Goal: Task Accomplishment & Management: Complete application form

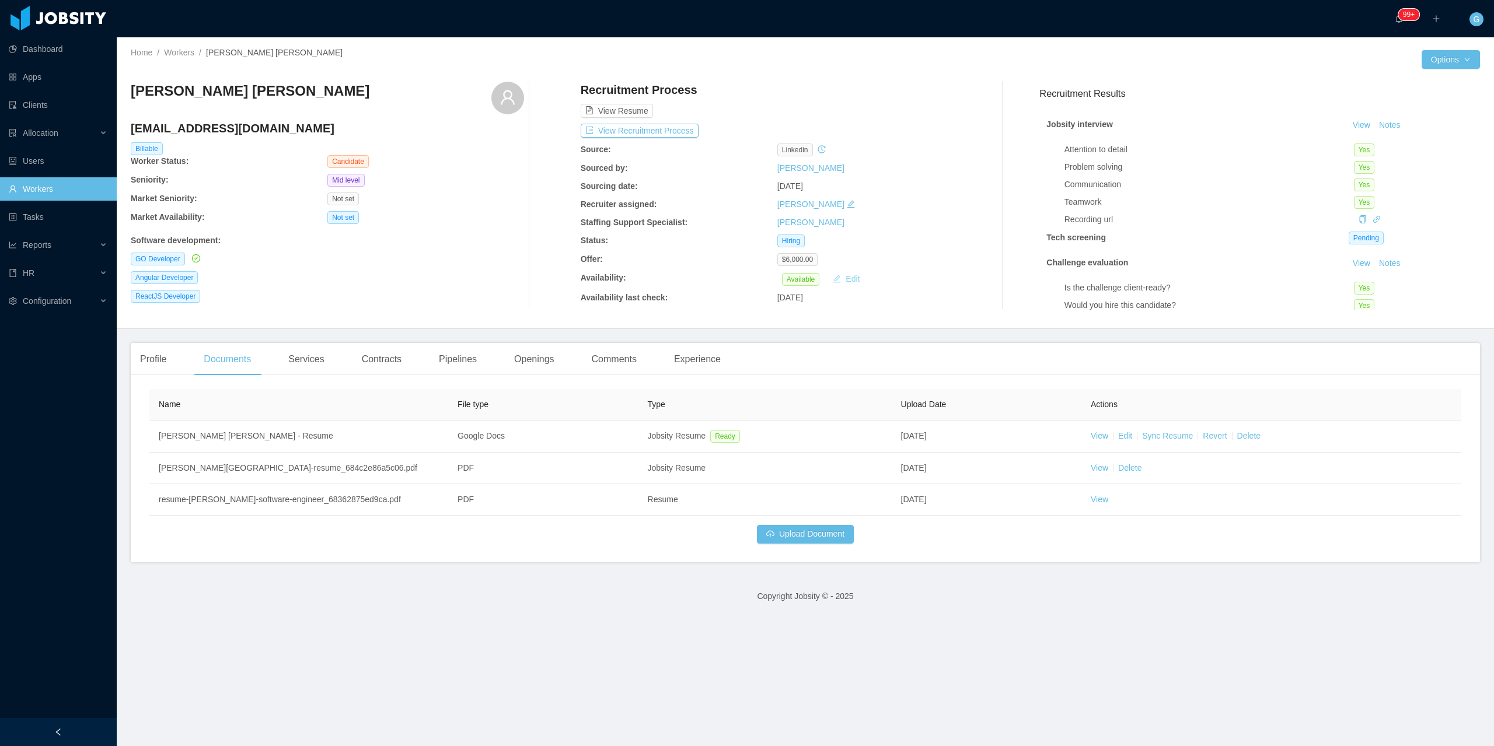
click at [834, 278] on button "Edit" at bounding box center [846, 279] width 36 height 14
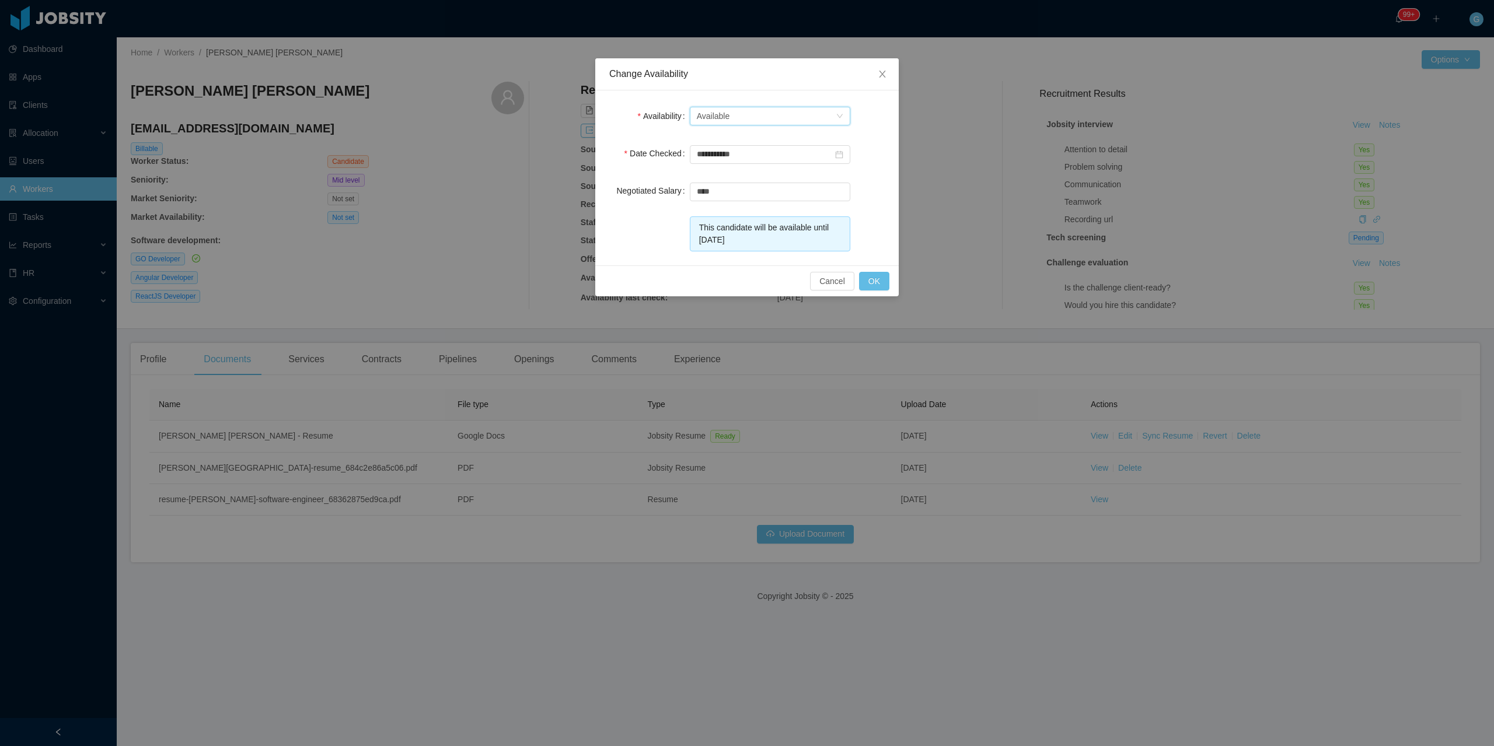
click at [729, 117] on div "Select one Available" at bounding box center [766, 116] width 139 height 18
click at [738, 163] on li "Not Available" at bounding box center [769, 158] width 160 height 19
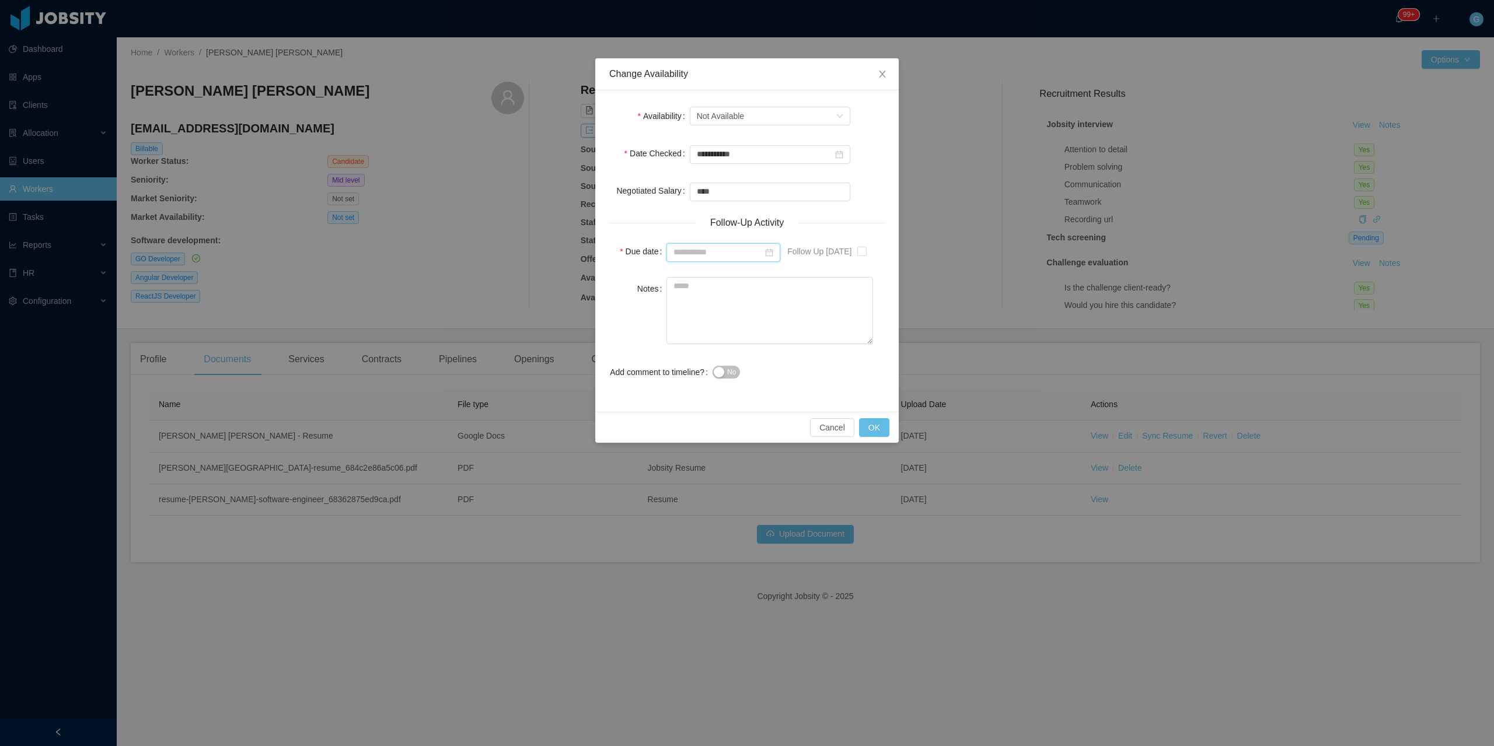
click at [685, 254] on input at bounding box center [723, 252] width 114 height 19
click at [818, 238] on form "**********" at bounding box center [746, 244] width 275 height 280
click at [863, 228] on div "Follow-Up Activity" at bounding box center [746, 223] width 275 height 14
click at [860, 250] on div "Follow Up in 1 Year" at bounding box center [836, 251] width 121 height 23
type input "**********"
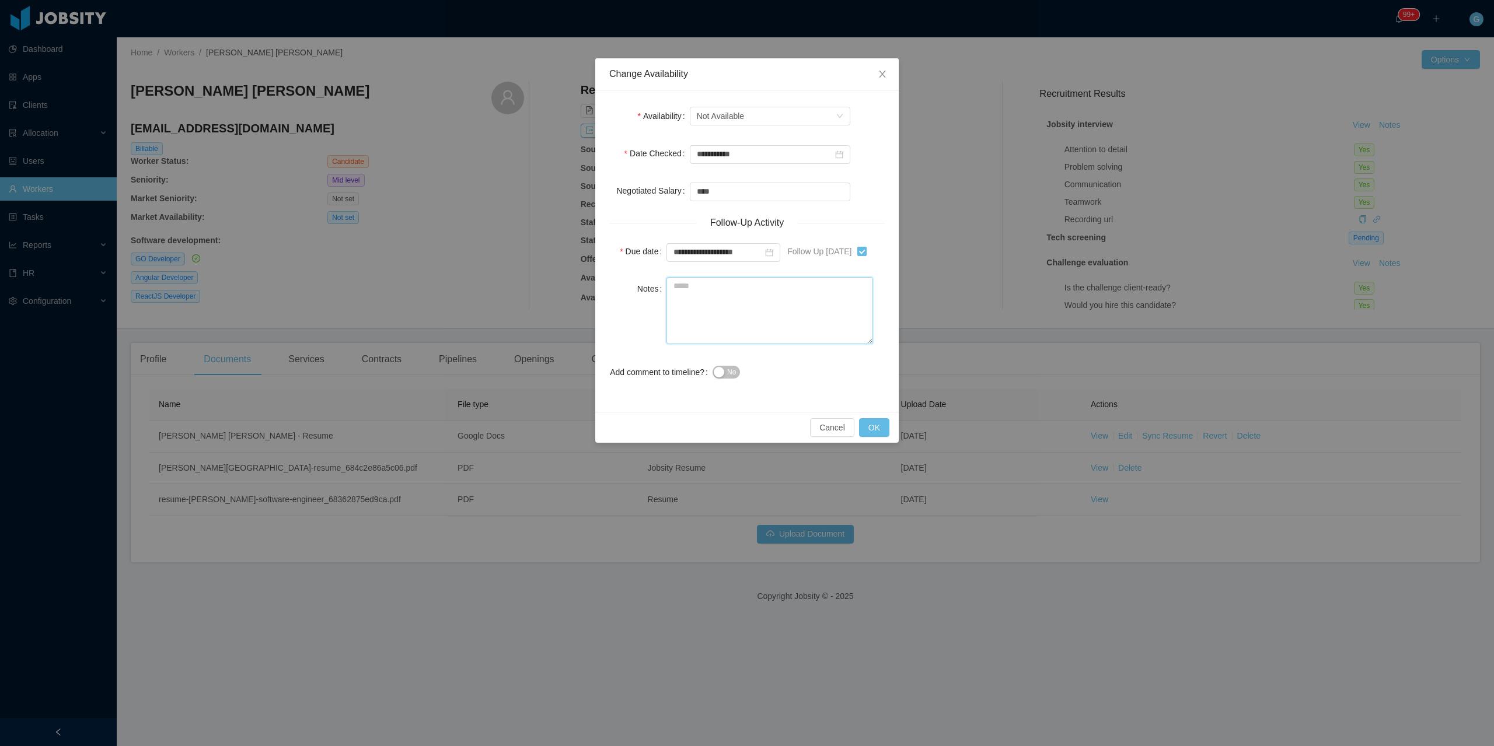
click at [789, 313] on textarea "Notes" at bounding box center [769, 310] width 207 height 67
type textarea "**********"
click at [710, 369] on label "Add comment to timeline?" at bounding box center [661, 372] width 103 height 9
click at [717, 368] on button "No" at bounding box center [725, 372] width 27 height 13
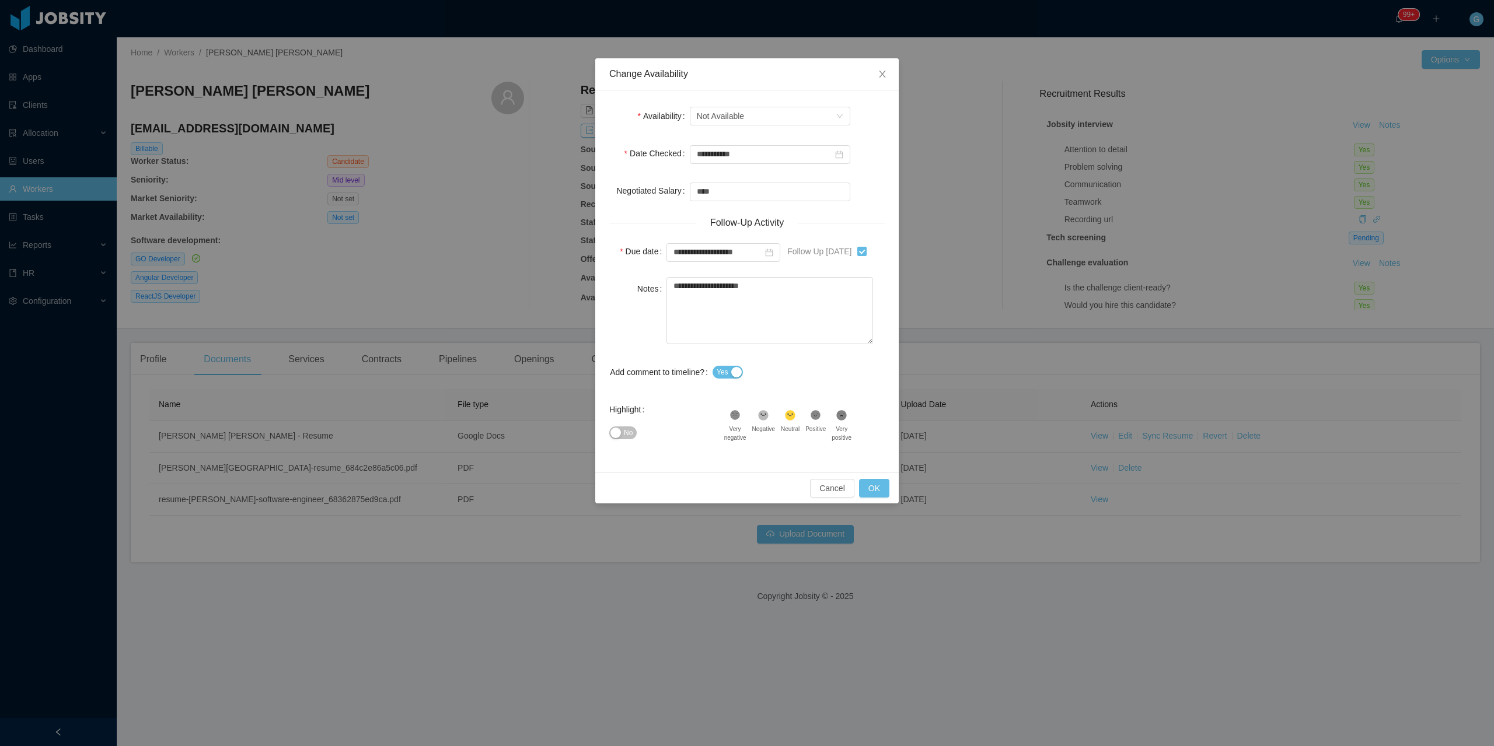
click at [621, 429] on button "No" at bounding box center [622, 433] width 27 height 13
click at [882, 478] on div "Cancel OK" at bounding box center [746, 488] width 303 height 31
click at [885, 490] on button "OK" at bounding box center [874, 488] width 30 height 19
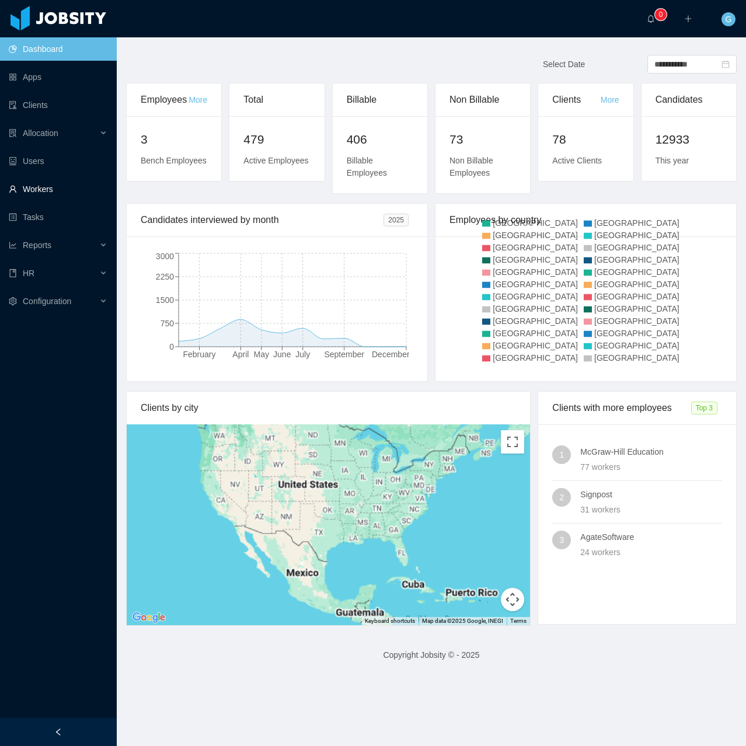
click at [50, 194] on link "Workers" at bounding box center [58, 188] width 99 height 23
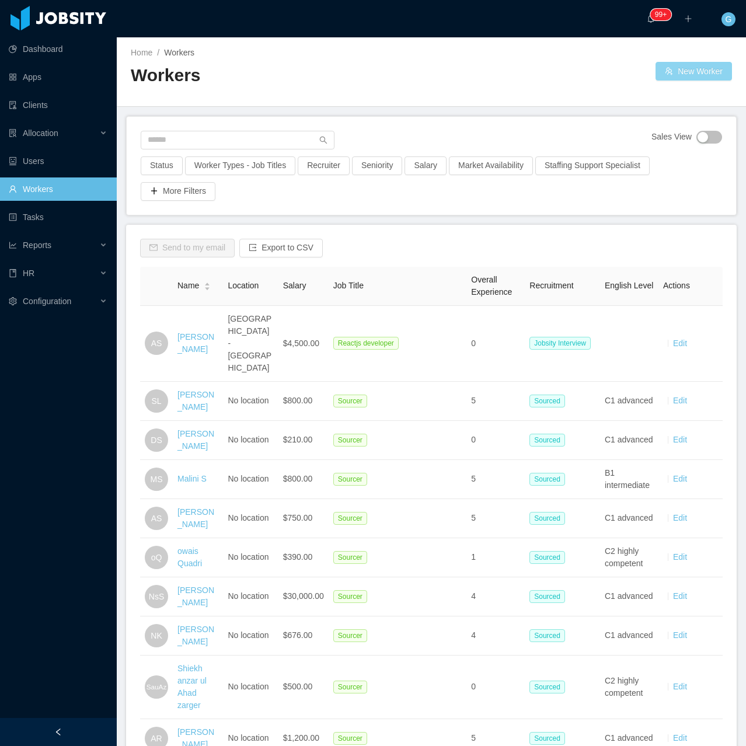
click at [701, 64] on button "New Worker" at bounding box center [693, 71] width 76 height 19
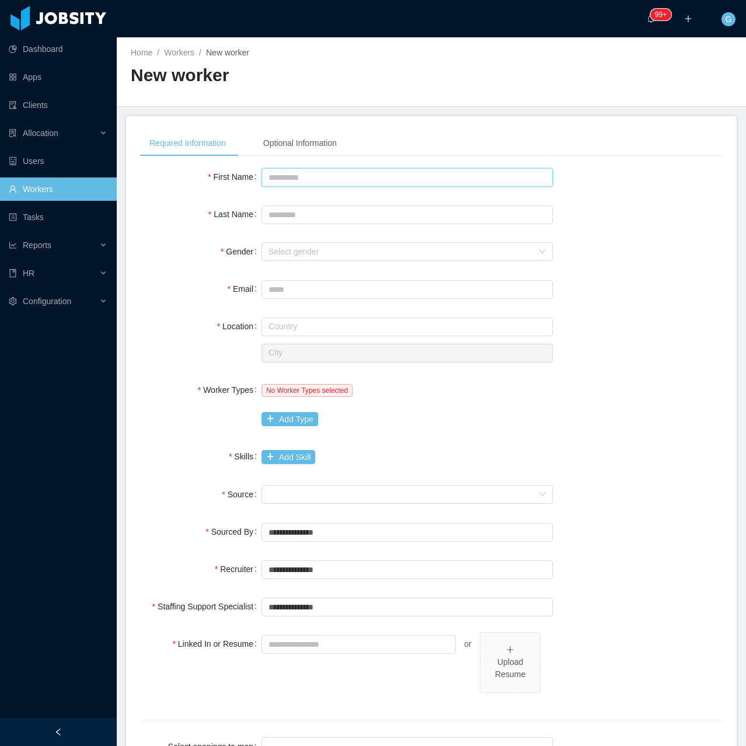
click at [424, 174] on input "First Name" at bounding box center [406, 177] width 291 height 19
type input "**********"
type input "*******"
click at [443, 259] on div "Select gender" at bounding box center [403, 252] width 270 height 18
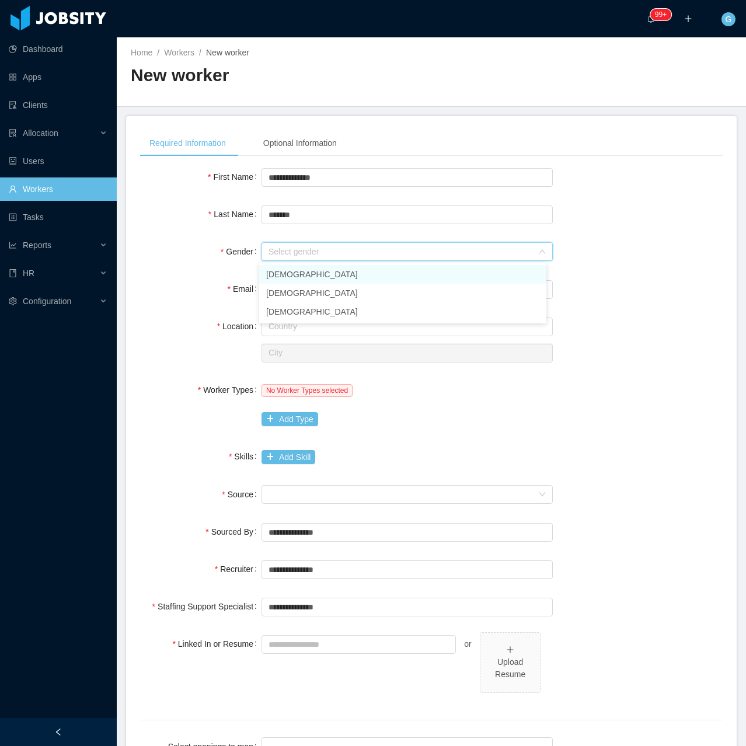
click at [295, 272] on li "[DEMOGRAPHIC_DATA]" at bounding box center [402, 274] width 287 height 19
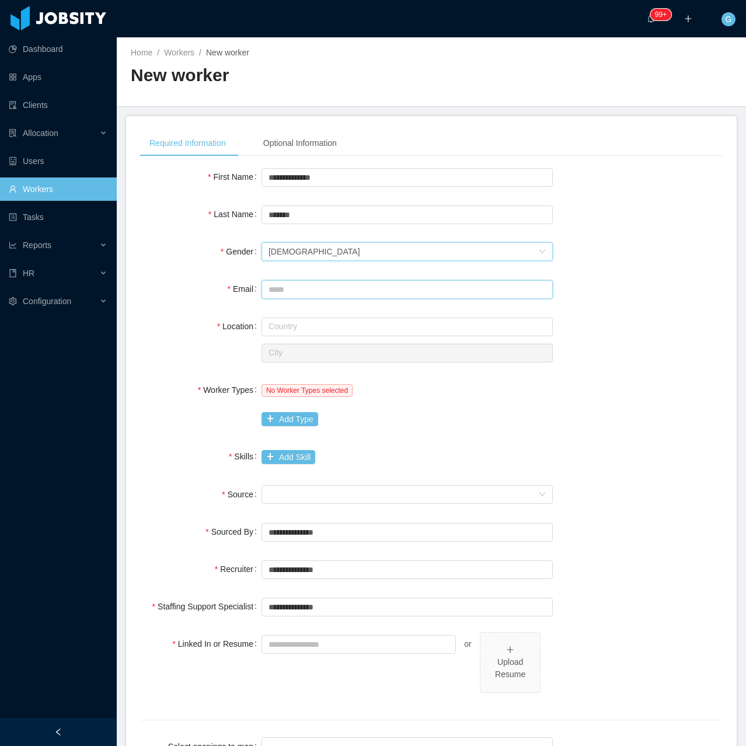
click at [275, 295] on input "Email" at bounding box center [406, 289] width 291 height 19
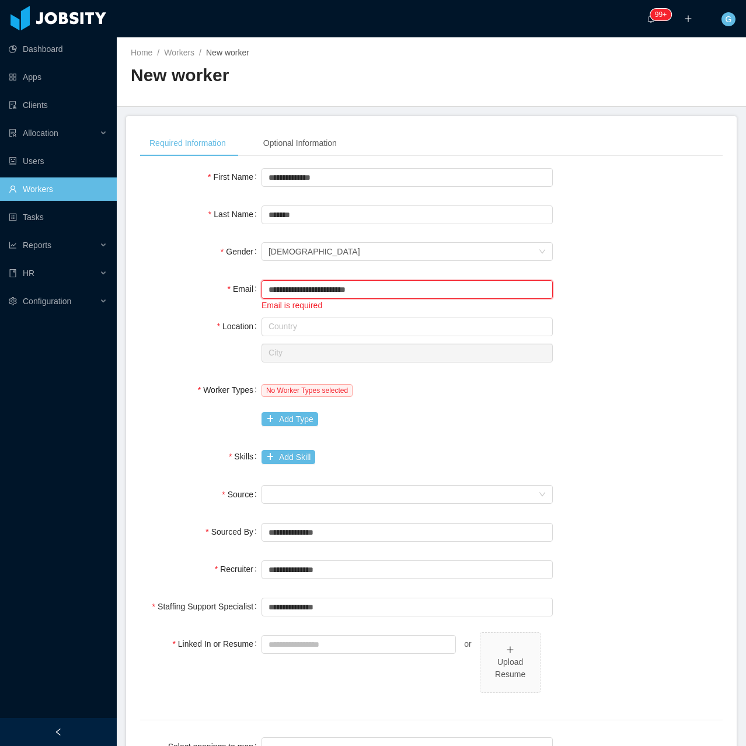
click at [277, 292] on input "**********" at bounding box center [406, 289] width 291 height 19
click at [291, 292] on input "**********" at bounding box center [406, 289] width 291 height 19
drag, startPoint x: 291, startPoint y: 291, endPoint x: 319, endPoint y: 284, distance: 29.4
click at [234, 296] on div "**********" at bounding box center [431, 294] width 582 height 34
type input "**********"
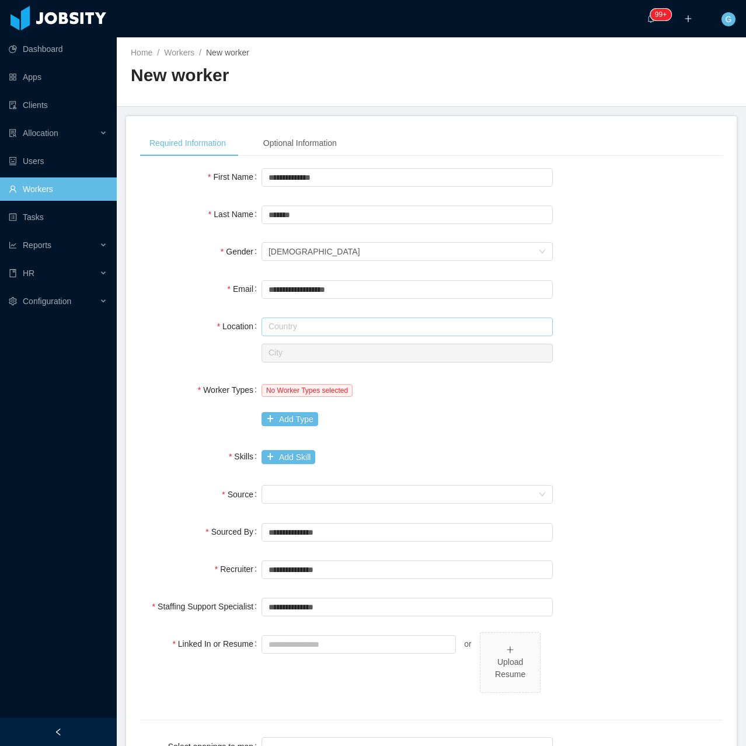
click at [303, 337] on div "Country City" at bounding box center [406, 340] width 291 height 50
click at [299, 331] on input "text" at bounding box center [406, 326] width 291 height 19
click at [287, 350] on li "Brazil" at bounding box center [402, 349] width 287 height 19
type input "******"
click at [273, 353] on input "text" at bounding box center [406, 353] width 291 height 19
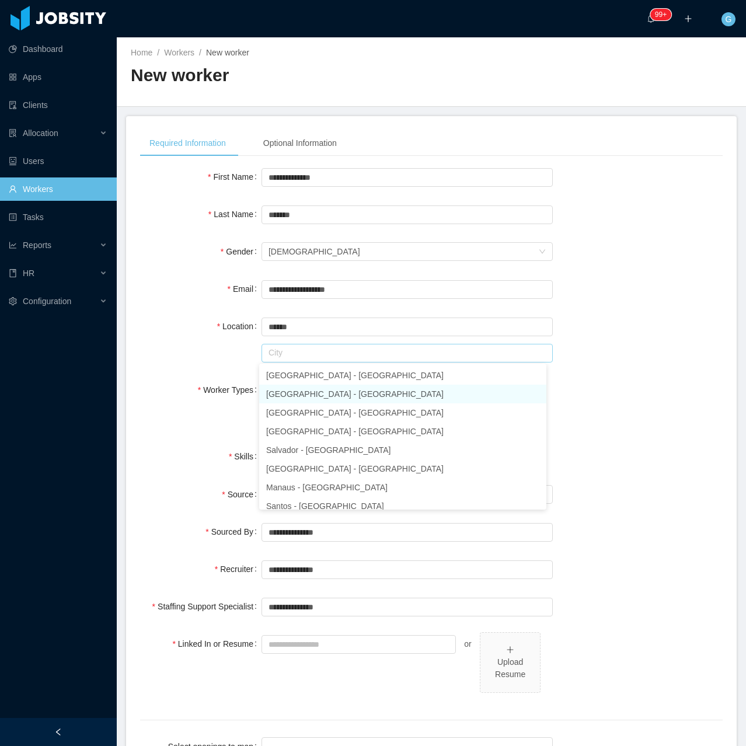
click at [286, 392] on li "Rio de Janeiro - Rio de Janeiro" at bounding box center [402, 394] width 287 height 19
type input "**********"
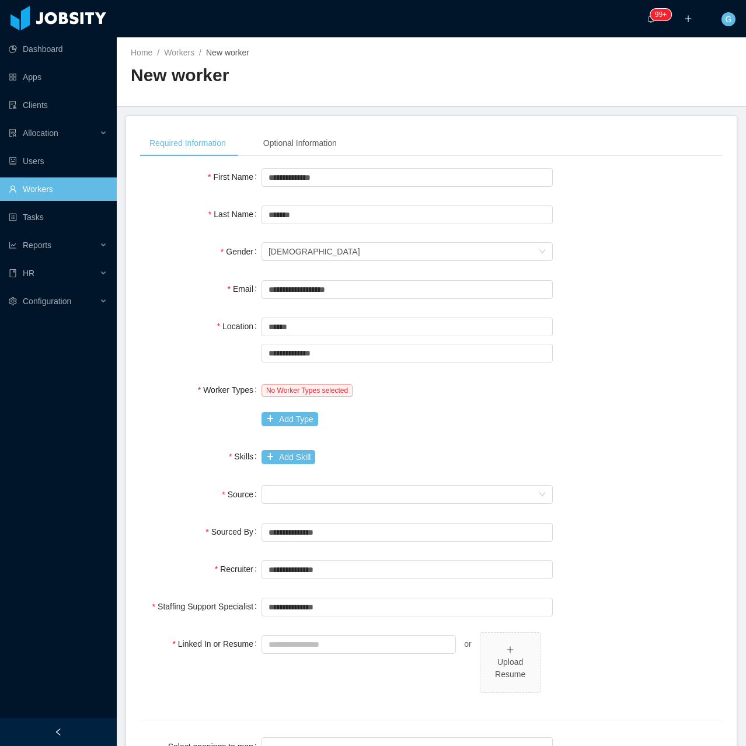
click at [225, 360] on div "**********" at bounding box center [431, 340] width 582 height 50
click at [276, 428] on div "No Worker Types selected Add Type" at bounding box center [406, 404] width 291 height 53
click at [275, 411] on div "No Worker Types selected Add Type" at bounding box center [406, 404] width 291 height 53
click at [271, 420] on button "Add Type" at bounding box center [289, 419] width 57 height 14
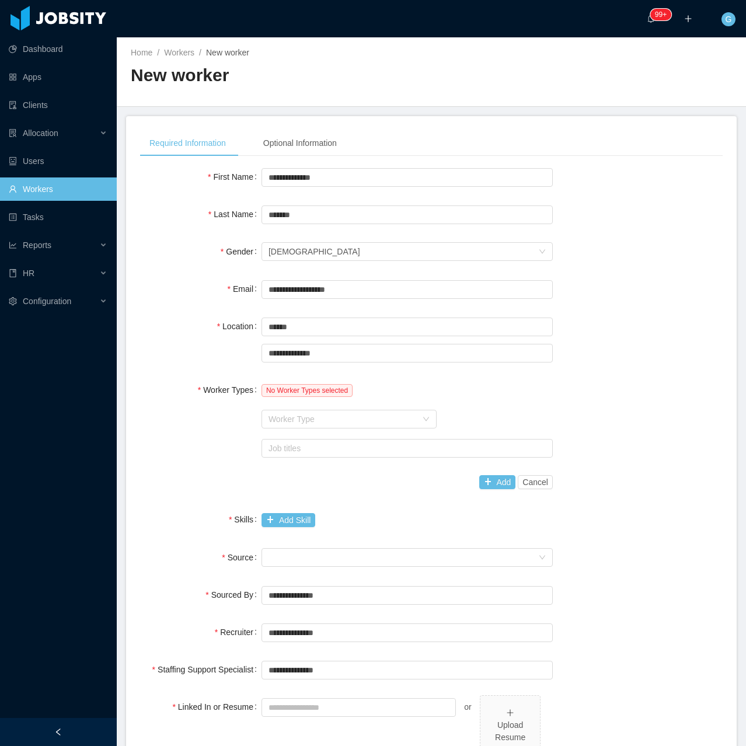
drag, startPoint x: 277, startPoint y: 417, endPoint x: 268, endPoint y: 408, distance: 12.8
click at [277, 417] on div "Worker Type" at bounding box center [342, 419] width 148 height 12
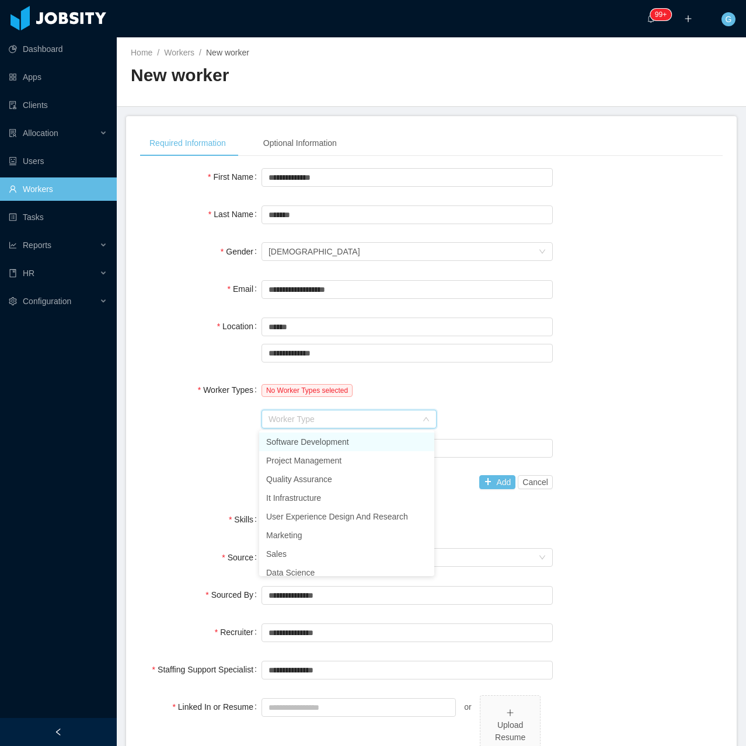
click at [289, 435] on li "Software Development" at bounding box center [346, 441] width 175 height 19
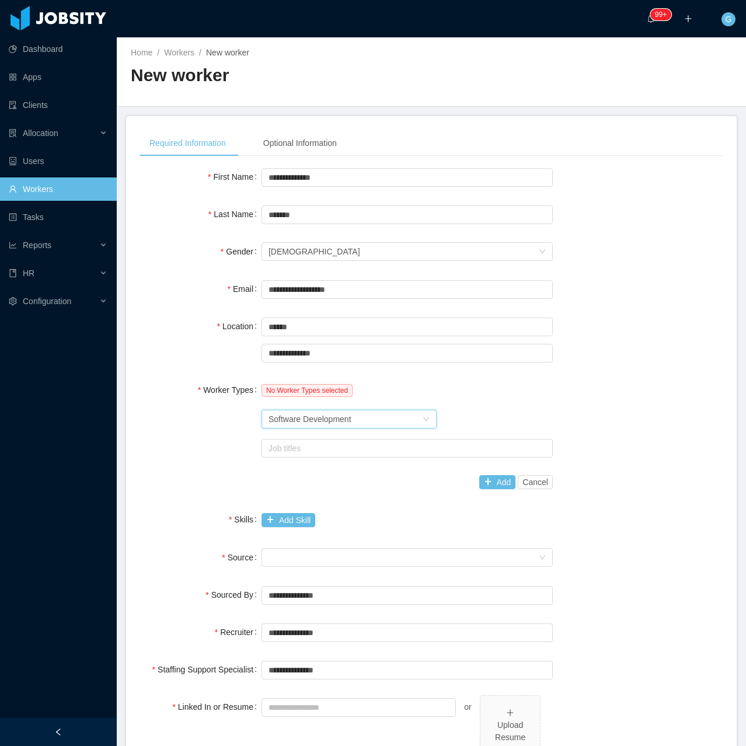
click at [296, 425] on div "Software Development" at bounding box center [309, 419] width 83 height 18
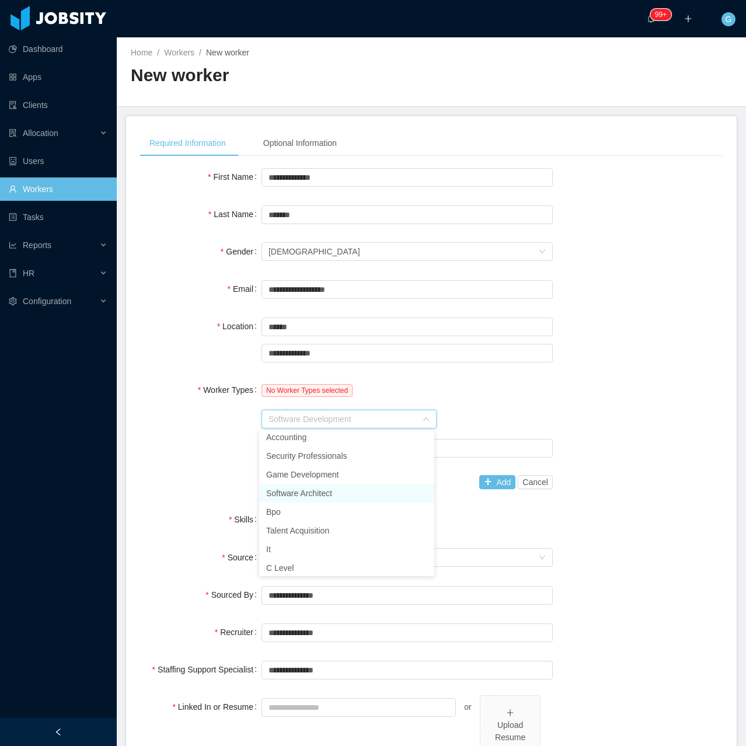
scroll to position [176, 0]
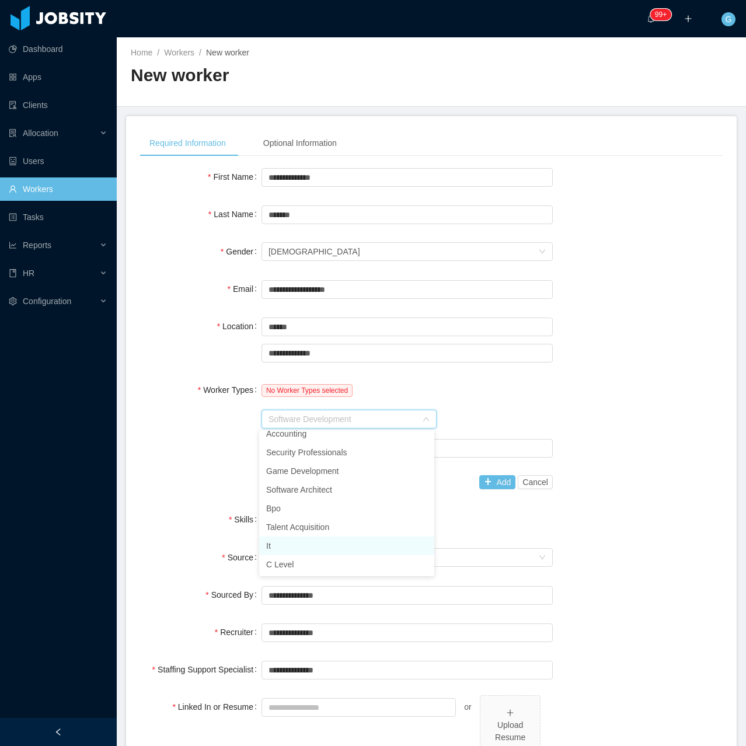
click at [290, 538] on li "It" at bounding box center [346, 545] width 175 height 19
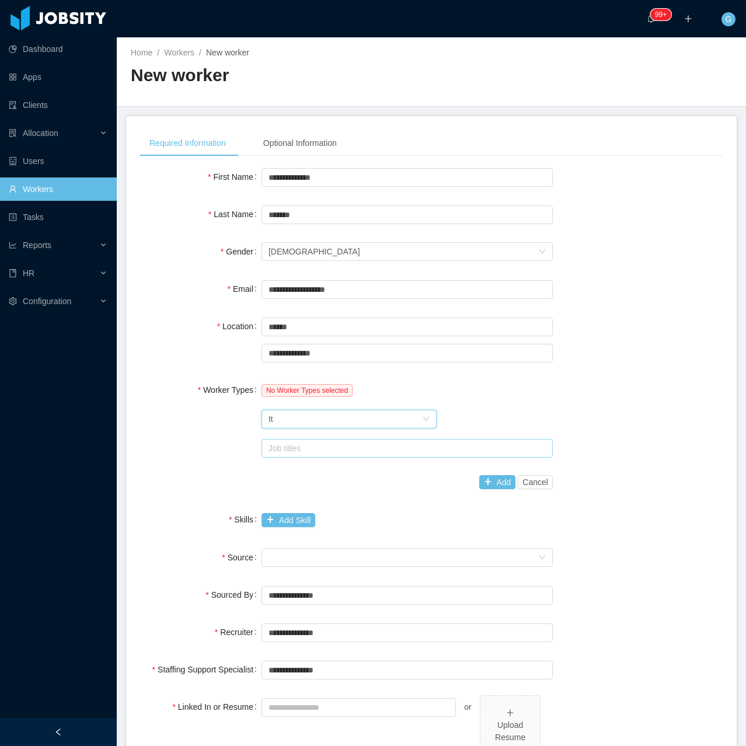
click at [330, 441] on div "Job titles" at bounding box center [405, 448] width 281 height 18
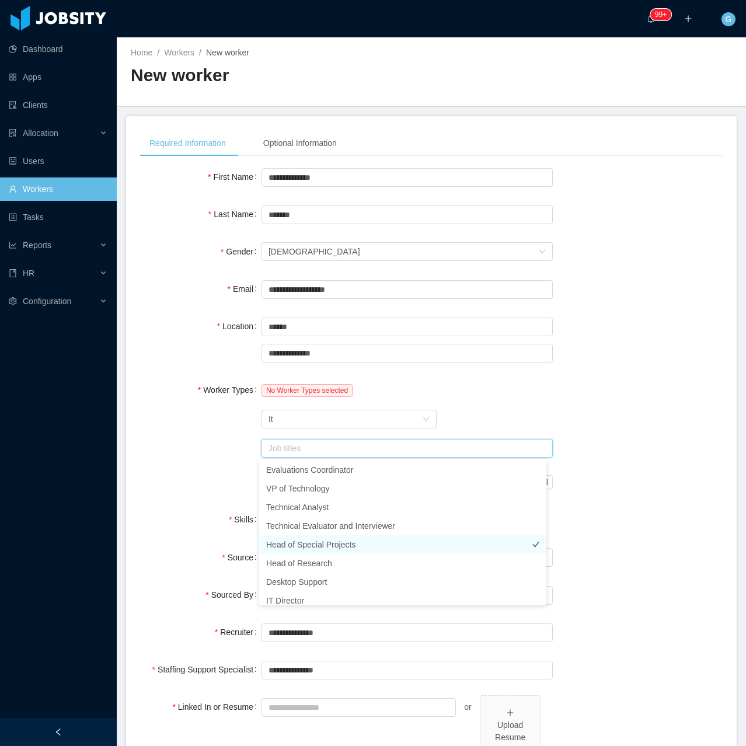
scroll to position [64, 0]
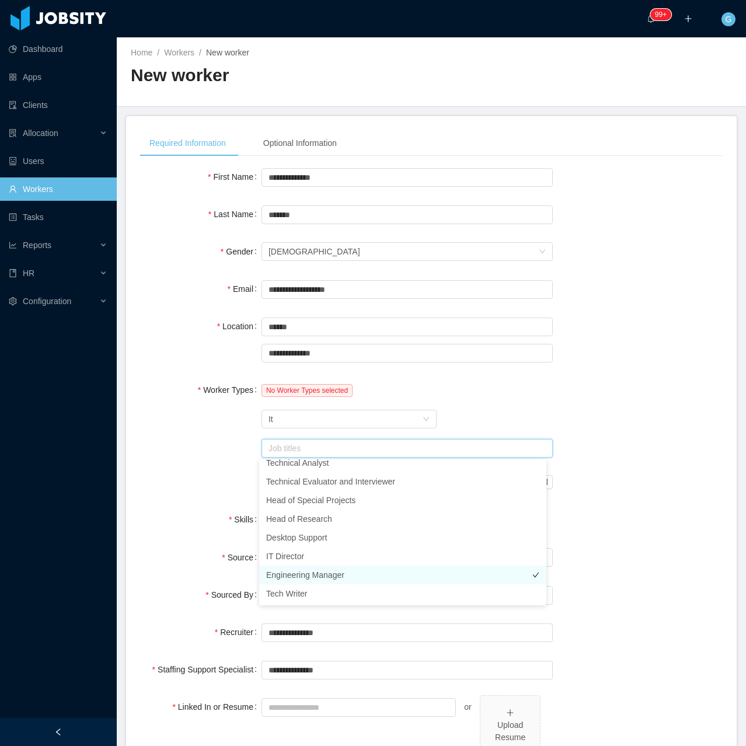
click at [317, 570] on li "Engineering Manager" at bounding box center [402, 574] width 287 height 19
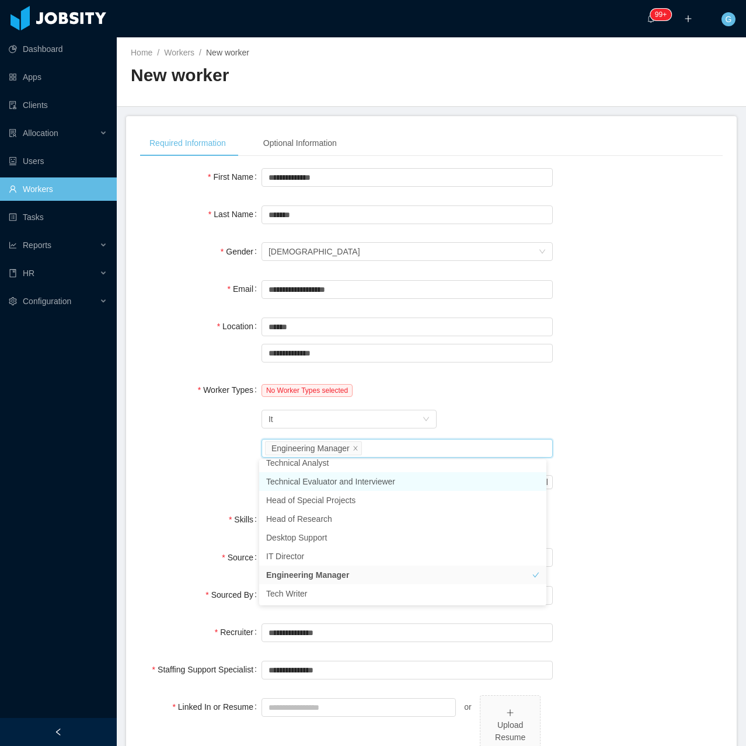
scroll to position [58, 0]
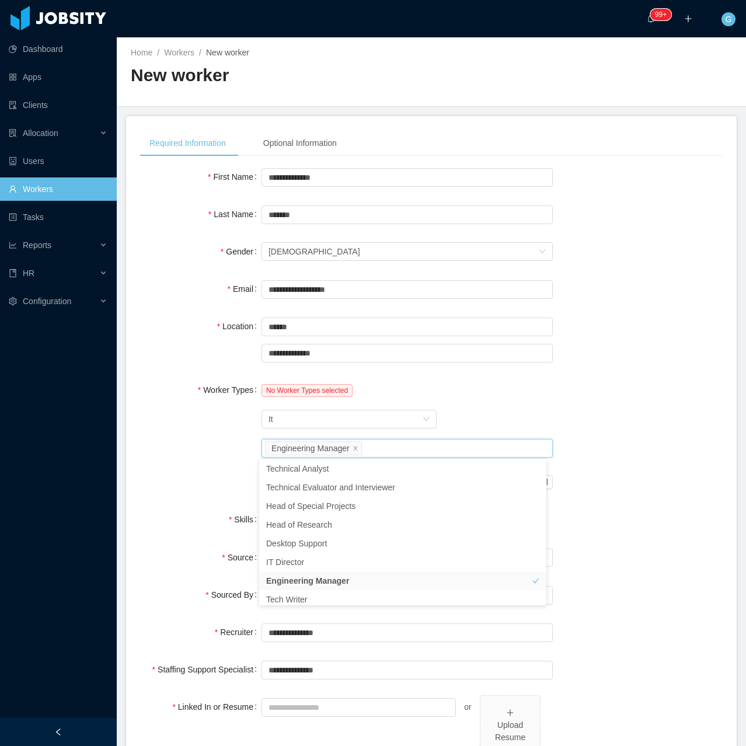
click at [462, 396] on div "No Worker Types selected" at bounding box center [406, 389] width 291 height 23
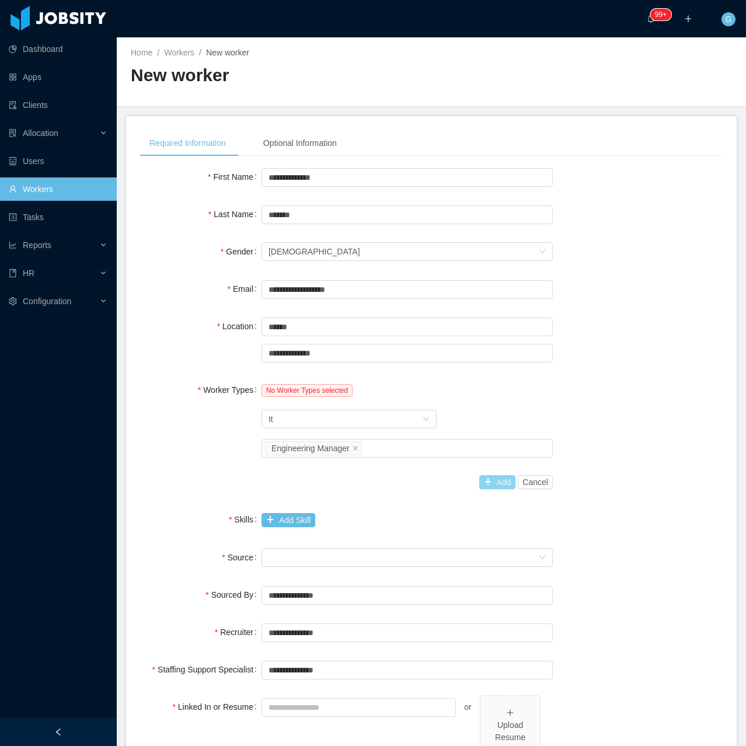
click at [490, 480] on button "Add" at bounding box center [497, 482] width 37 height 14
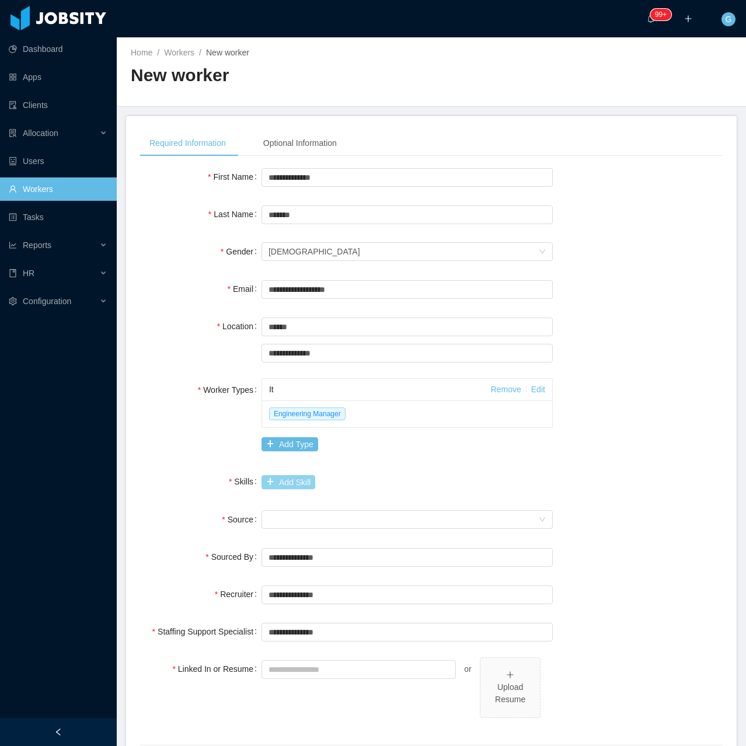
click at [289, 481] on button "Add Skill" at bounding box center [288, 482] width 54 height 14
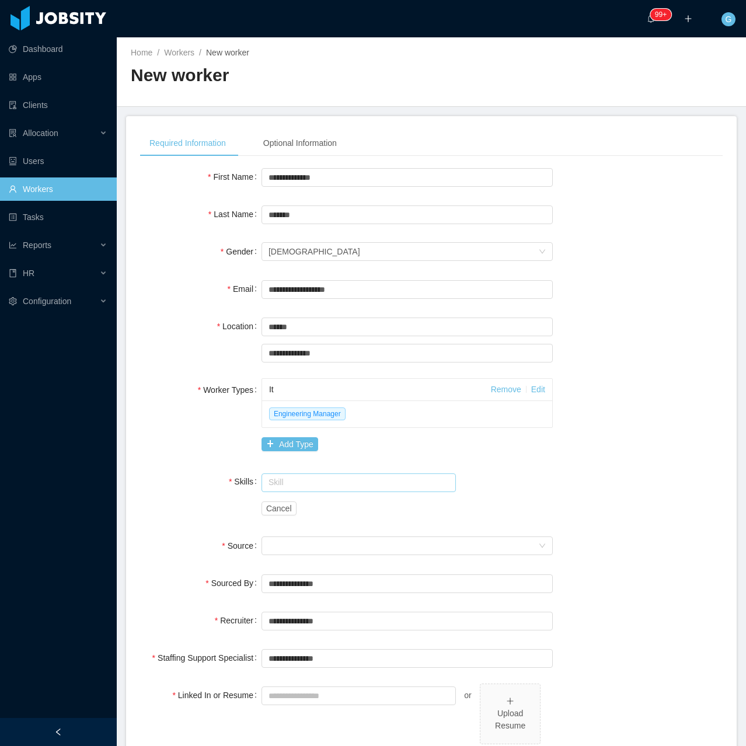
click at [279, 484] on input "text" at bounding box center [358, 482] width 194 height 19
click at [301, 501] on li "Node.js" at bounding box center [354, 504] width 191 height 19
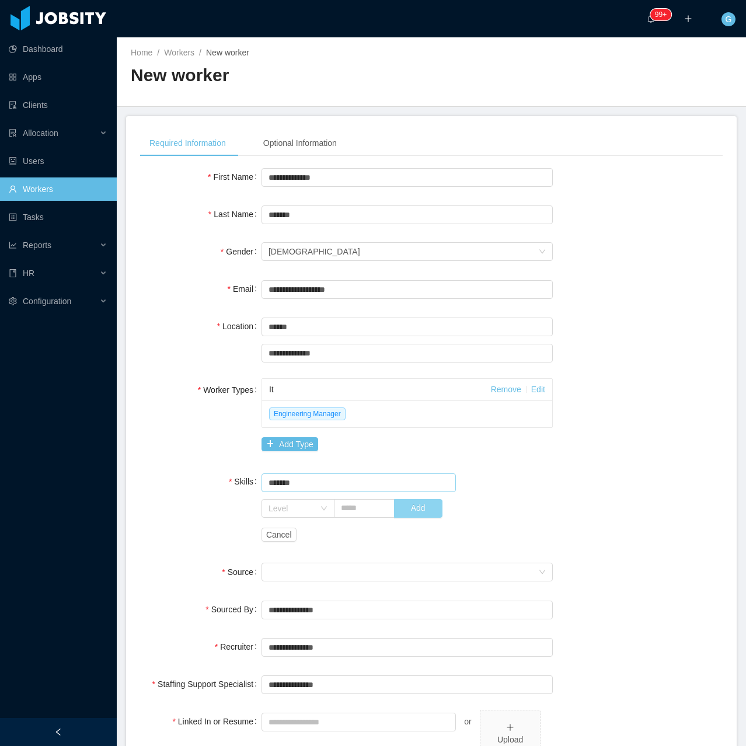
type input "*******"
click at [411, 509] on button "Add" at bounding box center [418, 508] width 48 height 19
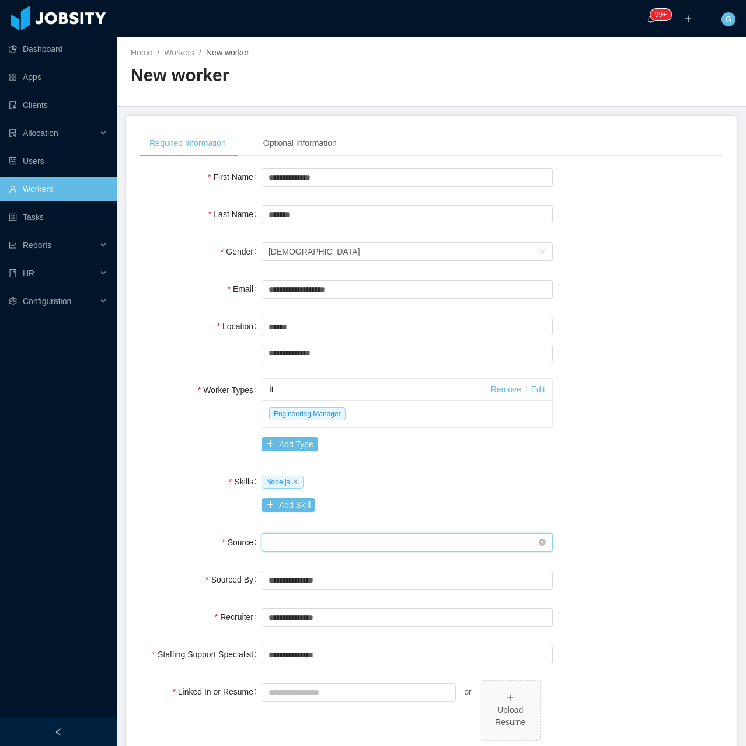
click at [364, 548] on div "Seniority" at bounding box center [403, 542] width 270 height 18
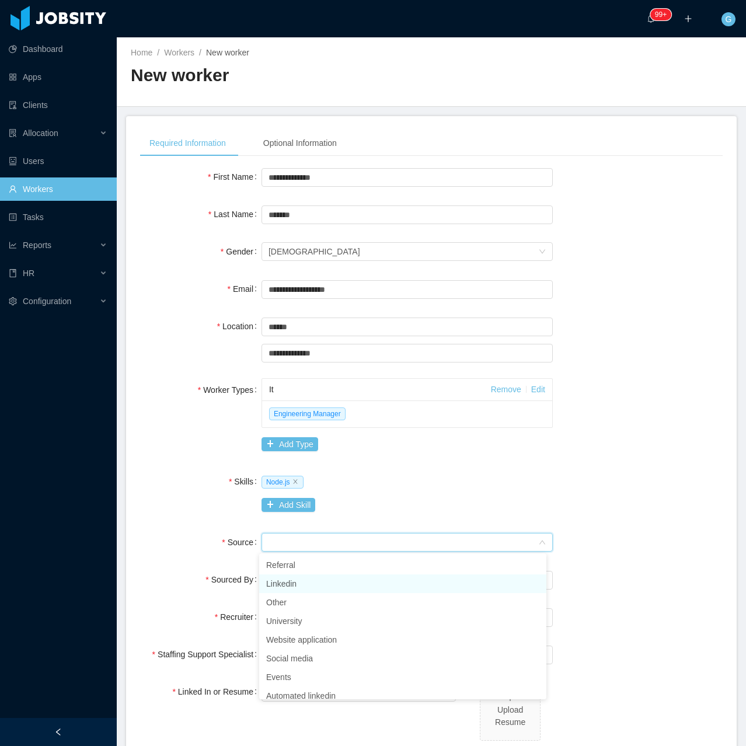
click at [287, 576] on li "Linkedin" at bounding box center [402, 583] width 287 height 19
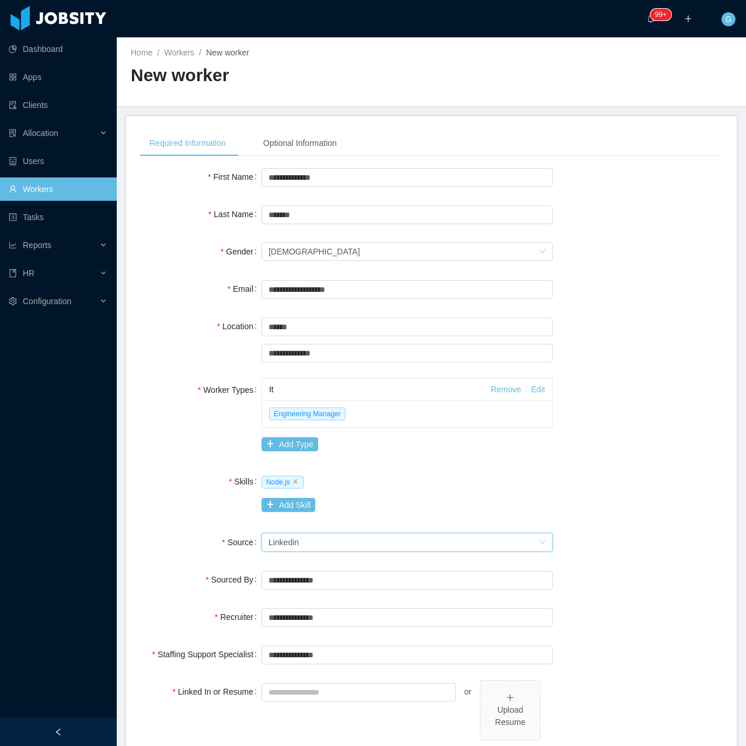
click at [221, 520] on div "**********" at bounding box center [431, 492] width 582 height 655
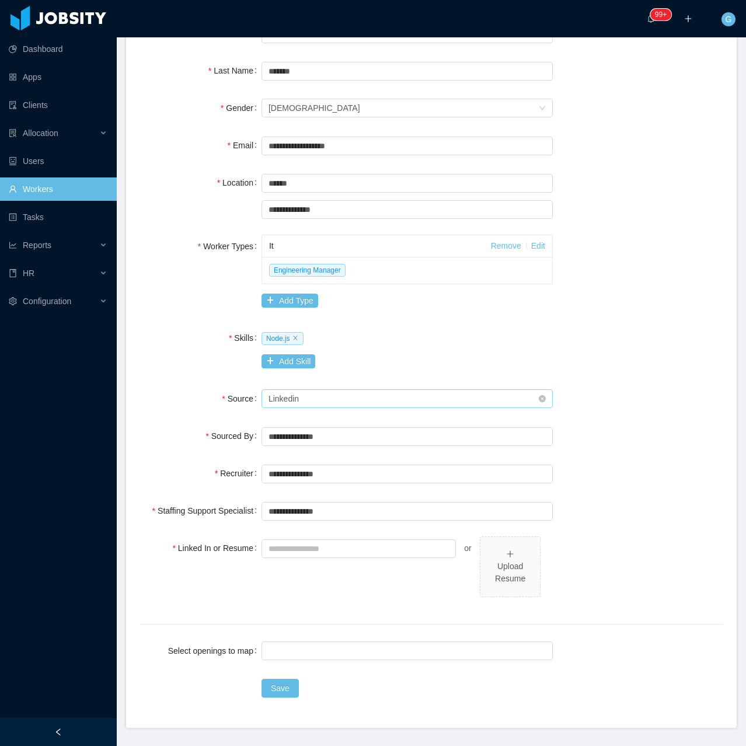
scroll to position [175, 0]
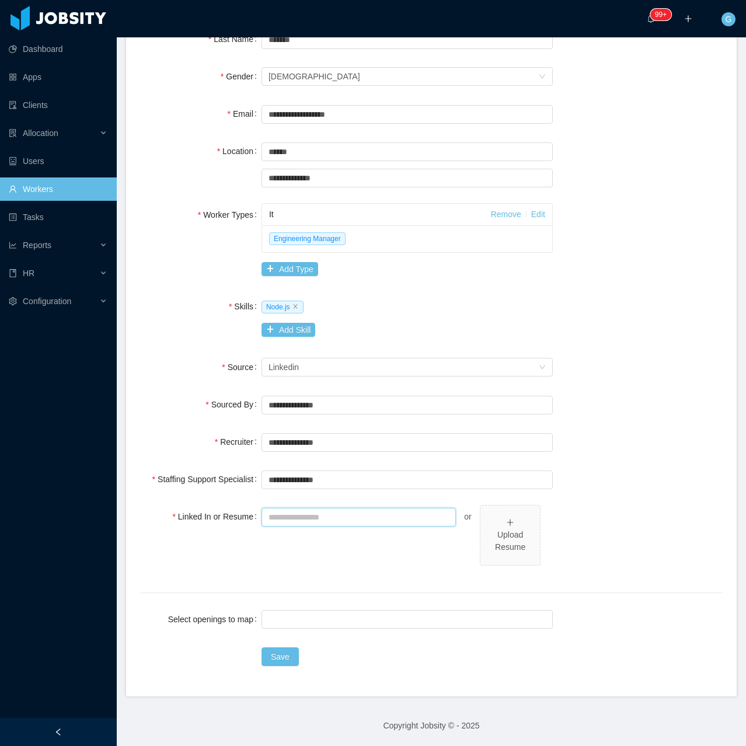
click at [371, 519] on input "Linked In or Resume" at bounding box center [358, 517] width 194 height 19
paste input "**********"
type input "**********"
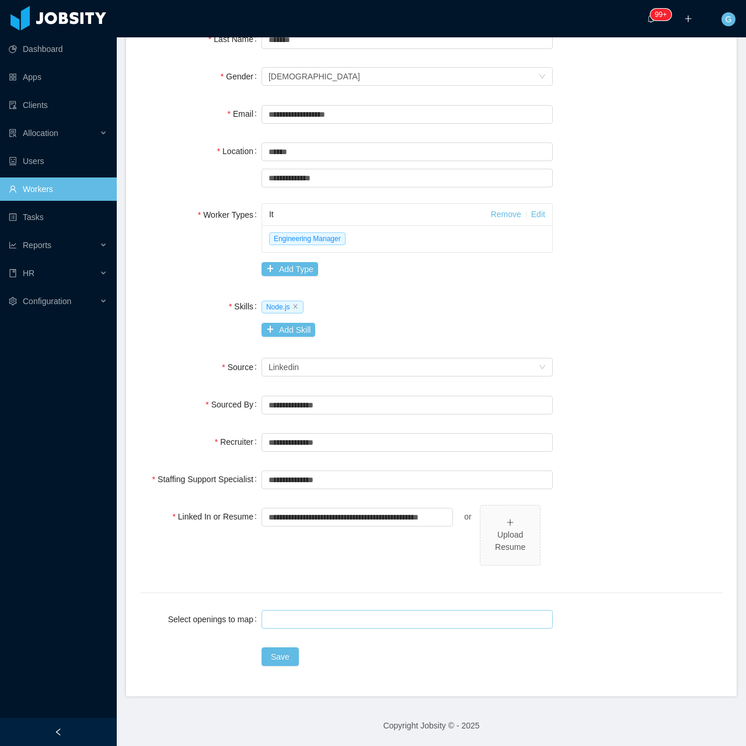
click at [296, 623] on div at bounding box center [405, 619] width 281 height 18
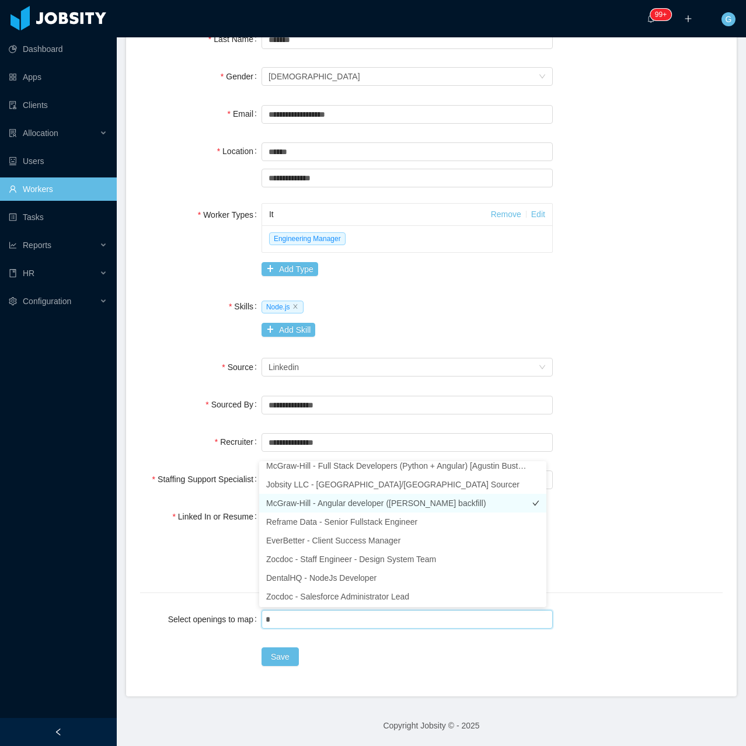
scroll to position [2, 0]
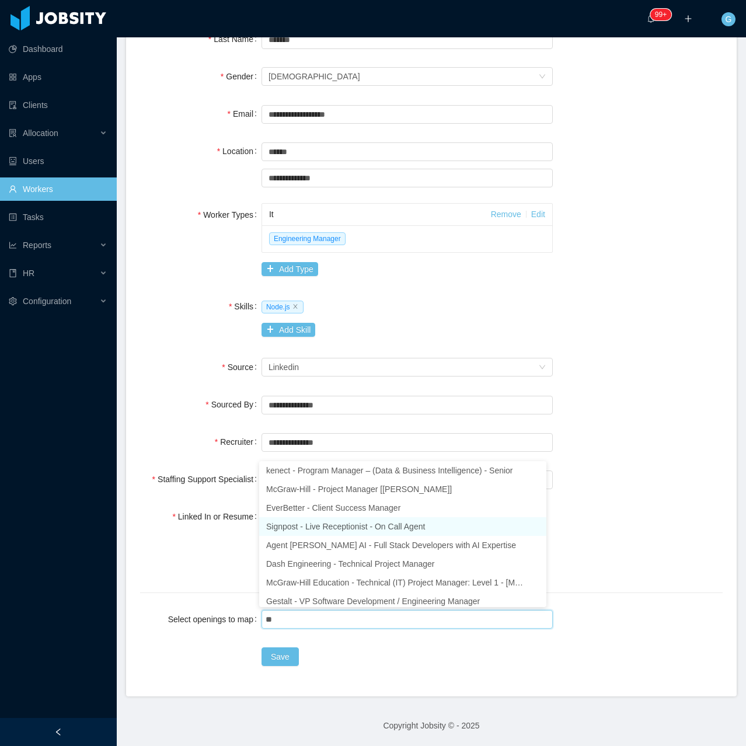
type input "***"
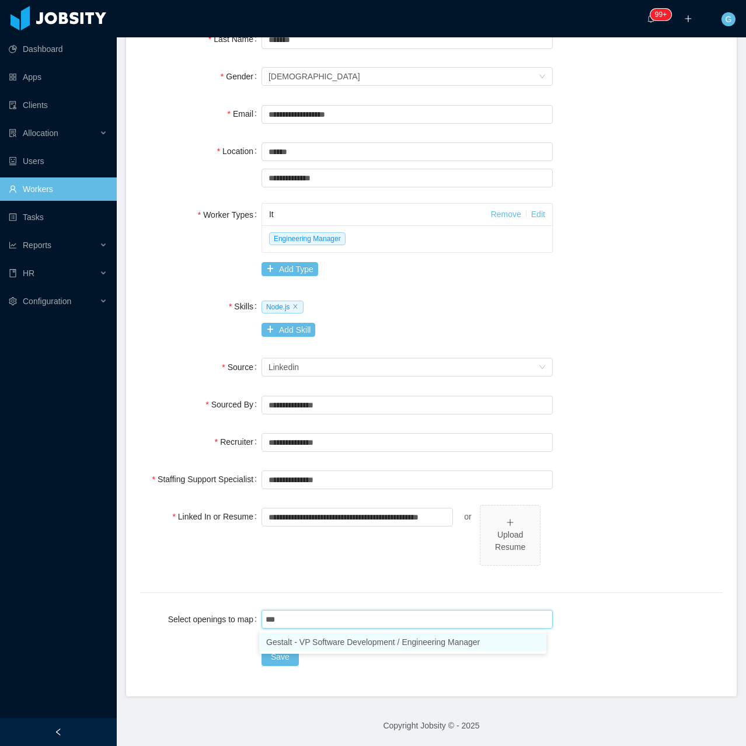
click at [295, 634] on li "Gestalt - VP Software Development / Engineering Manager" at bounding box center [402, 642] width 287 height 19
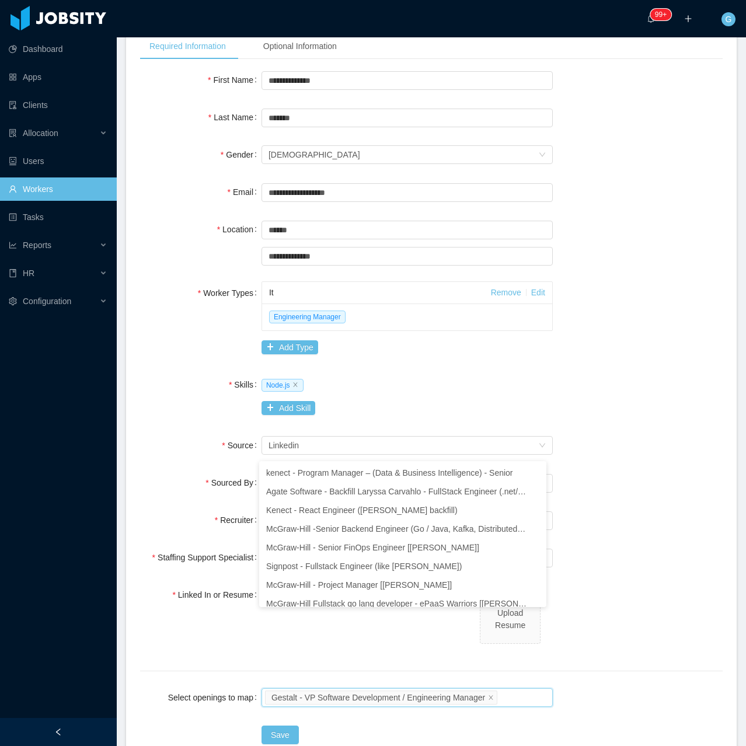
scroll to position [0, 0]
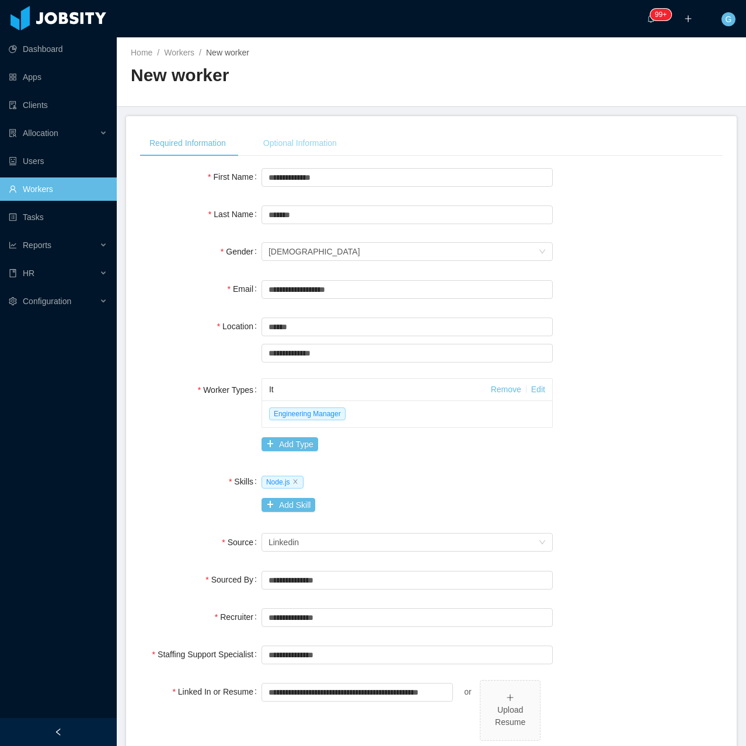
click at [283, 147] on div "Optional Information" at bounding box center [300, 143] width 92 height 26
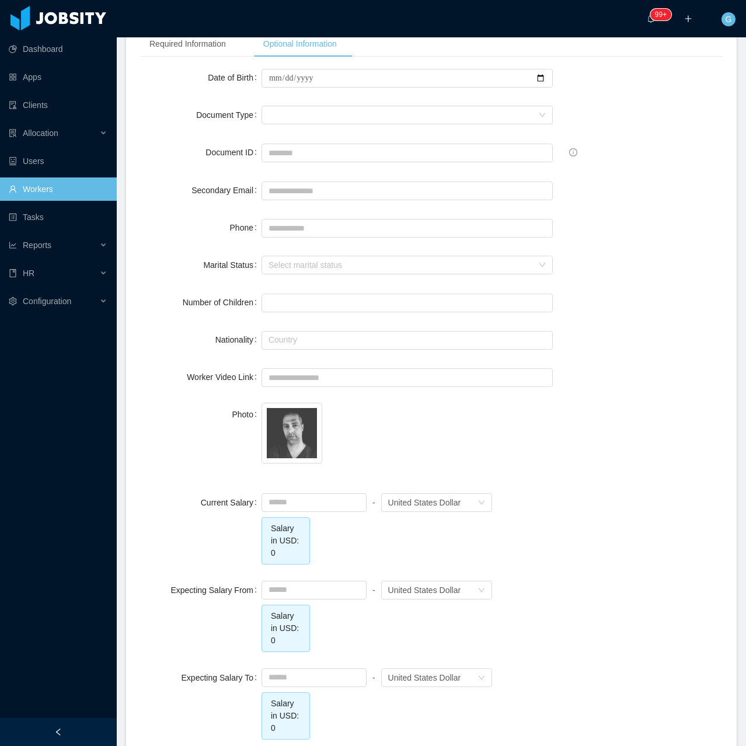
scroll to position [329, 0]
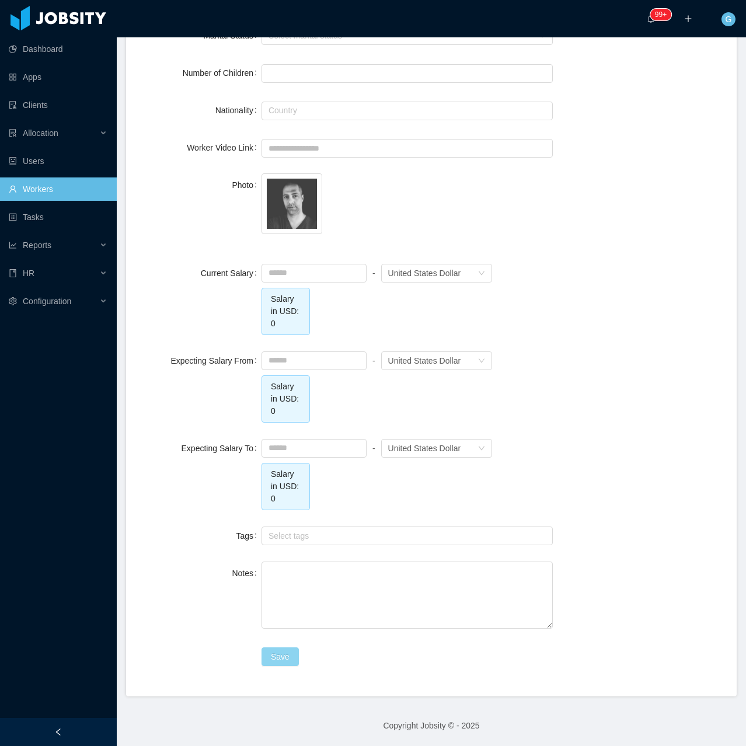
click at [268, 654] on button "Save" at bounding box center [279, 656] width 37 height 19
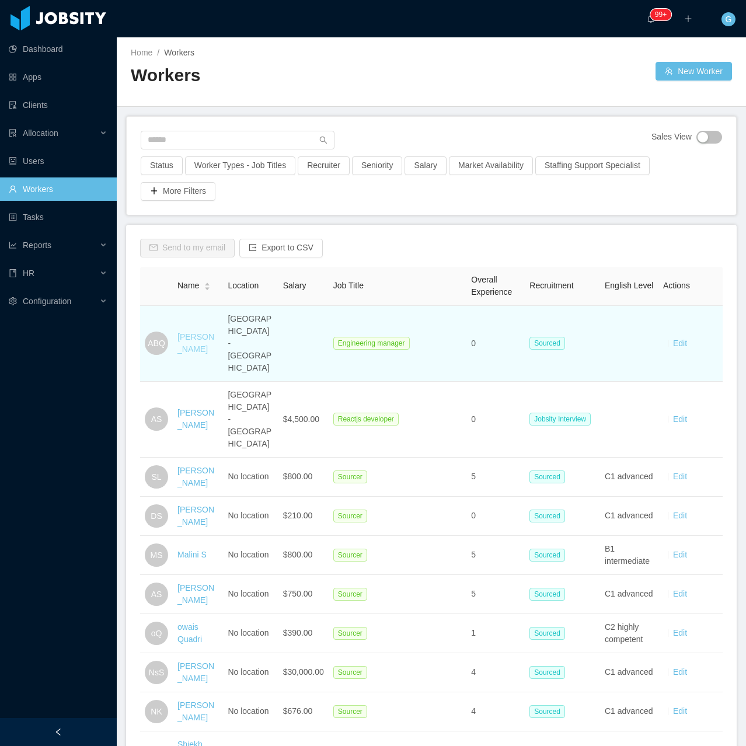
click at [181, 341] on link "Artur Bernardo Queiroz" at bounding box center [195, 343] width 37 height 22
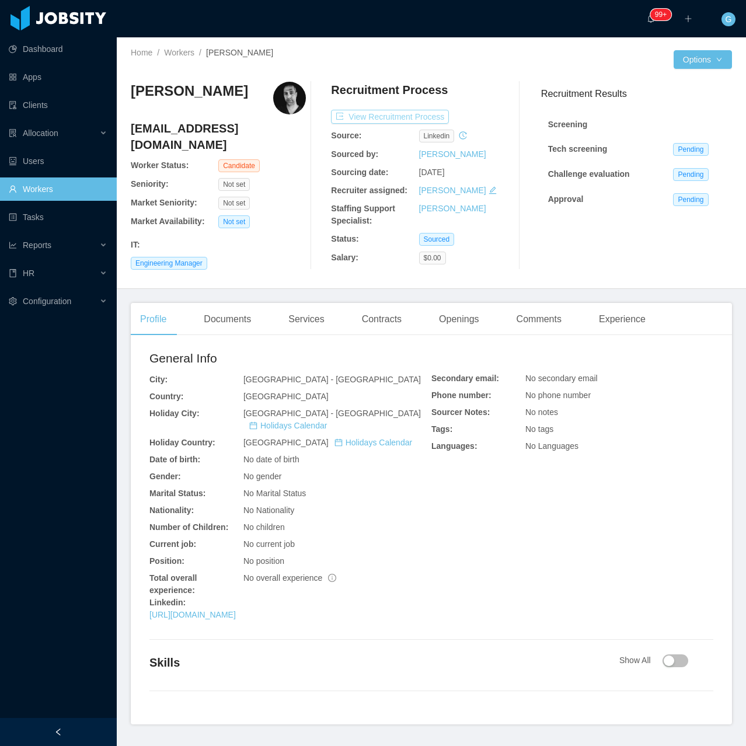
click at [364, 121] on button "View Recruitment Process" at bounding box center [390, 117] width 118 height 14
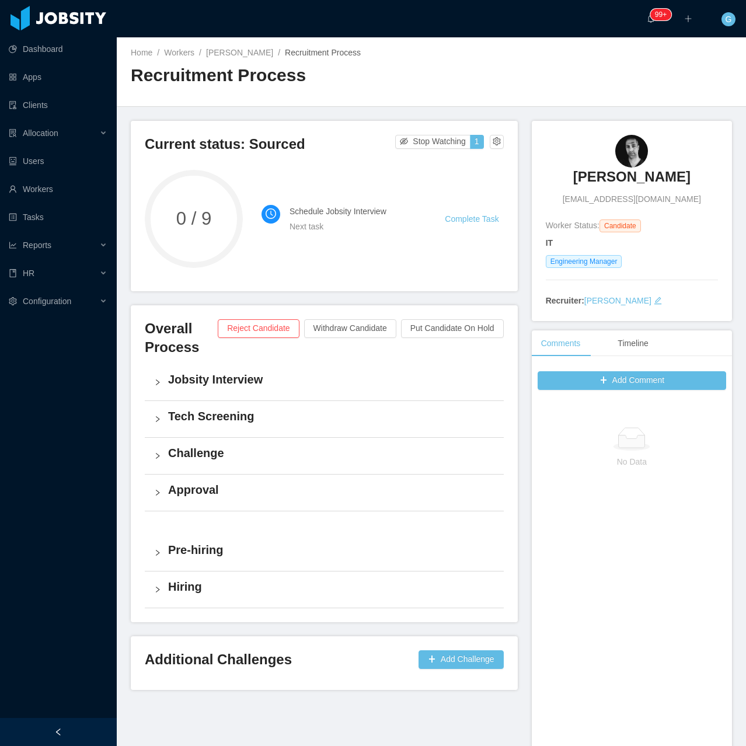
click at [207, 387] on h4 "Jobsity Interview" at bounding box center [331, 379] width 326 height 16
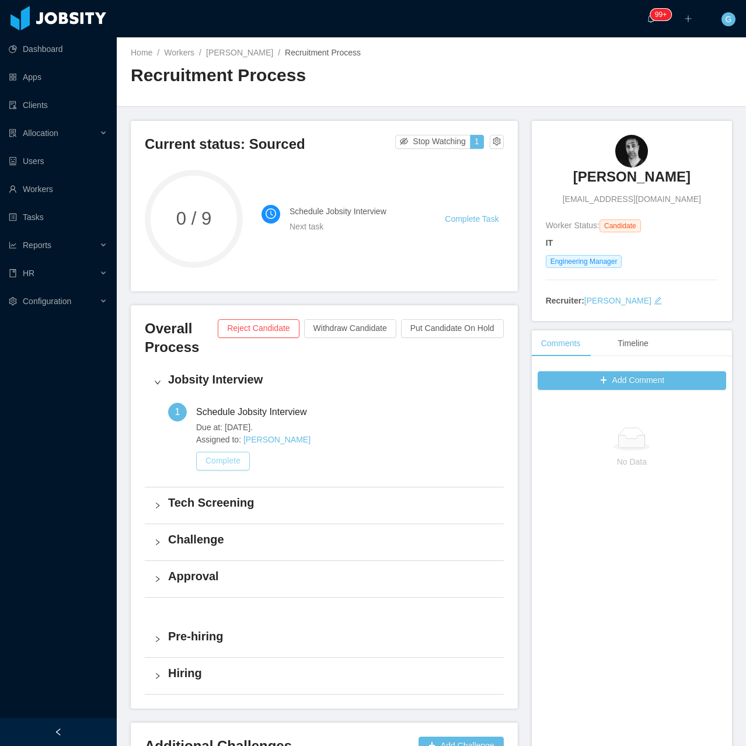
click at [201, 462] on button "Complete" at bounding box center [223, 461] width 54 height 19
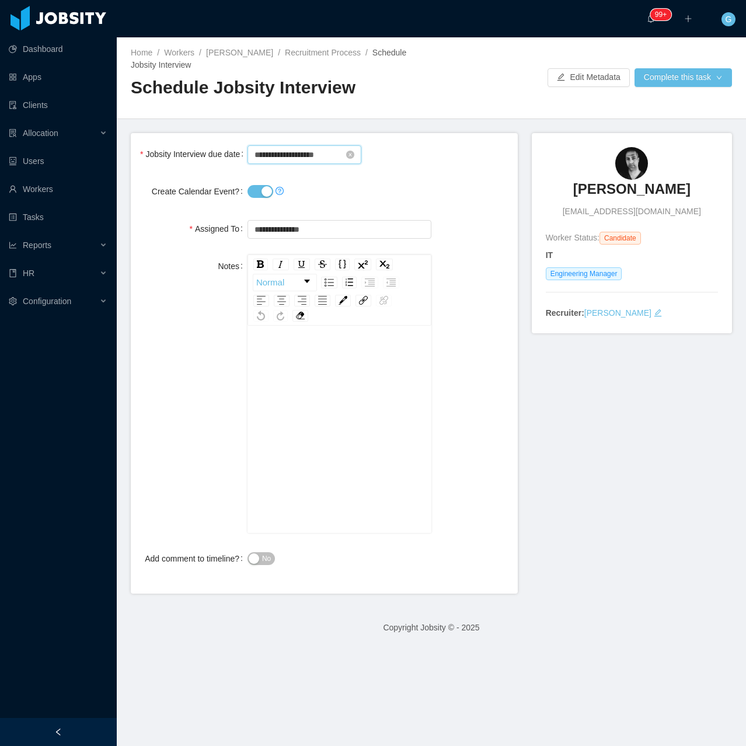
click at [264, 160] on input "**********" at bounding box center [304, 154] width 114 height 19
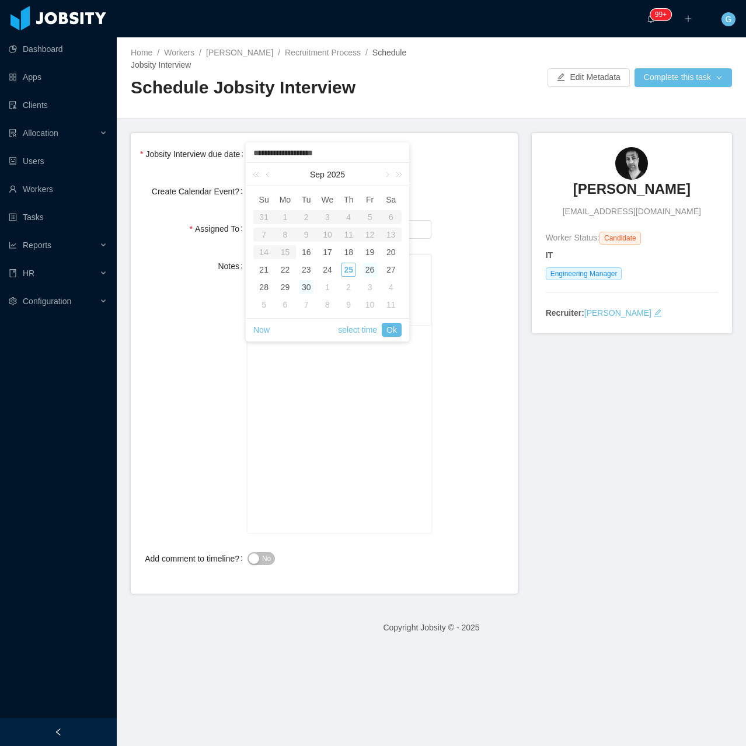
click at [363, 268] on div "26" at bounding box center [370, 270] width 14 height 14
type input "**********"
click at [392, 333] on link "Ok" at bounding box center [392, 330] width 20 height 14
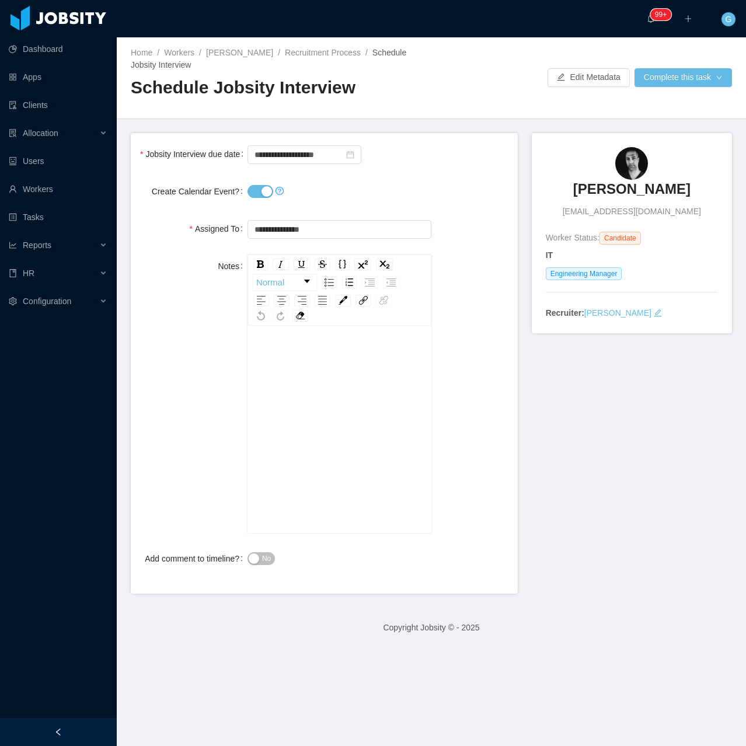
click at [263, 204] on form "**********" at bounding box center [324, 363] width 387 height 460
click at [260, 194] on button "Create Calendar Event?" at bounding box center [260, 191] width 26 height 13
click at [671, 83] on button "Complete this task" at bounding box center [682, 77] width 97 height 19
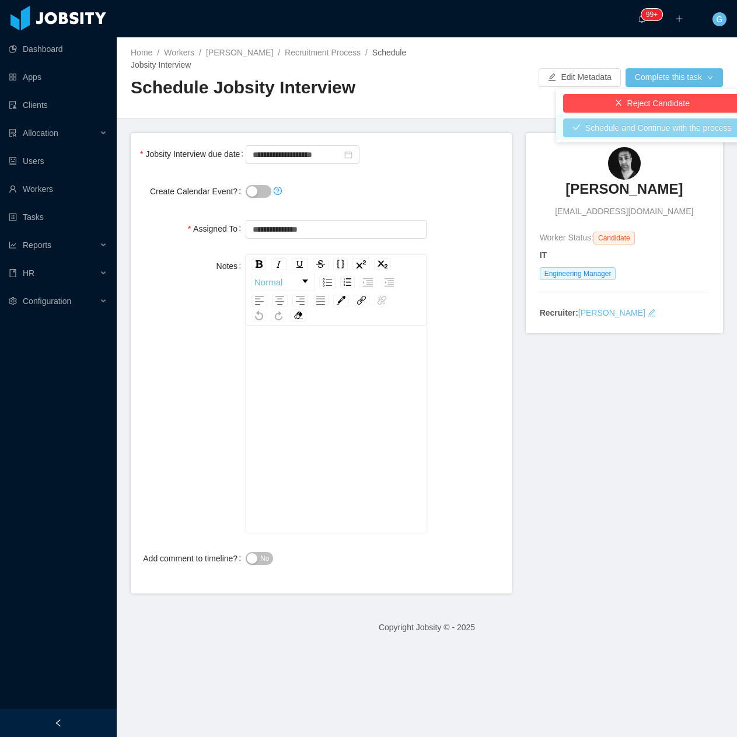
click at [635, 129] on button "Schedule and Continue with the process" at bounding box center [652, 127] width 178 height 19
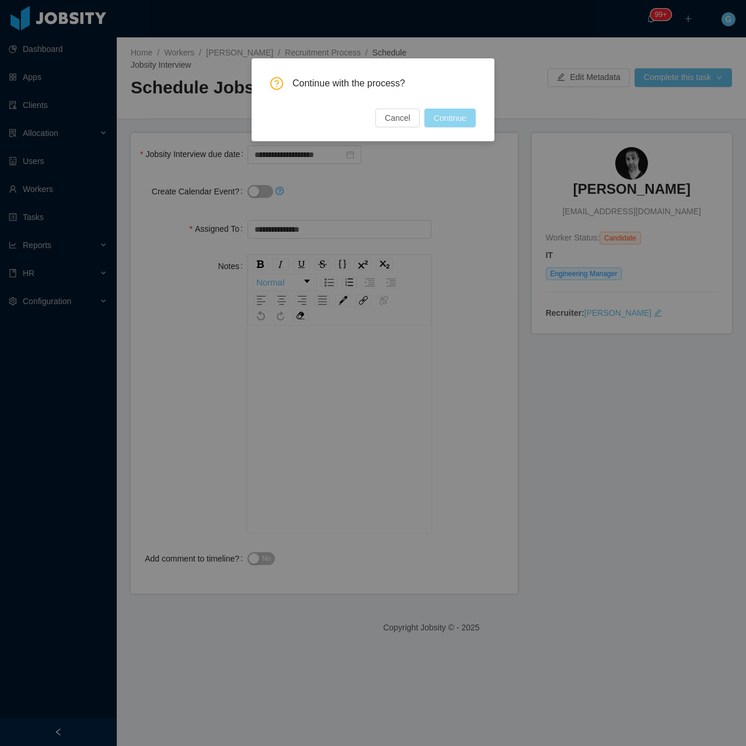
click at [456, 120] on button "Continue" at bounding box center [449, 118] width 51 height 19
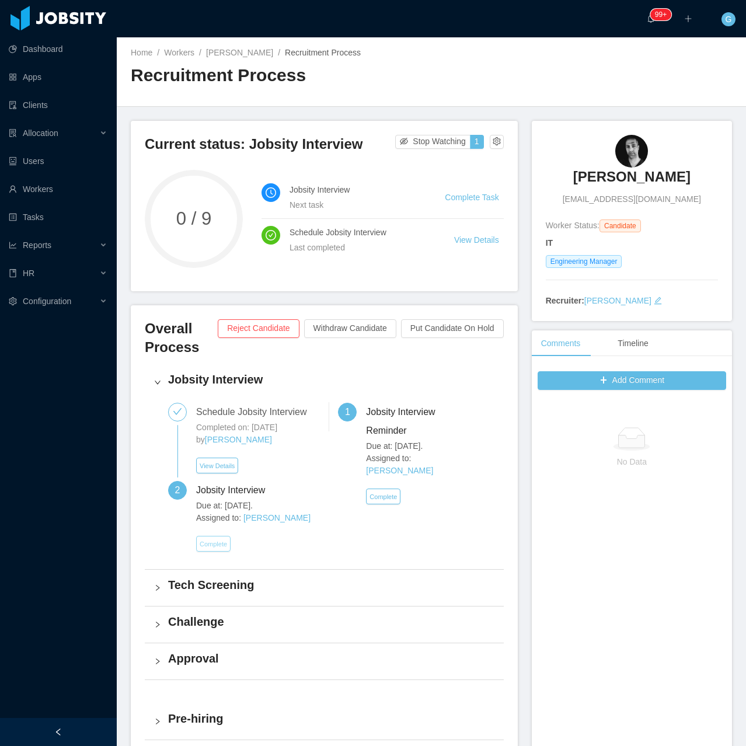
click at [218, 540] on button "Complete" at bounding box center [213, 544] width 34 height 16
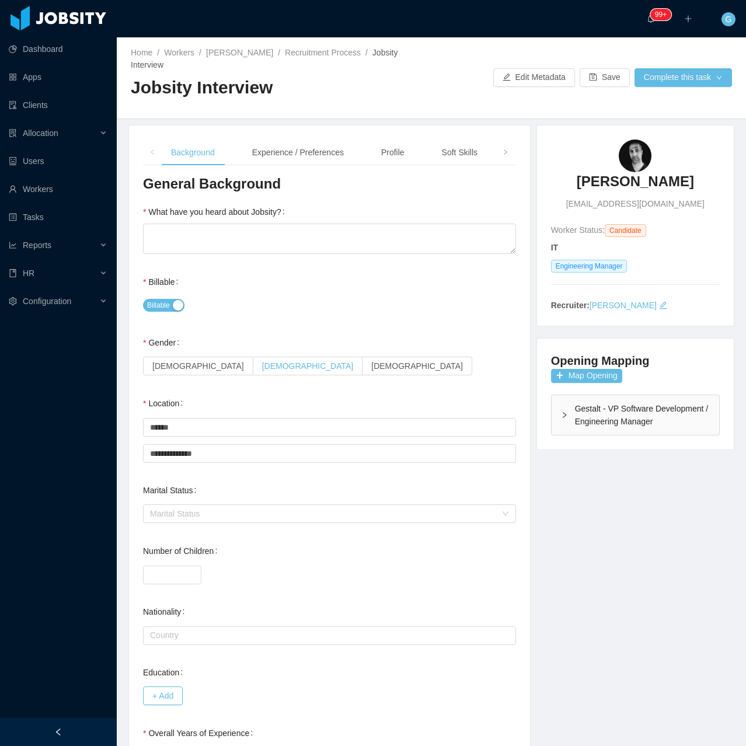
click at [262, 367] on span "[DEMOGRAPHIC_DATA]" at bounding box center [308, 365] width 92 height 9
click at [180, 222] on div "What have you heard about Jobsity?" at bounding box center [216, 211] width 146 height 23
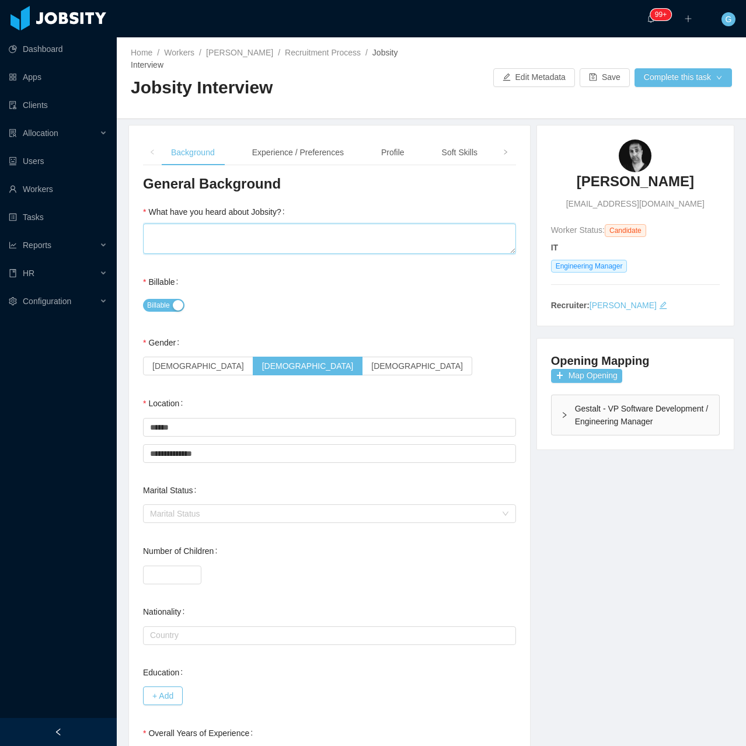
click at [191, 239] on textarea "What have you heard about Jobsity?" at bounding box center [329, 238] width 373 height 30
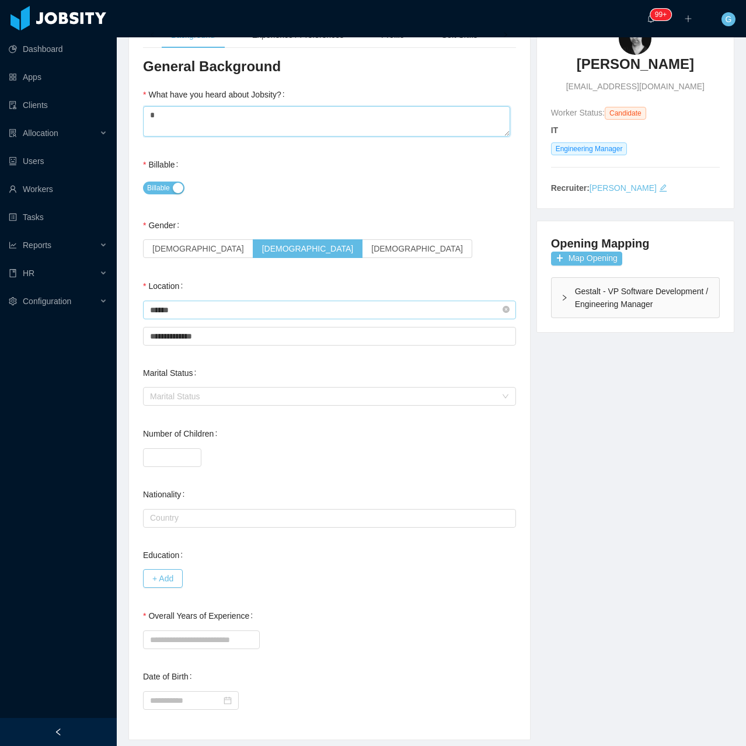
scroll to position [152, 0]
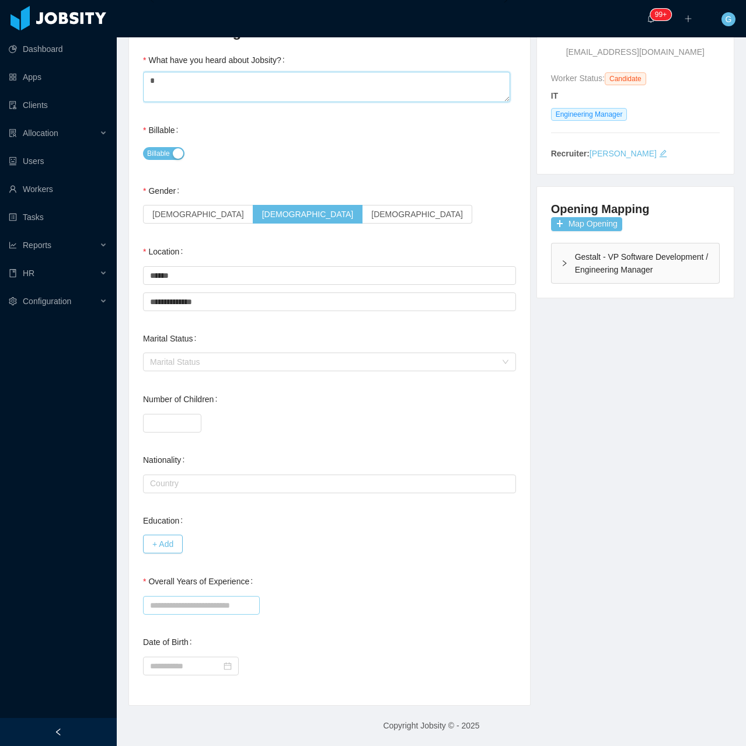
type textarea "*"
click at [203, 604] on input "Overall Years of Experience" at bounding box center [201, 605] width 117 height 19
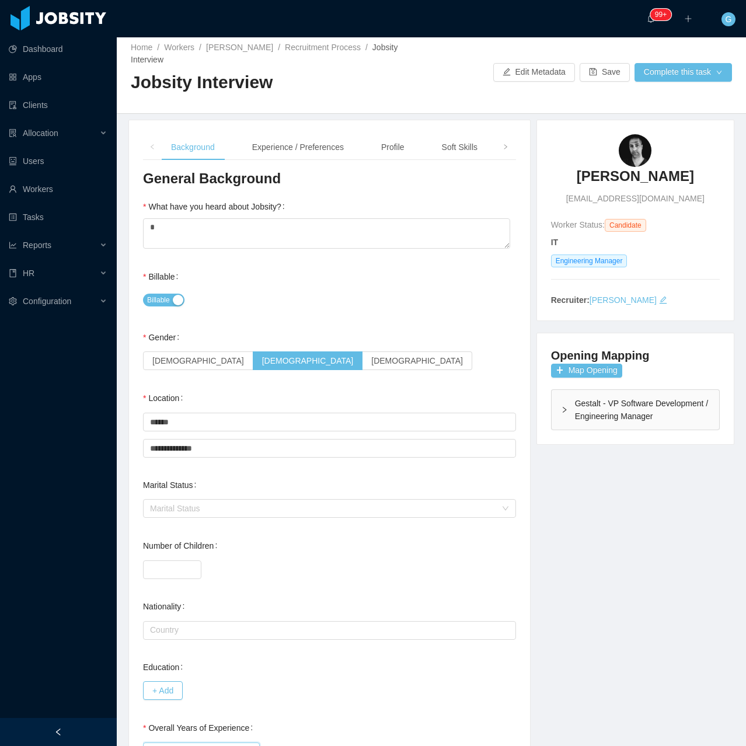
scroll to position [0, 0]
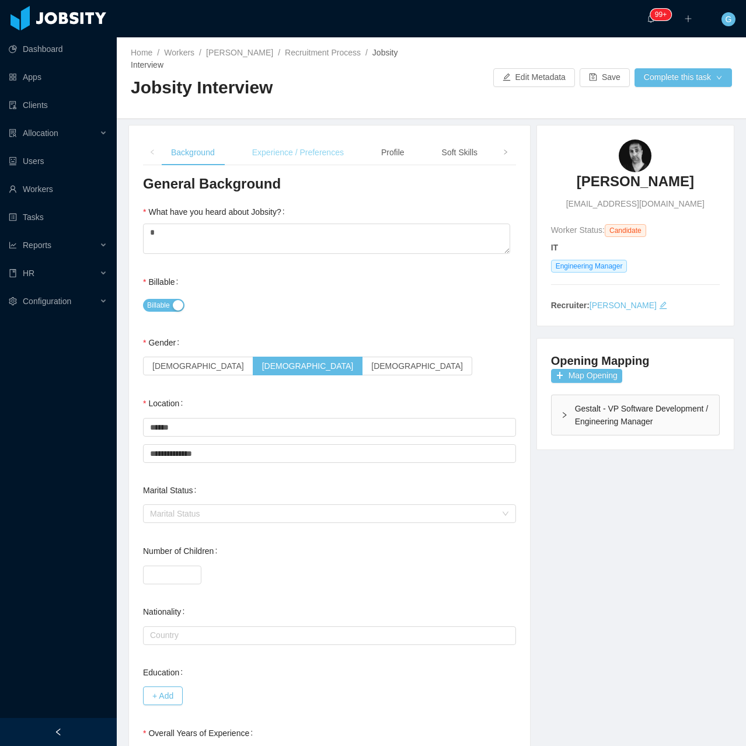
type input "**"
click at [313, 154] on div "Experience / Preferences" at bounding box center [298, 152] width 110 height 26
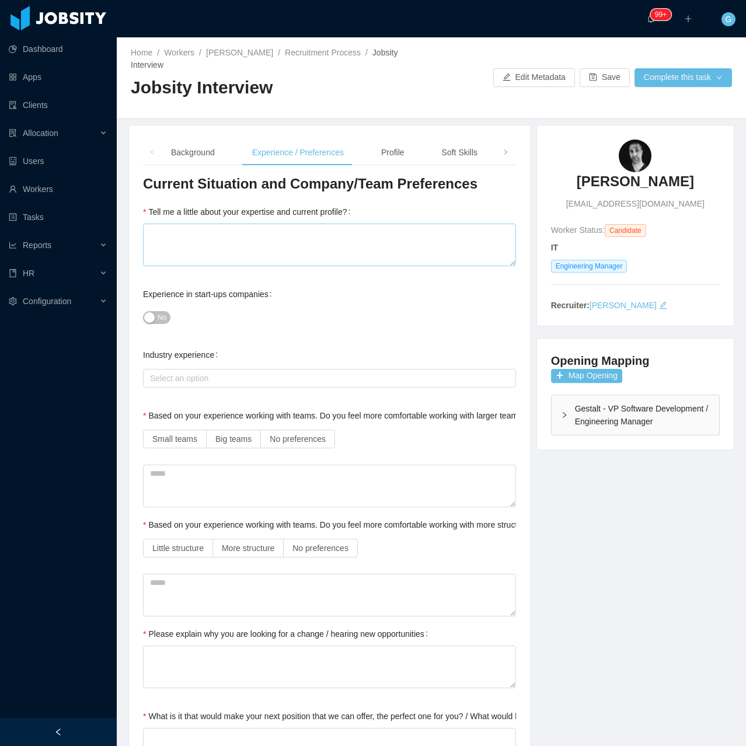
drag, startPoint x: 192, startPoint y: 272, endPoint x: 191, endPoint y: 246, distance: 26.3
click at [191, 246] on textarea "Tell me a little about your expertise and current profile?" at bounding box center [329, 244] width 373 height 43
type textarea "*"
click at [162, 322] on span "No" at bounding box center [162, 318] width 9 height 12
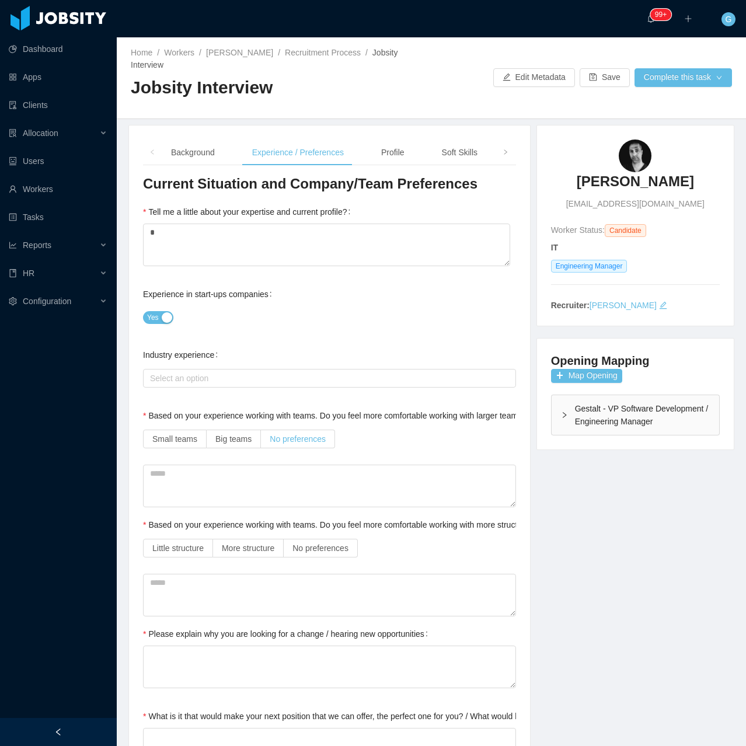
click at [293, 439] on span "No preferences" at bounding box center [298, 438] width 56 height 9
click at [300, 537] on div "Little structure More structure No preferences" at bounding box center [329, 547] width 373 height 23
click at [298, 546] on span "No preferences" at bounding box center [320, 547] width 56 height 9
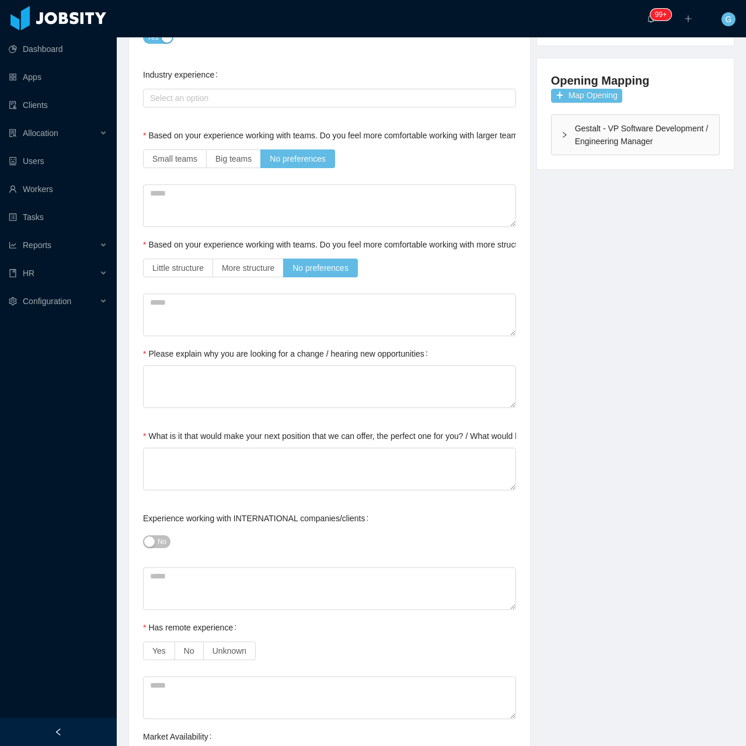
scroll to position [292, 0]
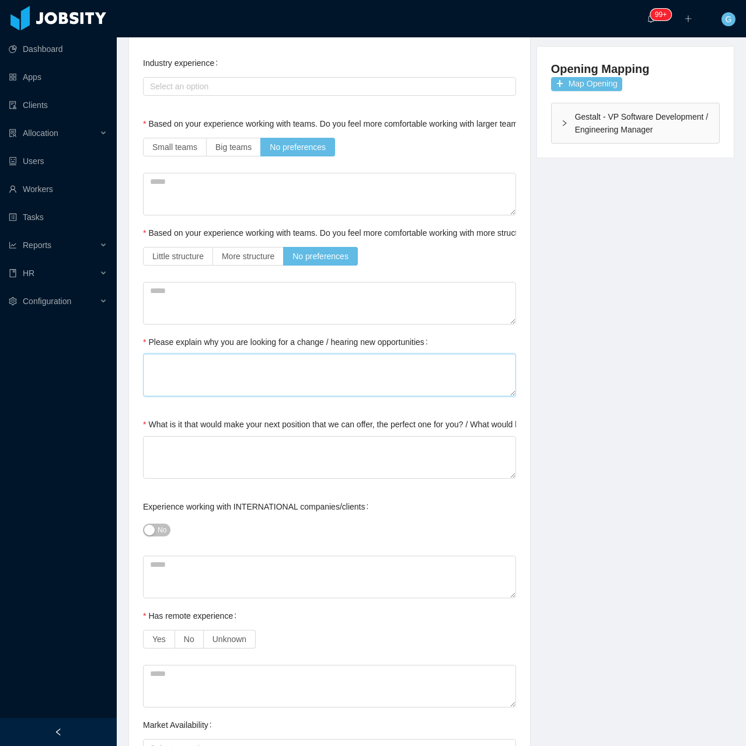
click at [155, 366] on textarea "Please explain why you are looking for a change / hearing new opportunities" at bounding box center [329, 375] width 373 height 43
type textarea "*"
click at [224, 460] on textarea "*" at bounding box center [329, 457] width 373 height 43
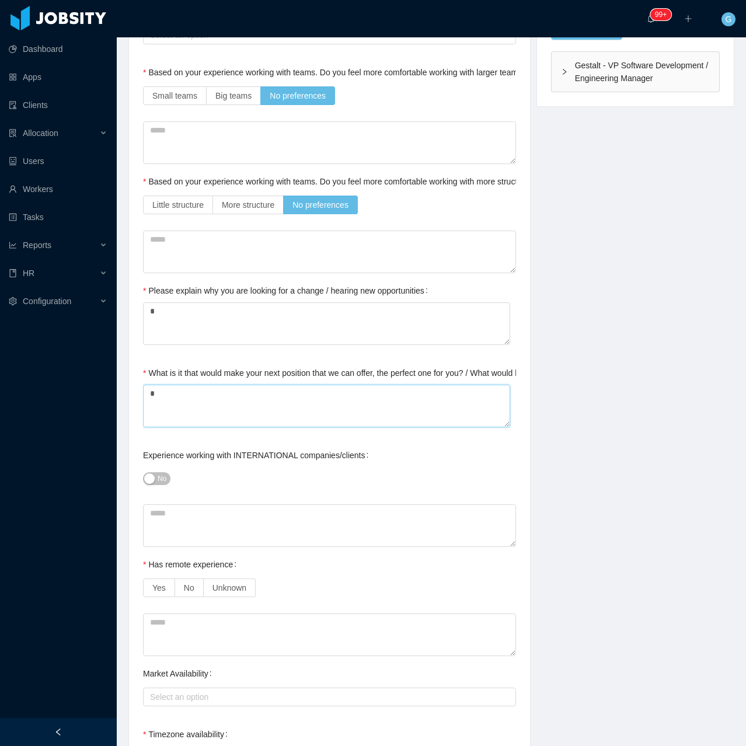
scroll to position [350, 0]
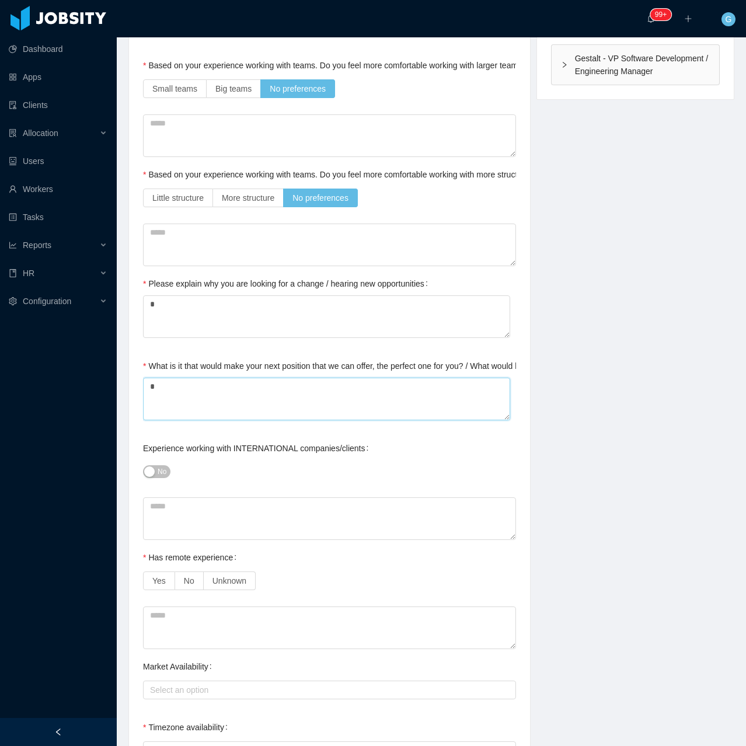
type textarea "*"
click at [159, 474] on span "No" at bounding box center [162, 472] width 9 height 12
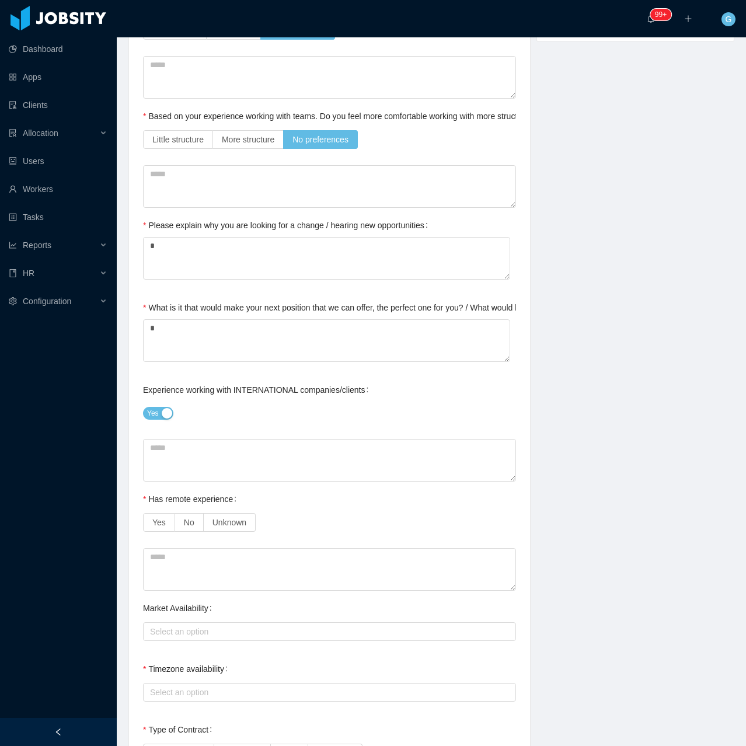
click at [166, 533] on div "Yes No Unknown" at bounding box center [329, 522] width 373 height 23
click at [165, 524] on label "Yes" at bounding box center [159, 522] width 32 height 19
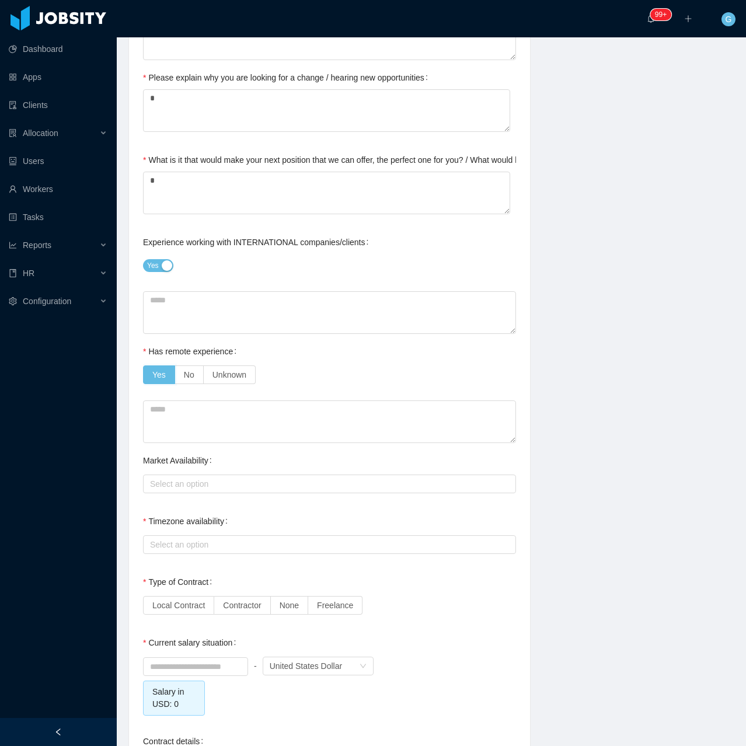
scroll to position [584, 0]
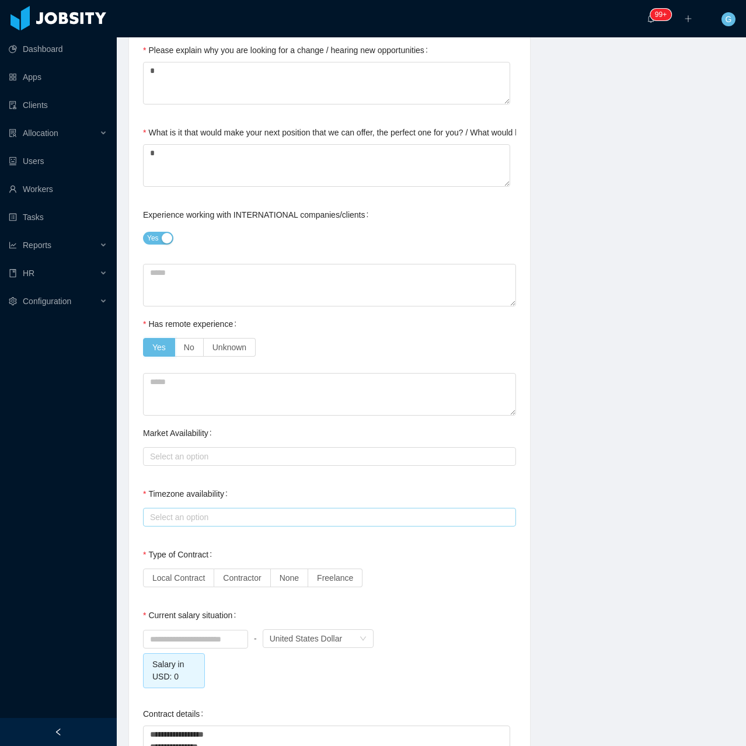
click at [166, 511] on div "Select an option" at bounding box center [327, 517] width 354 height 12
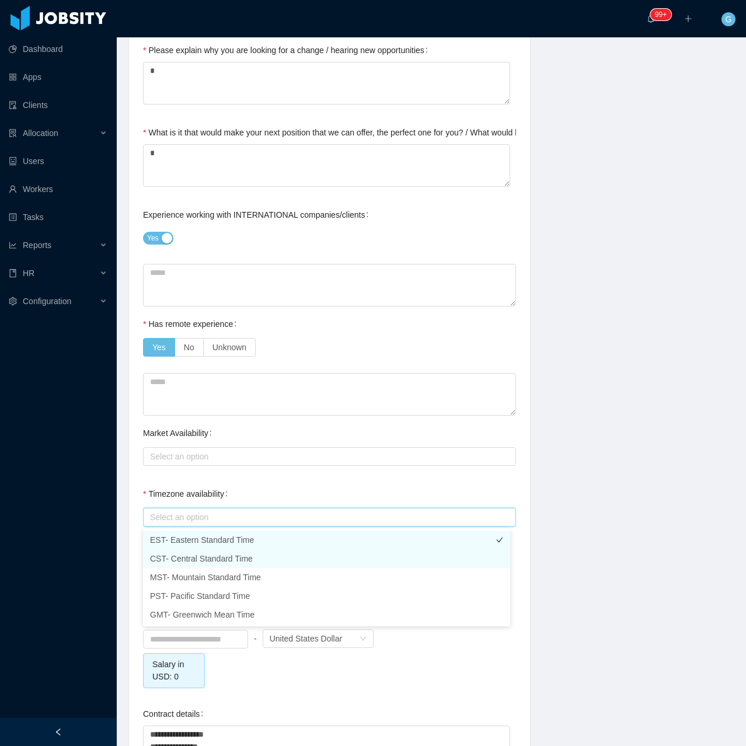
drag, startPoint x: 185, startPoint y: 551, endPoint x: 177, endPoint y: 545, distance: 10.4
click at [177, 545] on ul "EST- Eastern Standard Time CST- Central Standard Time MST- Mountain Standard Ti…" at bounding box center [326, 577] width 367 height 98
click at [176, 541] on li "EST- Eastern Standard Time" at bounding box center [326, 539] width 367 height 19
click at [177, 557] on li "CST- Central Standard Time" at bounding box center [326, 558] width 367 height 19
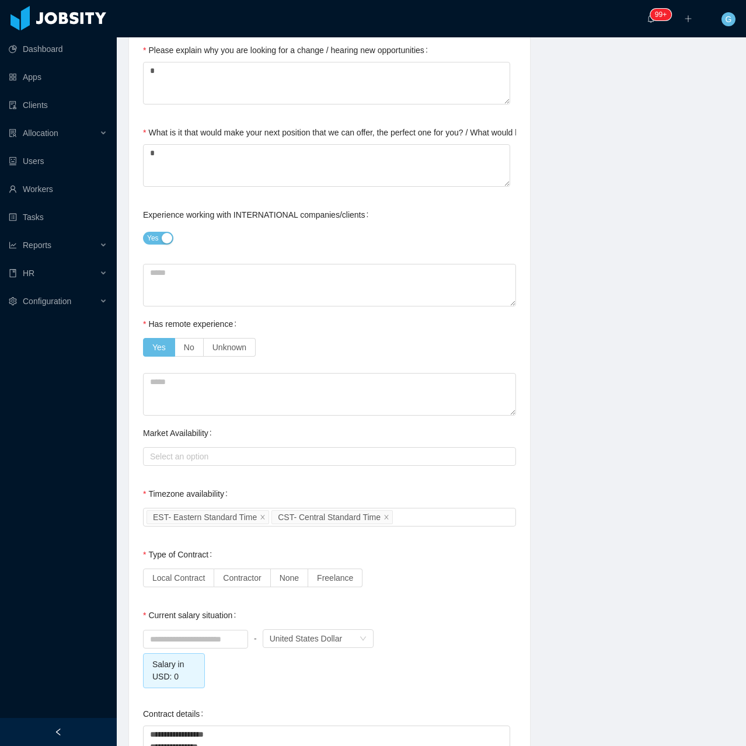
click at [142, 513] on div "**********" at bounding box center [329, 310] width 401 height 1536
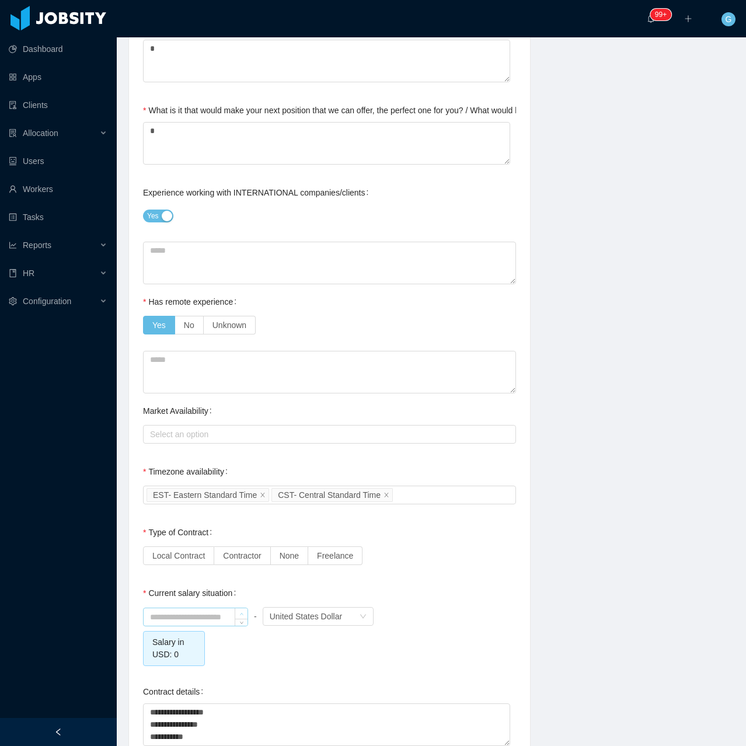
scroll to position [700, 0]
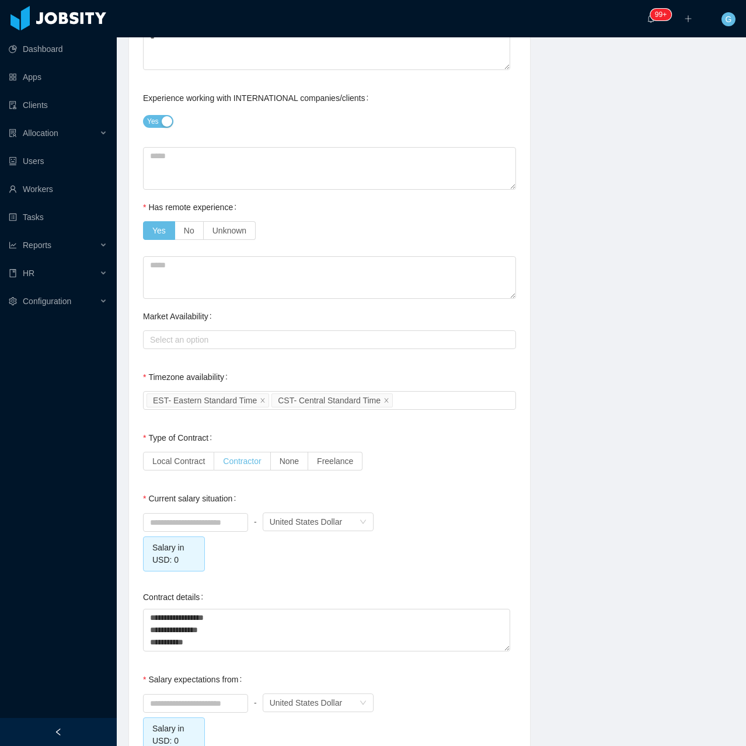
click at [240, 463] on span "Contractor" at bounding box center [242, 460] width 38 height 9
click at [198, 522] on input at bounding box center [196, 523] width 104 height 18
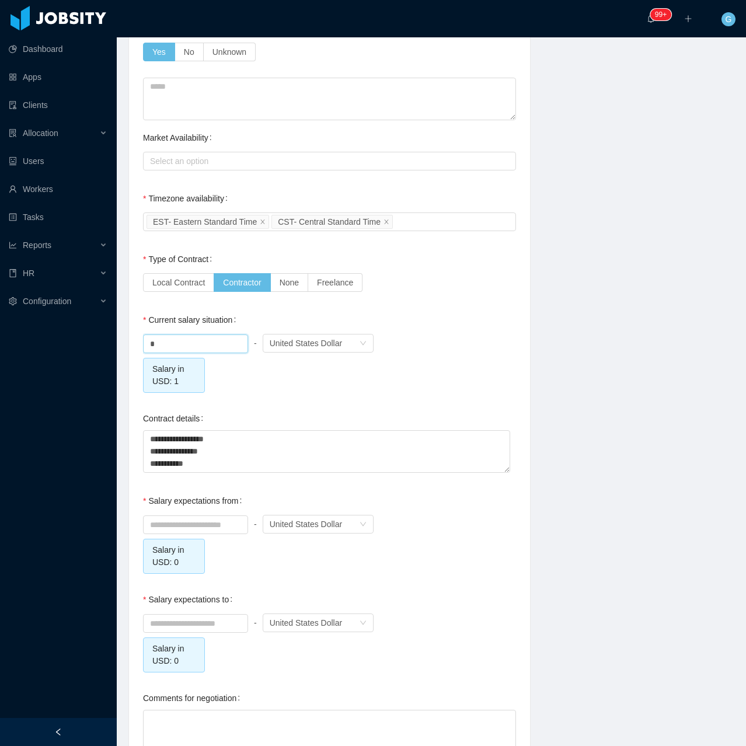
scroll to position [957, 0]
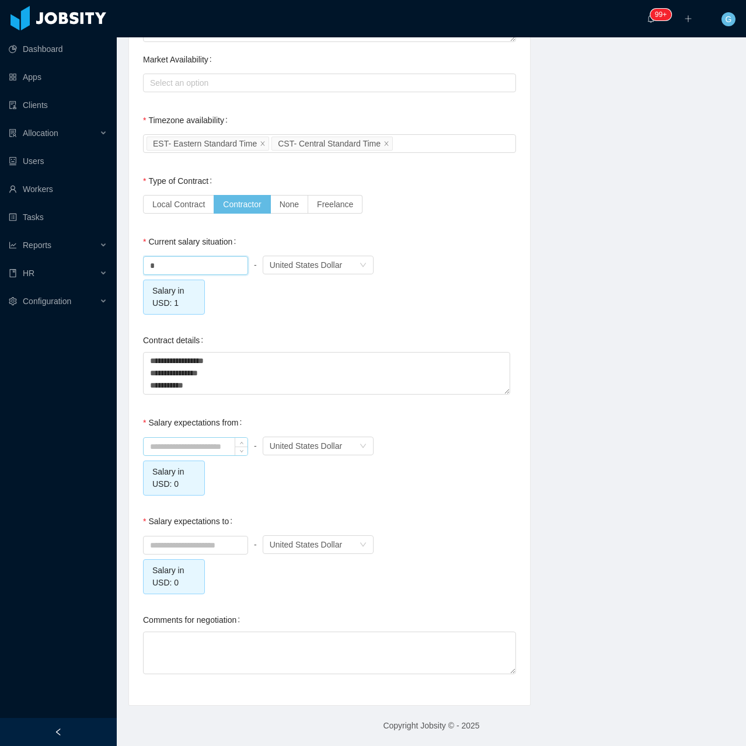
type input "****"
click at [201, 438] on input at bounding box center [196, 447] width 104 height 18
type input "*******"
click at [198, 554] on div at bounding box center [195, 544] width 105 height 23
click at [197, 551] on input at bounding box center [196, 545] width 104 height 18
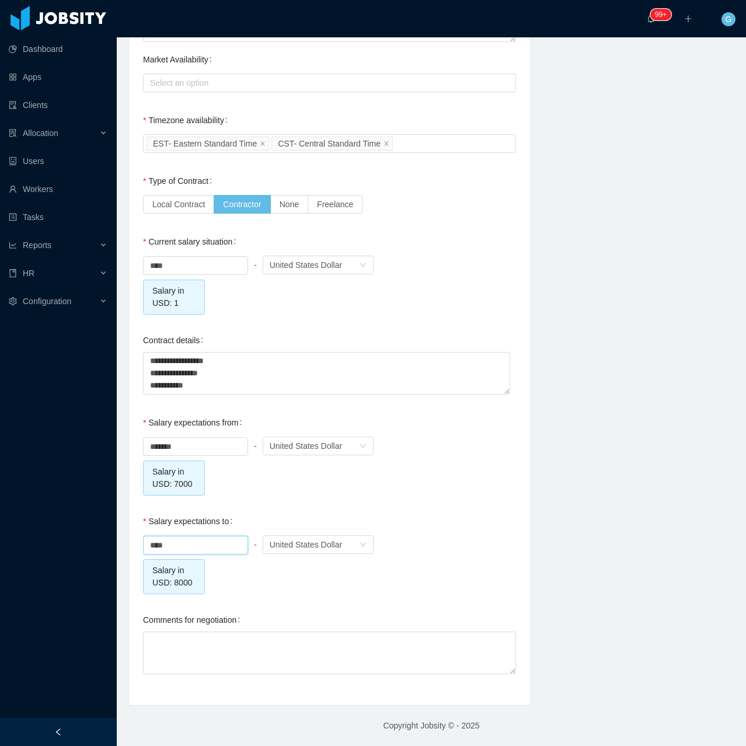
type input "*******"
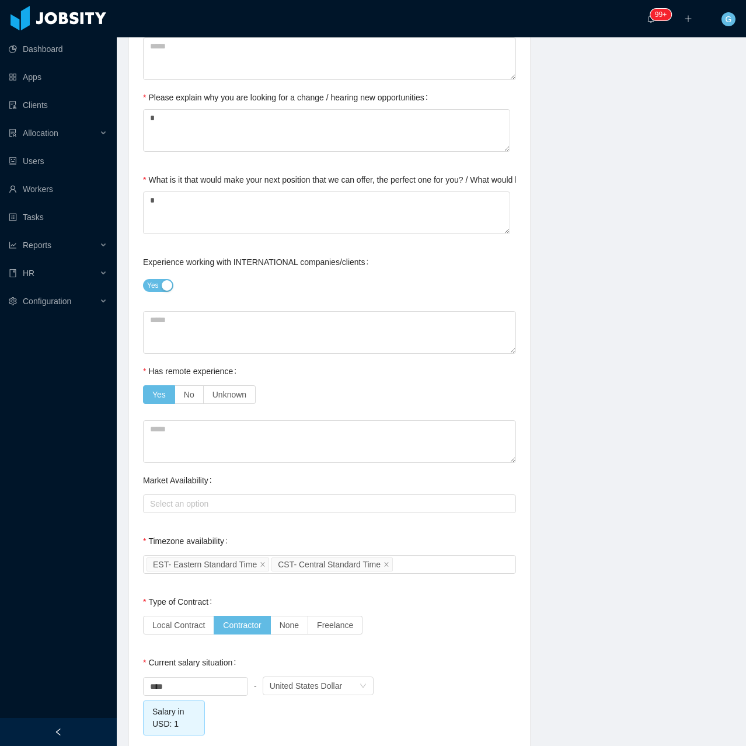
scroll to position [724, 0]
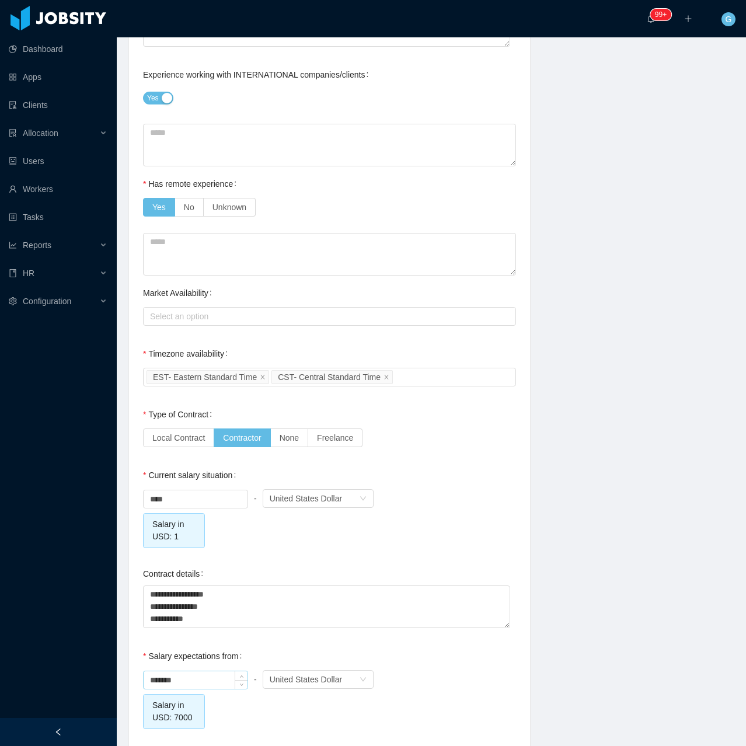
click at [158, 679] on input "*******" at bounding box center [196, 680] width 104 height 18
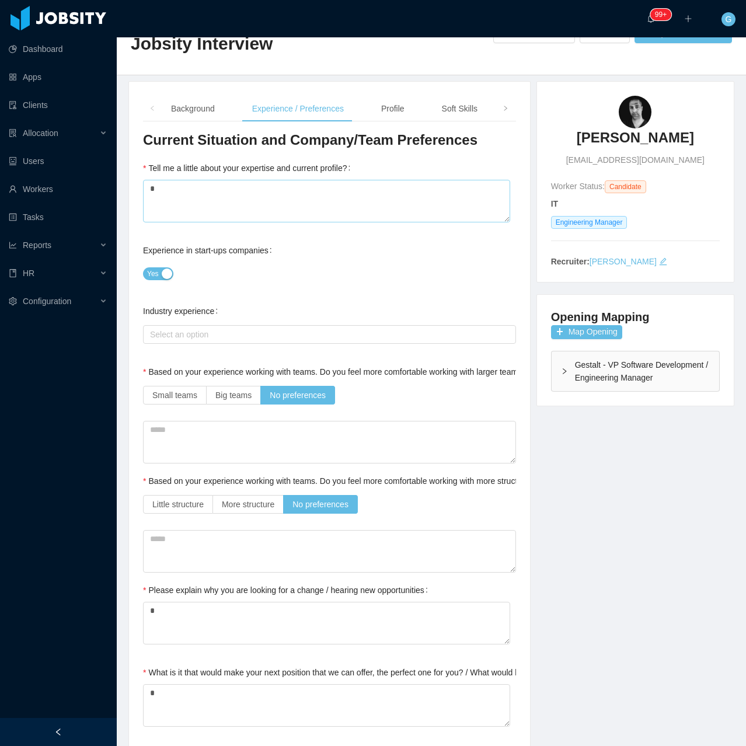
scroll to position [0, 0]
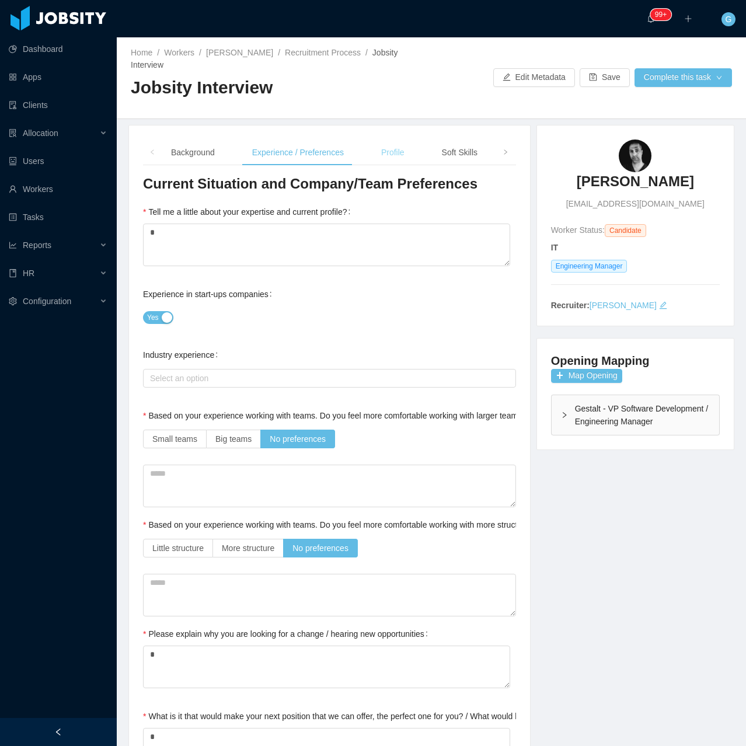
type input "*******"
click at [397, 156] on div "Profile" at bounding box center [393, 152] width 42 height 26
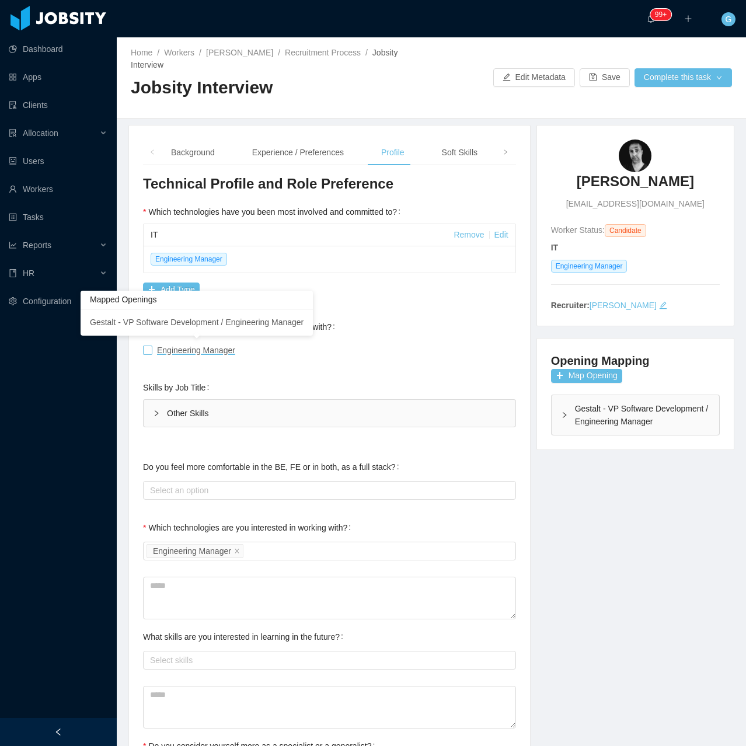
click at [154, 351] on span "Engineering Manager" at bounding box center [196, 349] width 88 height 9
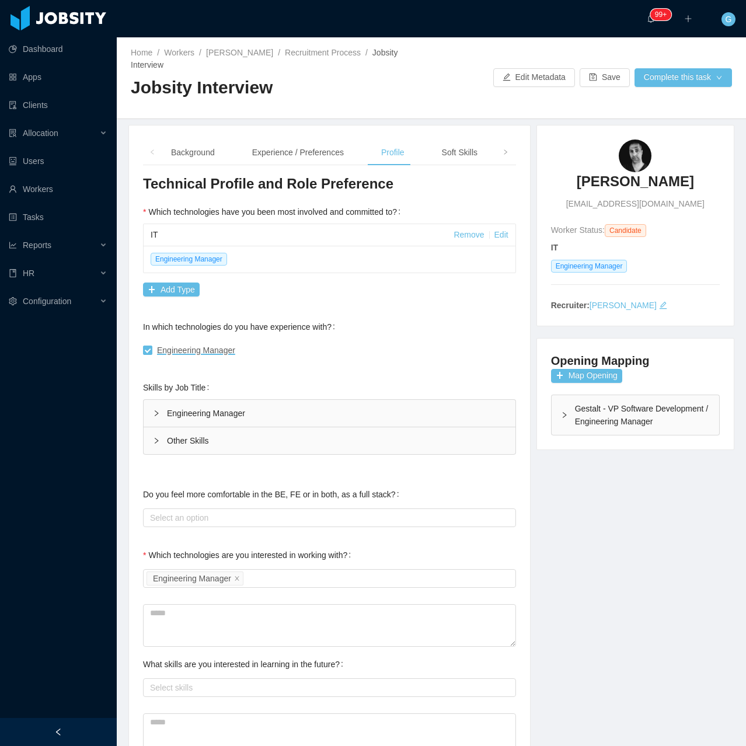
click at [222, 413] on div "Engineering Manager" at bounding box center [330, 413] width 372 height 27
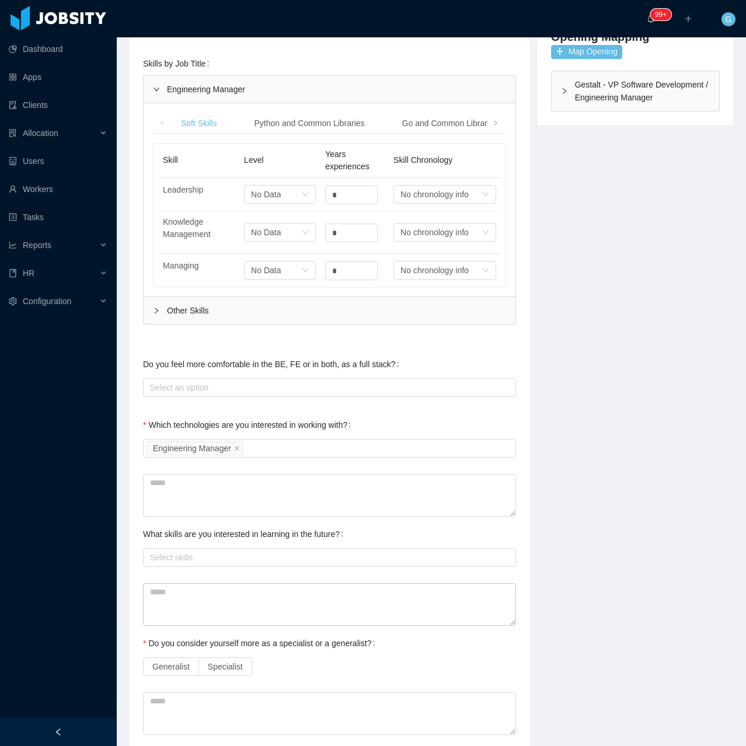
scroll to position [483, 0]
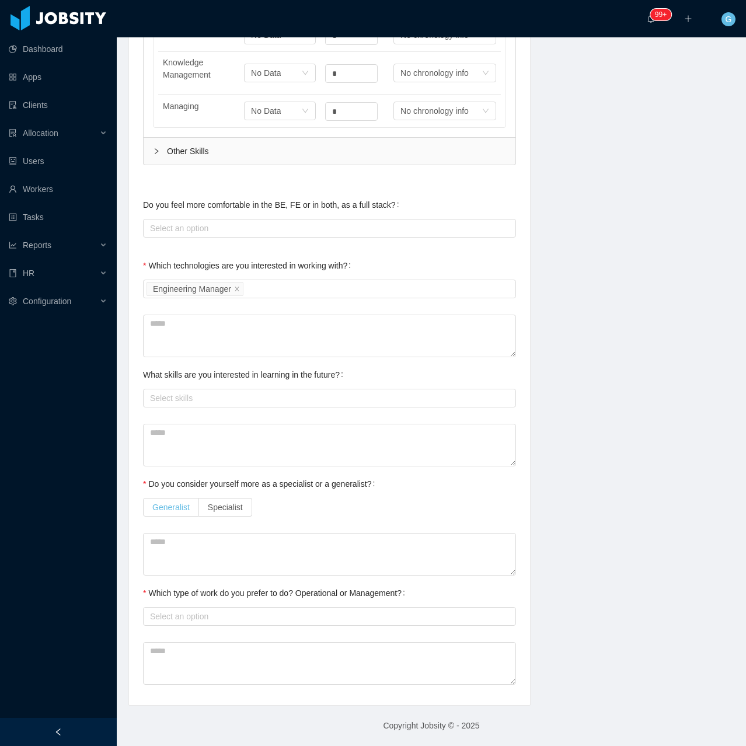
click at [187, 508] on span "Generalist" at bounding box center [170, 506] width 37 height 9
click at [238, 617] on div "Select an option" at bounding box center [327, 616] width 354 height 12
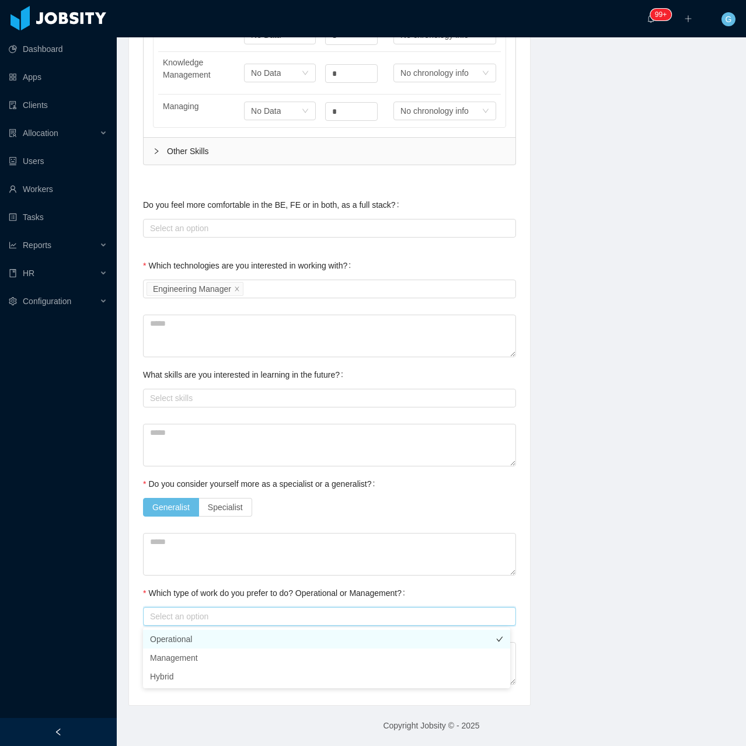
click at [204, 646] on li "Operational" at bounding box center [326, 639] width 367 height 19
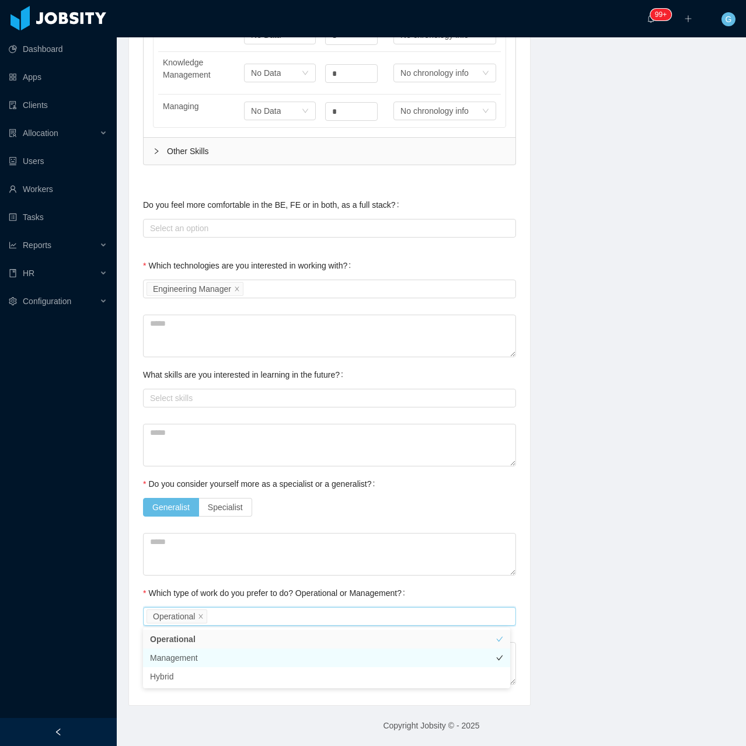
click at [166, 661] on li "Management" at bounding box center [326, 657] width 367 height 19
click at [189, 641] on li "Operational" at bounding box center [326, 639] width 367 height 19
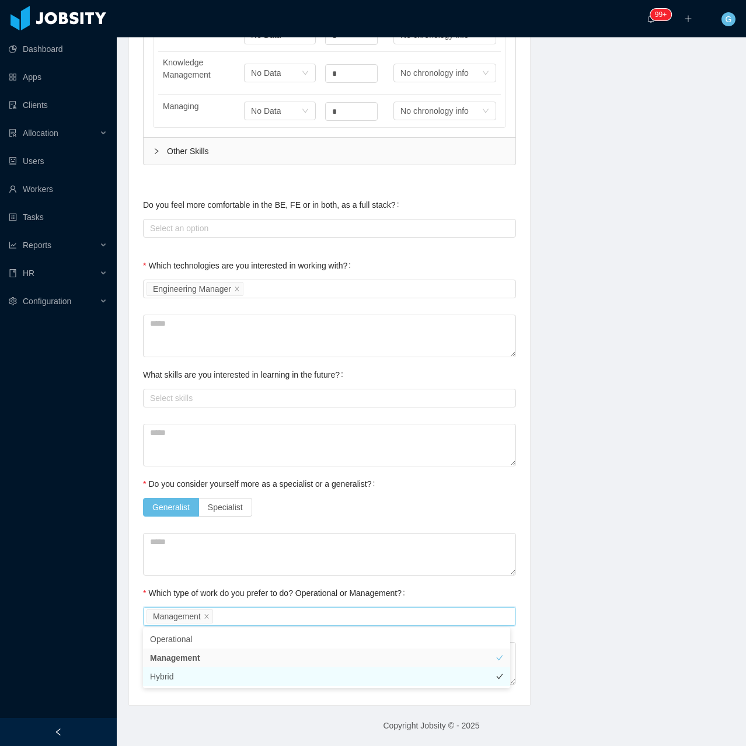
drag, startPoint x: 176, startPoint y: 666, endPoint x: 178, endPoint y: 684, distance: 17.6
click at [178, 684] on ul "Operational Management Hybrid" at bounding box center [326, 657] width 367 height 61
click at [178, 684] on li "Hybrid" at bounding box center [326, 676] width 367 height 19
click at [128, 570] on div "**********" at bounding box center [329, 174] width 402 height 1064
click at [251, 620] on icon "icon: close" at bounding box center [251, 616] width 6 height 7
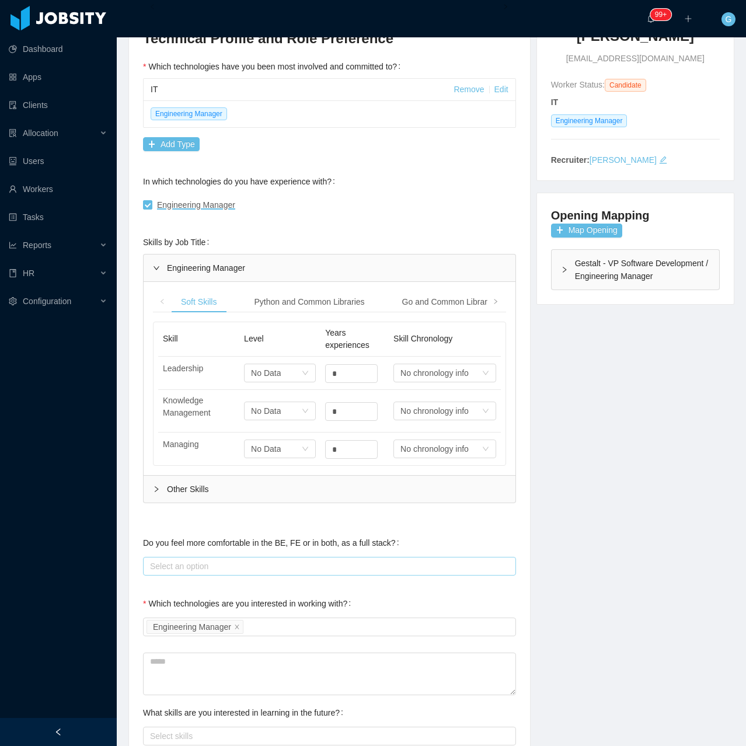
scroll to position [133, 0]
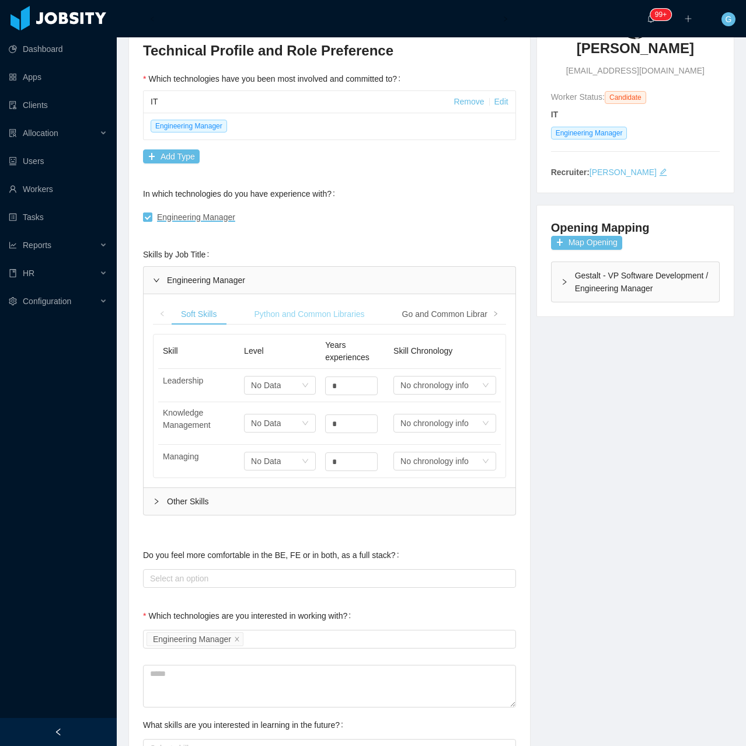
click at [333, 317] on div "Python and Common Libraries" at bounding box center [308, 314] width 129 height 22
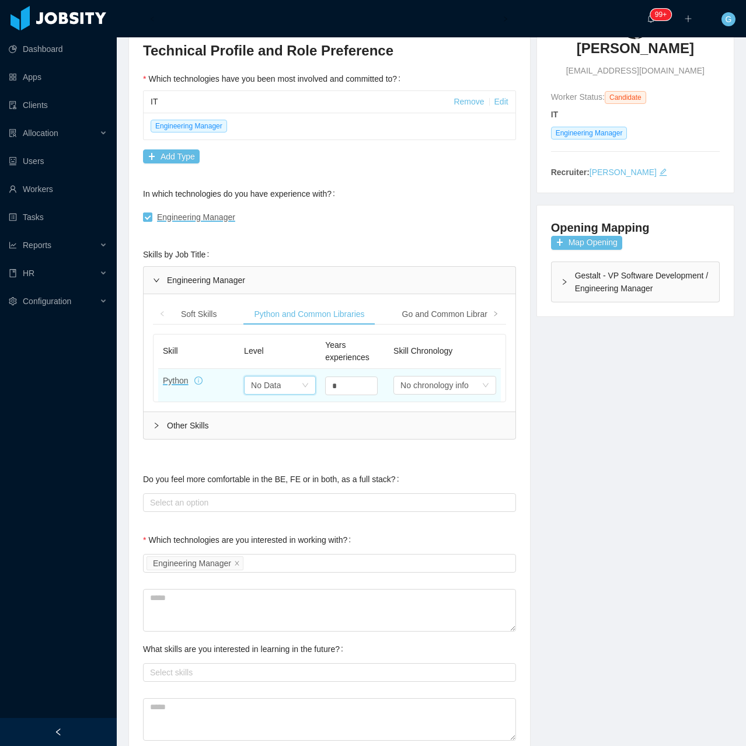
click at [292, 392] on div "Select one No Data" at bounding box center [276, 385] width 50 height 18
drag, startPoint x: 258, startPoint y: 491, endPoint x: 381, endPoint y: 313, distance: 216.4
click at [383, 330] on body "**********" at bounding box center [373, 373] width 746 height 746
click at [405, 316] on div "Go and Common Libraries" at bounding box center [450, 314] width 114 height 22
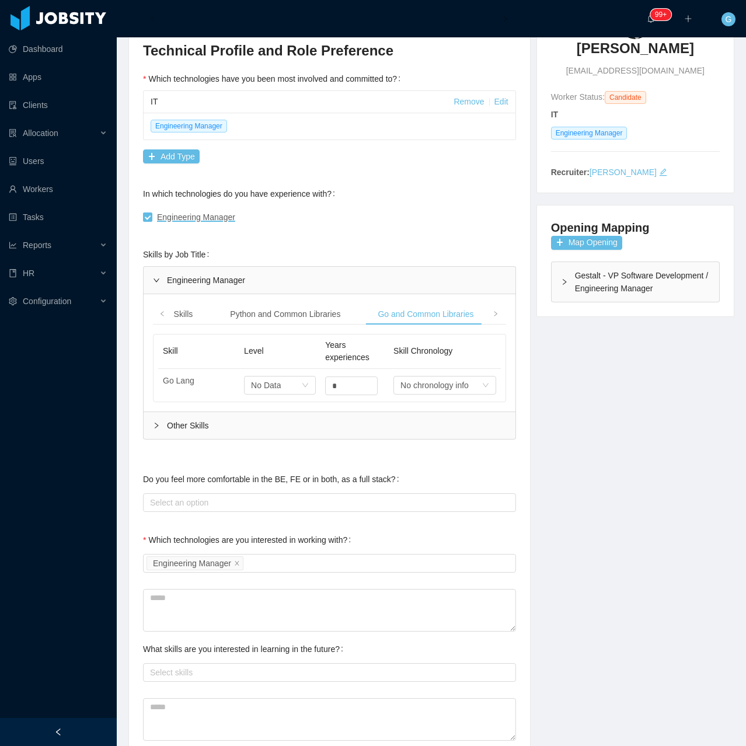
click at [599, 284] on div "Gestalt - VP Software Development / Engineering Manager" at bounding box center [634, 282] width 167 height 40
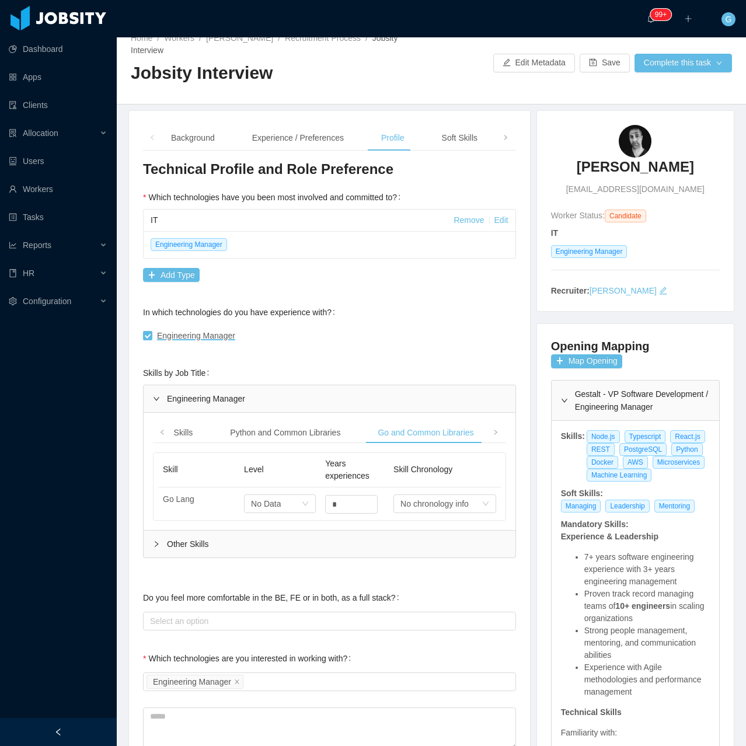
scroll to position [0, 0]
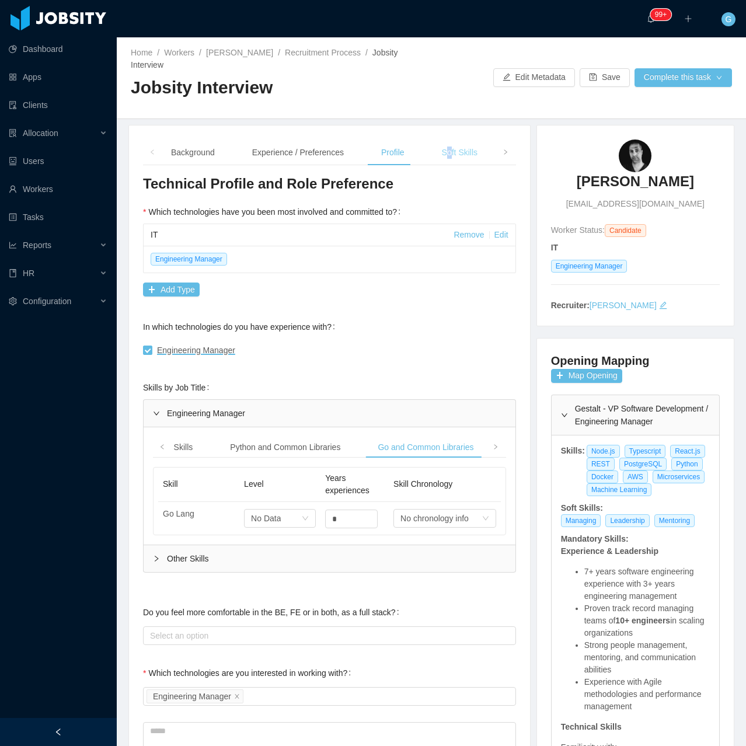
click at [446, 156] on div "Soft Skills" at bounding box center [459, 152] width 54 height 26
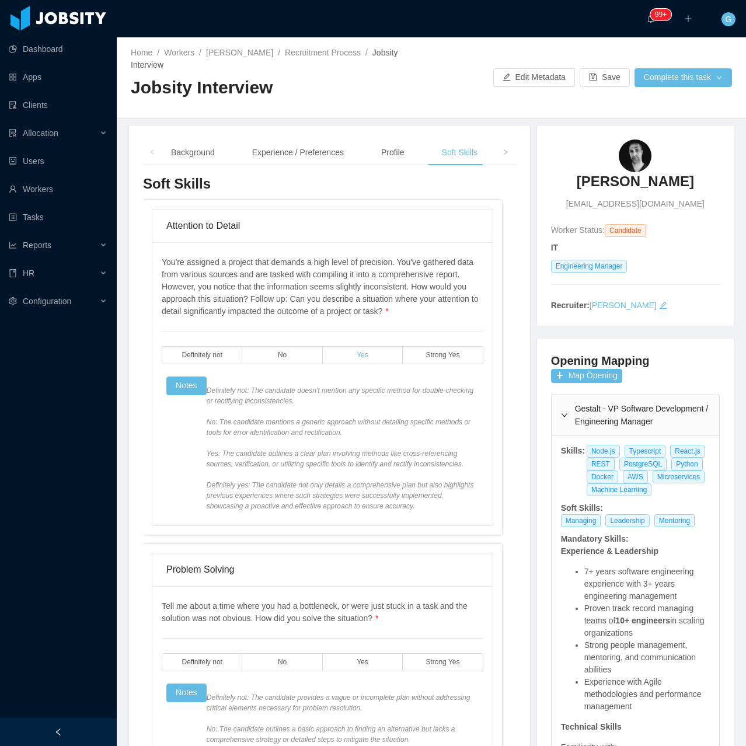
click at [347, 354] on label "Yes" at bounding box center [363, 355] width 80 height 18
click at [435, 362] on label "Strong Yes" at bounding box center [443, 355] width 80 height 18
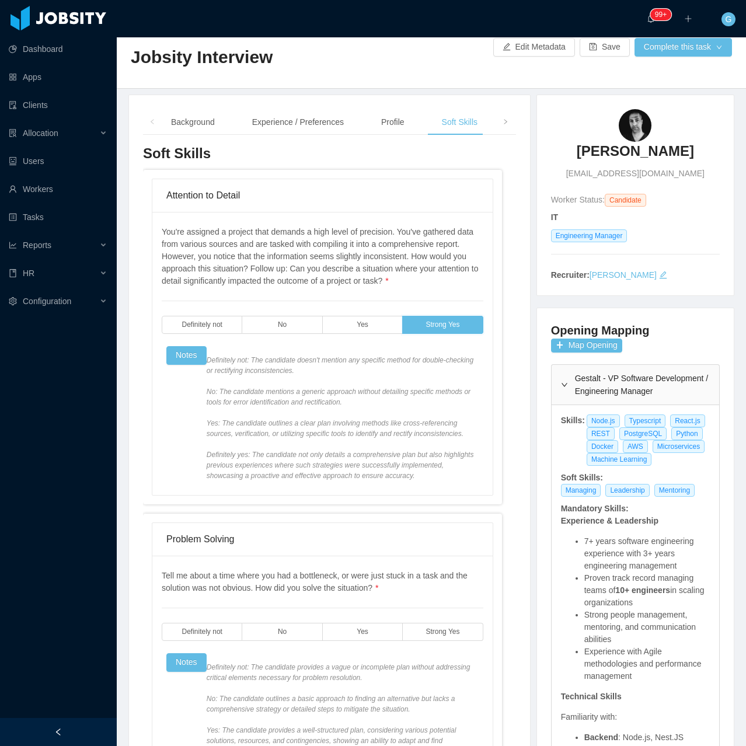
scroll to position [175, 0]
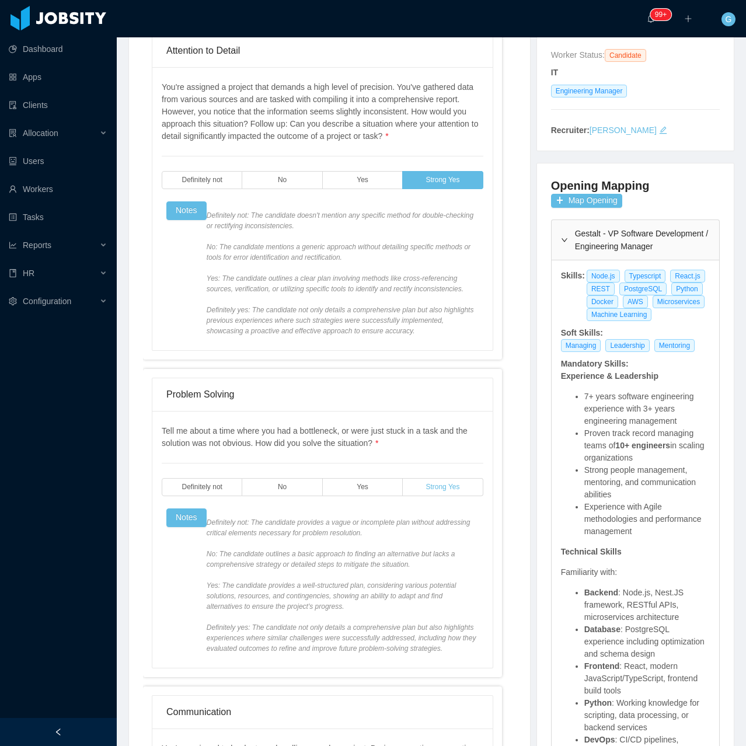
click at [435, 478] on label "Strong Yes" at bounding box center [443, 487] width 80 height 18
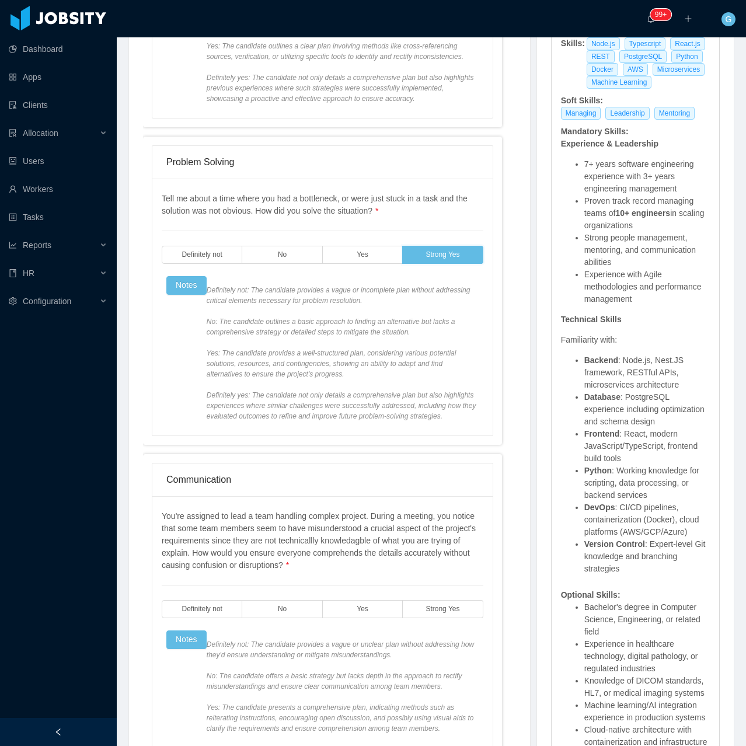
scroll to position [467, 0]
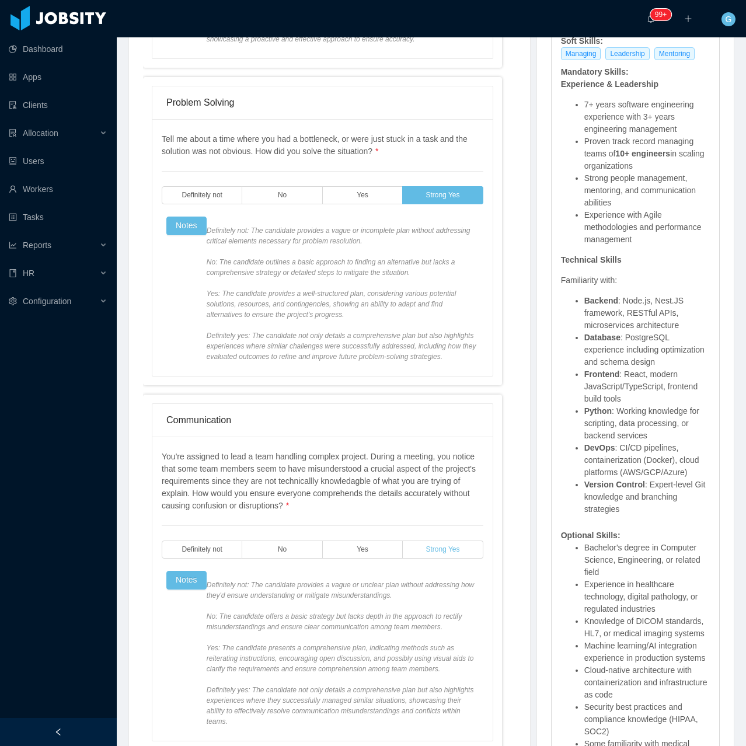
click at [426, 542] on label "Strong Yes" at bounding box center [443, 549] width 80 height 18
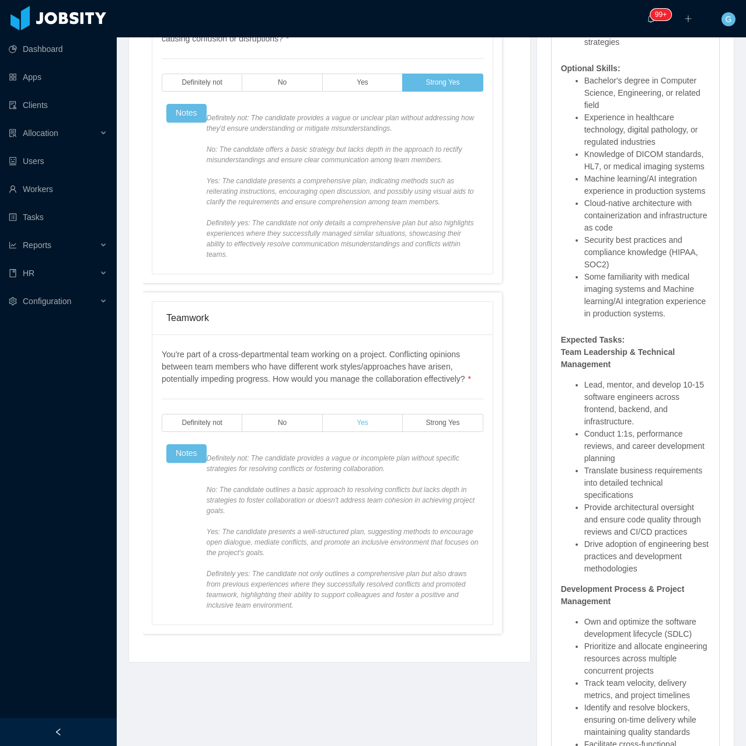
click at [364, 414] on label "Yes" at bounding box center [363, 423] width 80 height 18
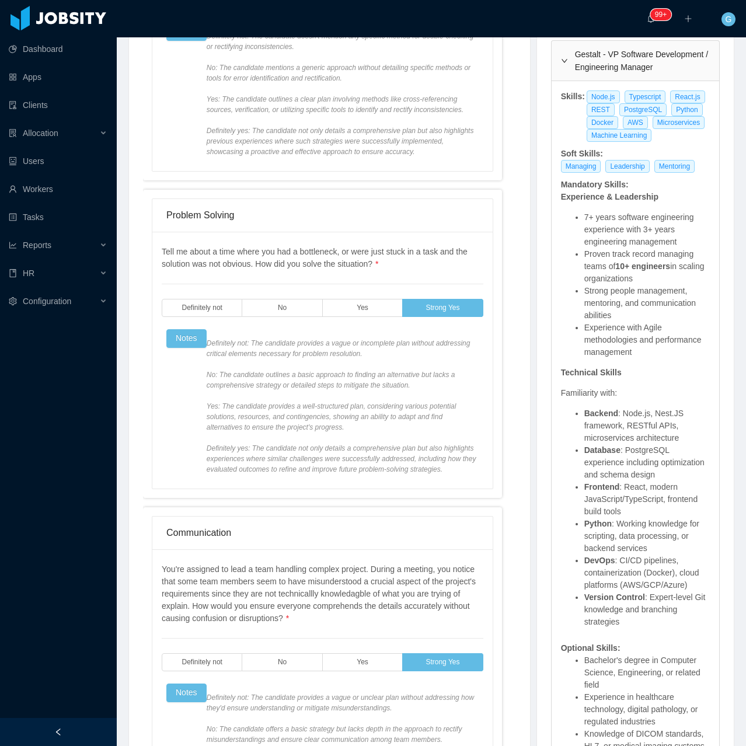
scroll to position [0, 0]
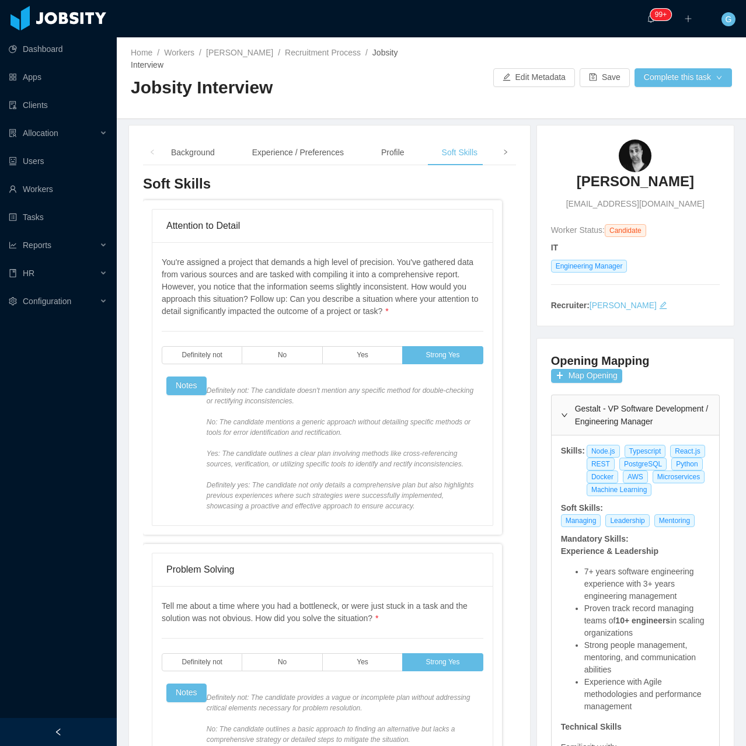
click at [496, 148] on span at bounding box center [505, 152] width 19 height 26
click at [426, 153] on div "Language" at bounding box center [410, 152] width 55 height 26
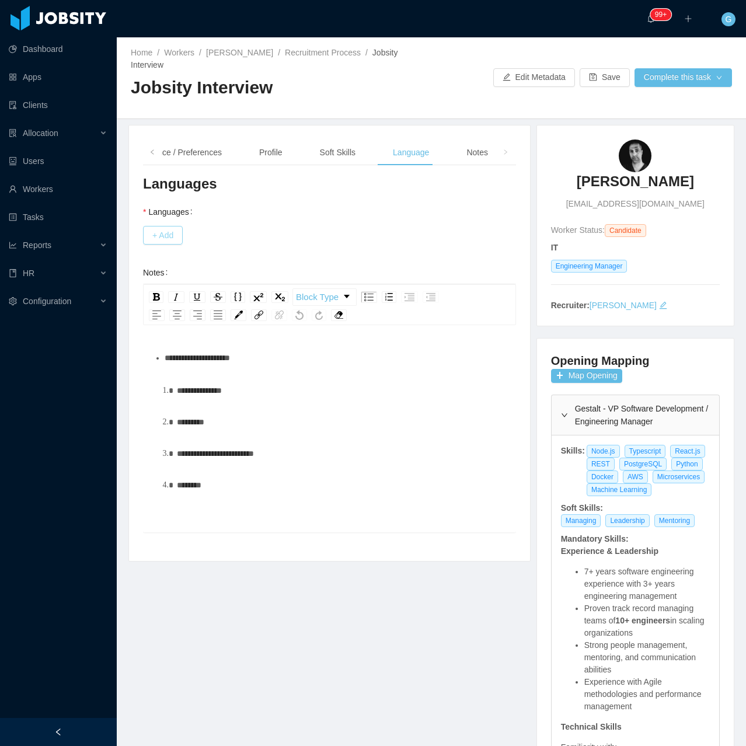
drag, startPoint x: 180, startPoint y: 240, endPoint x: 175, endPoint y: 236, distance: 6.2
click at [175, 236] on button "+ Add" at bounding box center [163, 235] width 40 height 19
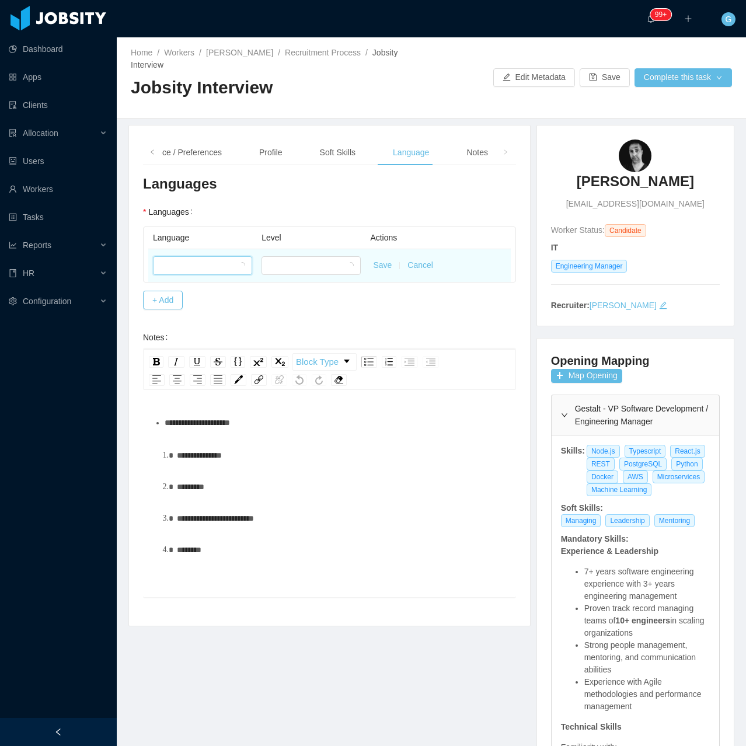
click at [180, 267] on div at bounding box center [199, 266] width 78 height 18
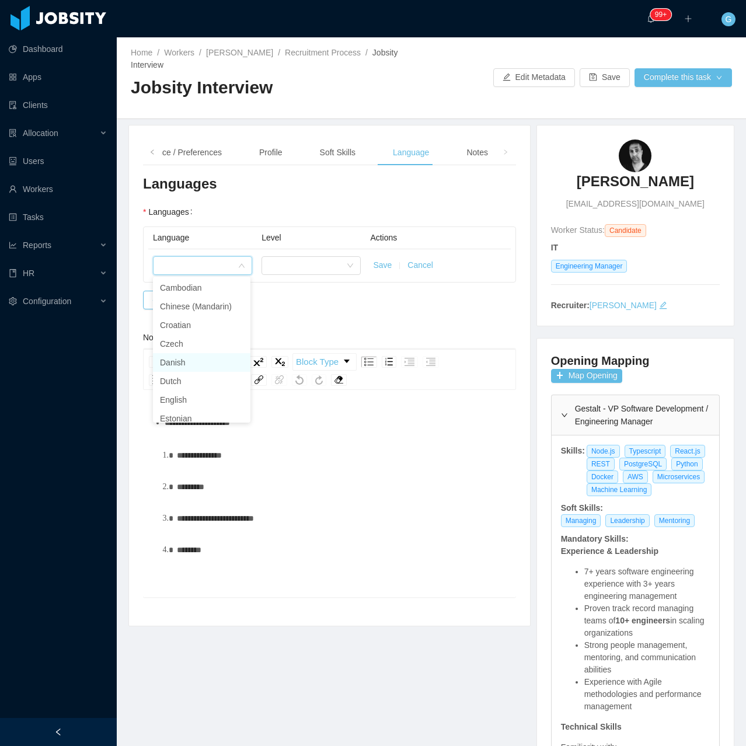
scroll to position [175, 0]
click at [188, 375] on li "English" at bounding box center [201, 374] width 97 height 19
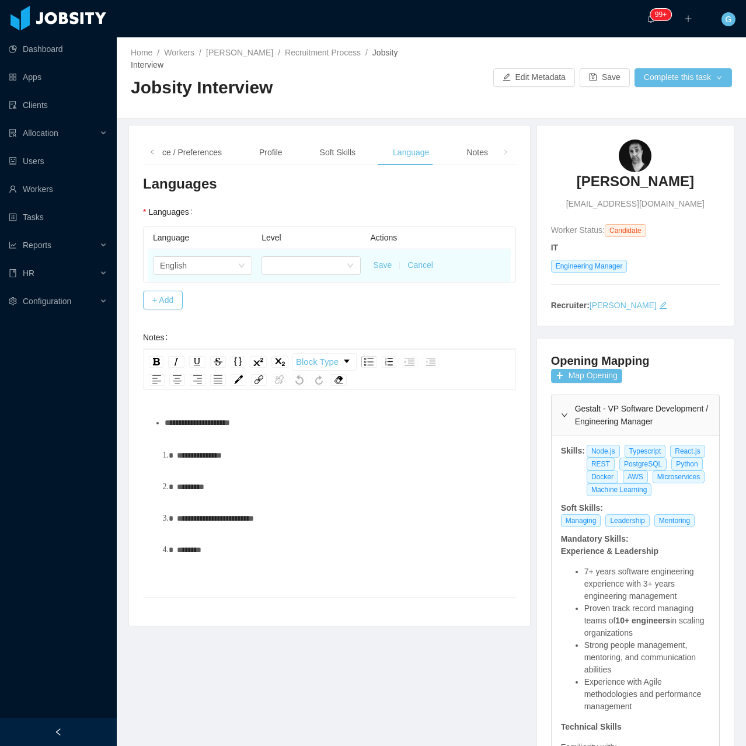
click at [275, 277] on td at bounding box center [311, 265] width 109 height 33
click at [273, 273] on div at bounding box center [307, 266] width 78 height 18
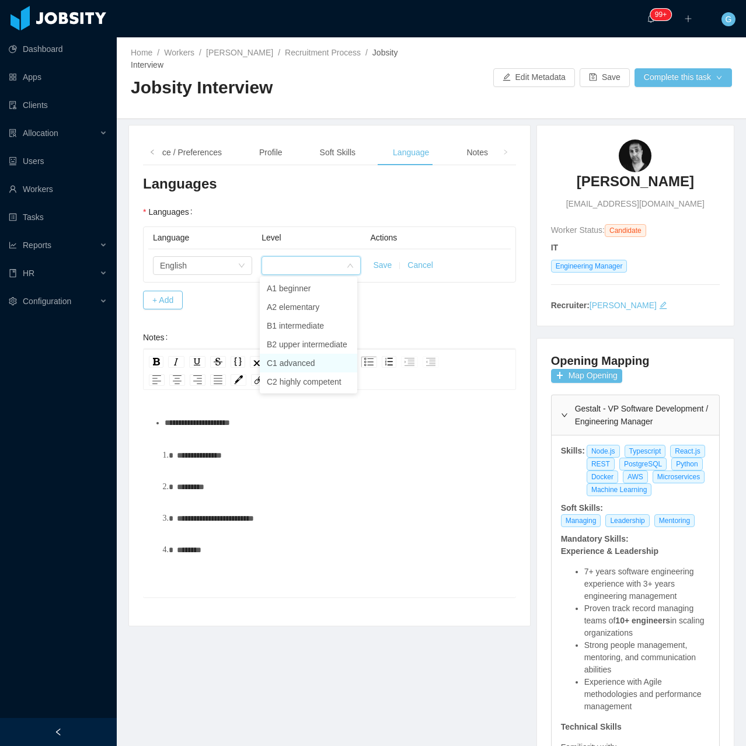
click at [285, 364] on li "C1 advanced" at bounding box center [308, 363] width 97 height 19
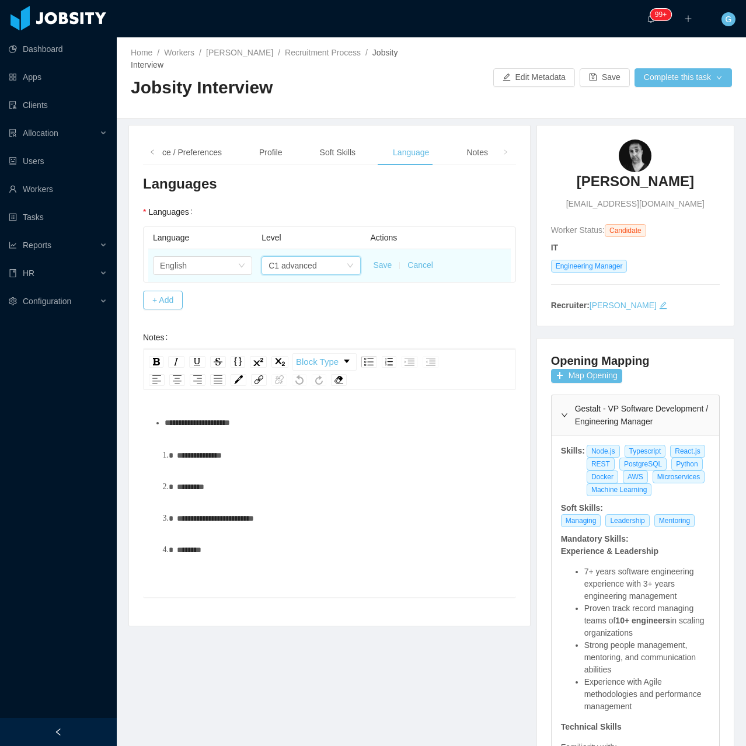
click at [374, 264] on button "Save" at bounding box center [382, 265] width 19 height 12
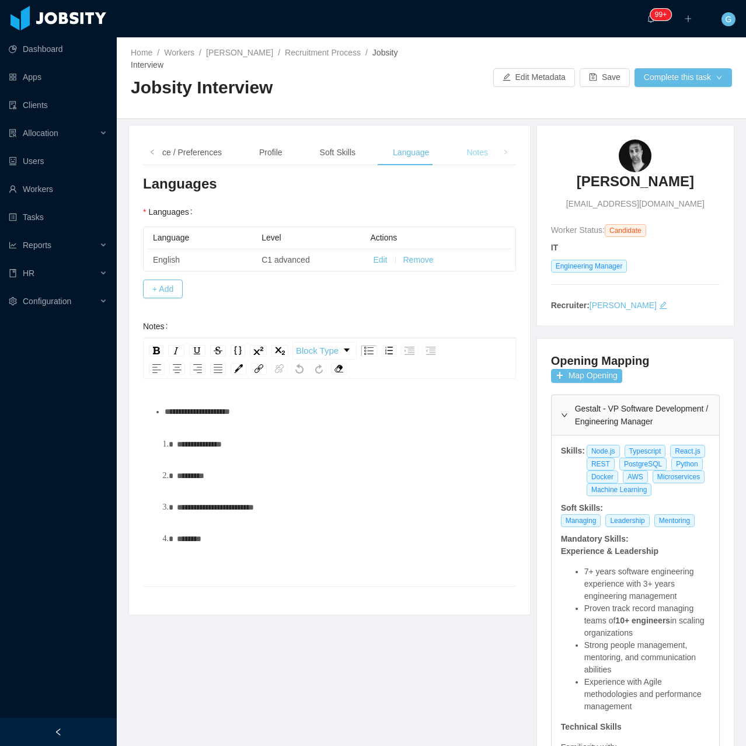
click at [464, 163] on div "Notes" at bounding box center [477, 152] width 40 height 26
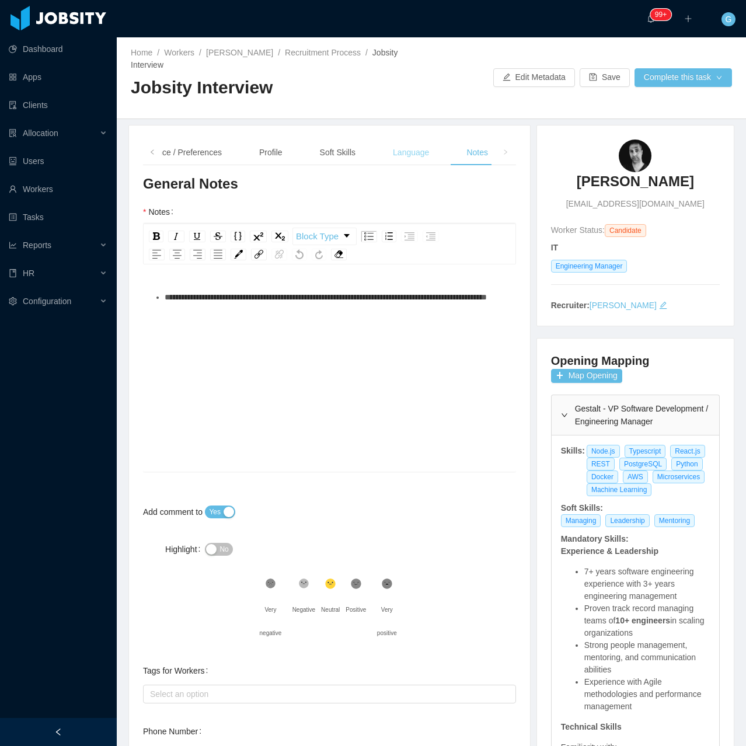
click at [398, 155] on div "Language" at bounding box center [410, 152] width 55 height 26
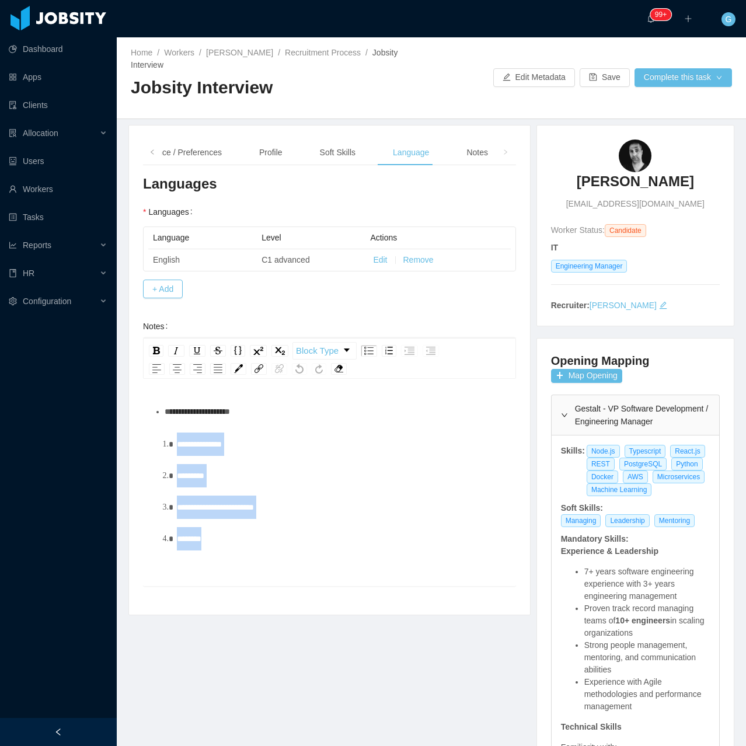
drag, startPoint x: 237, startPoint y: 540, endPoint x: 127, endPoint y: 426, distance: 158.9
click at [127, 426] on div "**********" at bounding box center [329, 370] width 408 height 490
click at [459, 159] on div "Notes" at bounding box center [477, 152] width 40 height 26
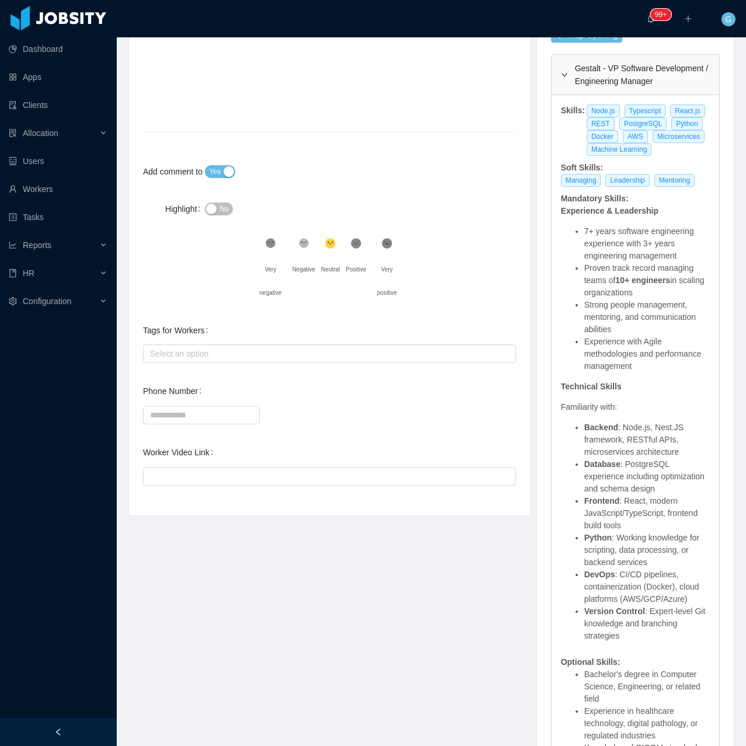
scroll to position [408, 0]
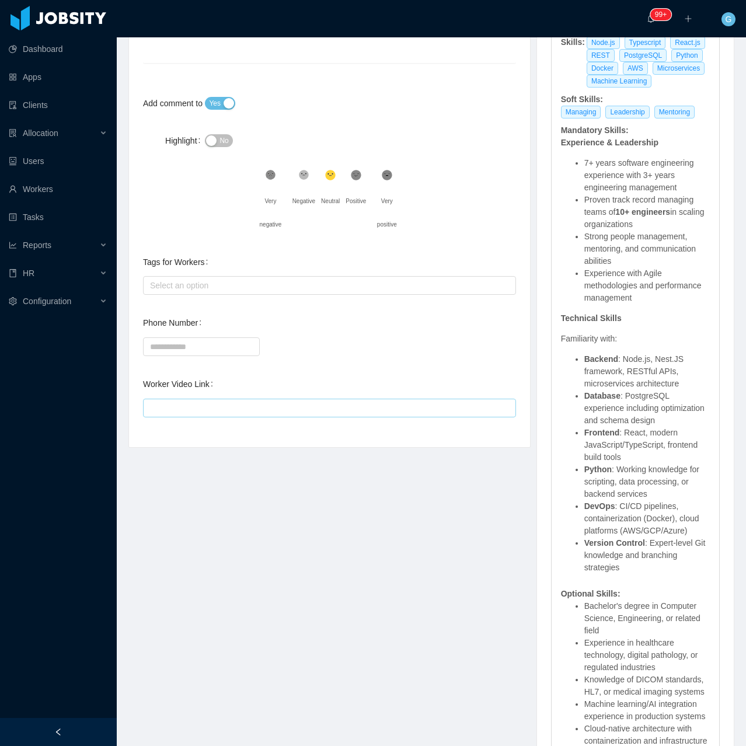
click at [169, 410] on div "**********" at bounding box center [329, 99] width 373 height 667
click at [173, 408] on input "Worker Video Link" at bounding box center [329, 408] width 373 height 19
paste input "**********"
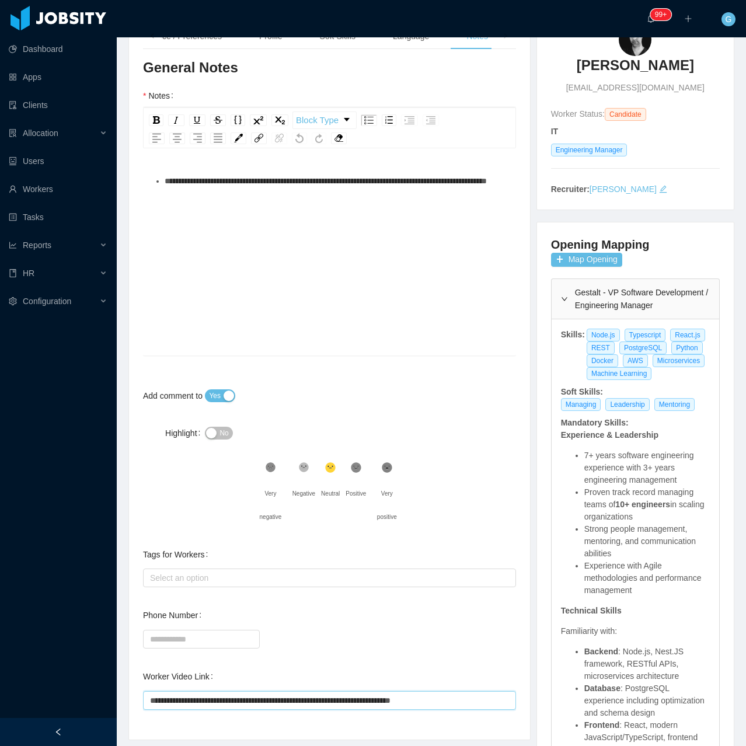
scroll to position [58, 0]
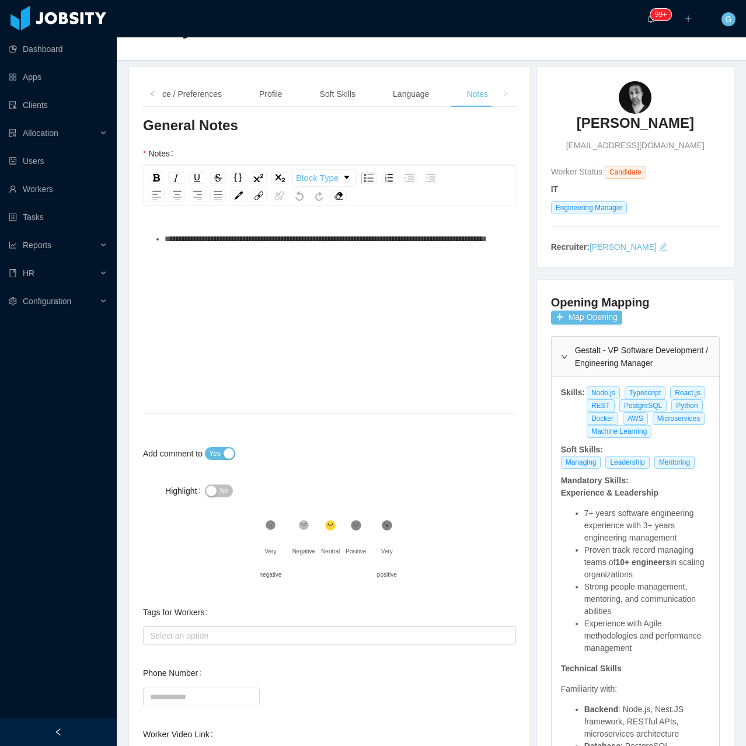
type input "**********"
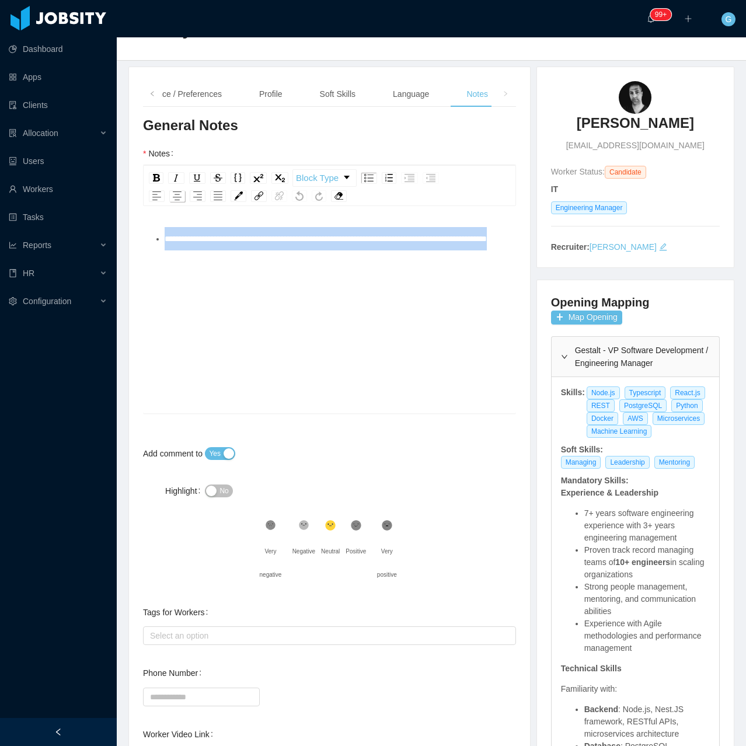
drag, startPoint x: 270, startPoint y: 257, endPoint x: 179, endPoint y: 195, distance: 110.4
click at [179, 195] on div "**********" at bounding box center [329, 289] width 373 height 248
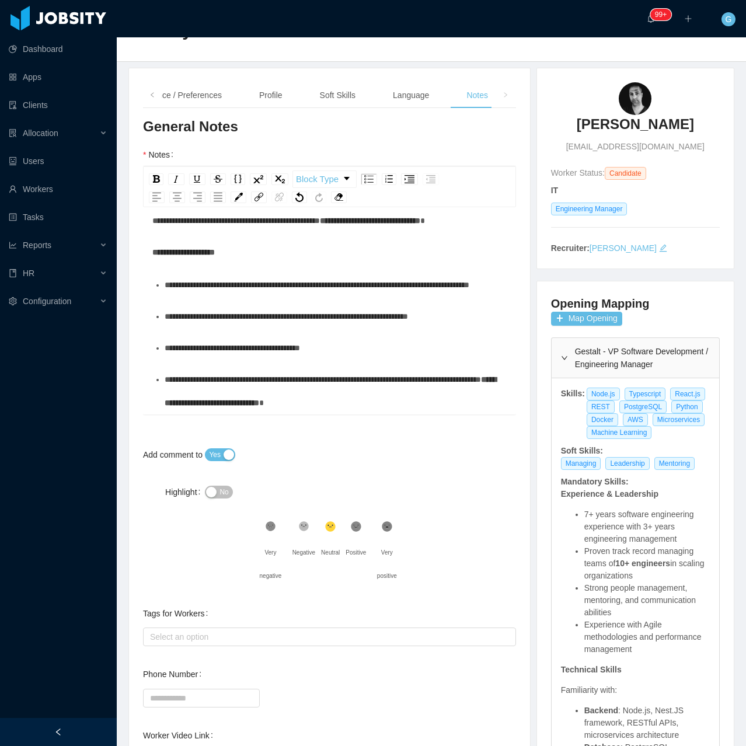
scroll to position [1239, 0]
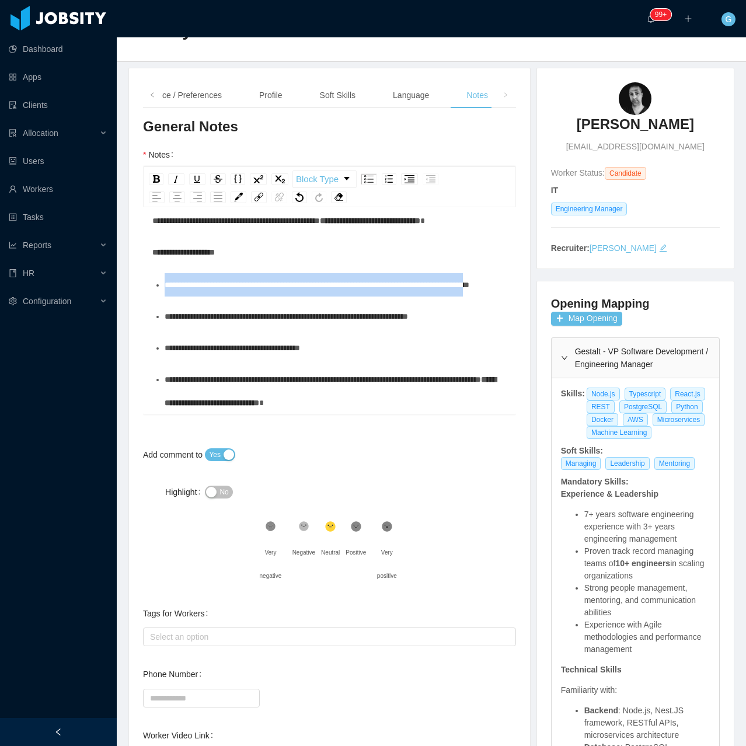
drag, startPoint x: 243, startPoint y: 273, endPoint x: 135, endPoint y: 260, distance: 109.2
click at [135, 260] on div "**********" at bounding box center [329, 433] width 401 height 730
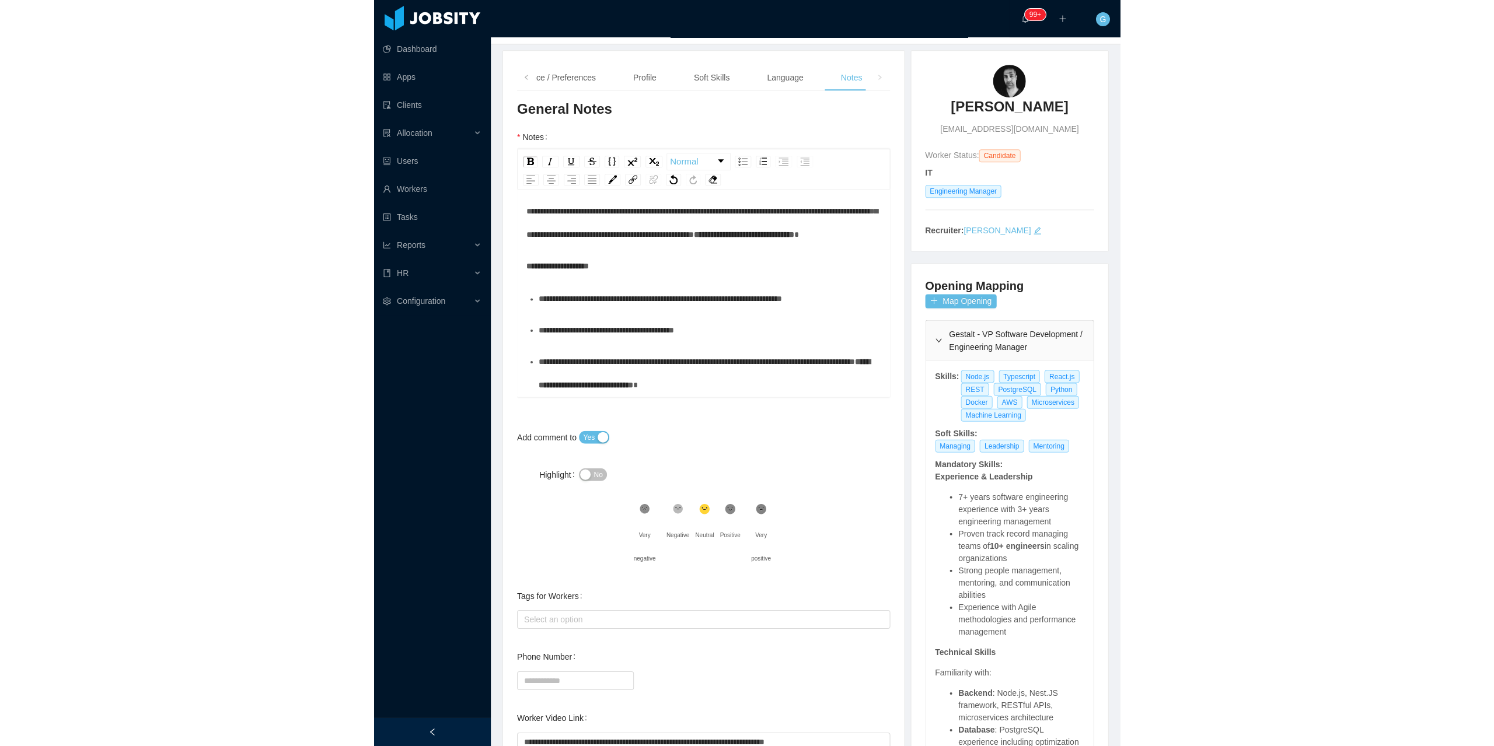
scroll to position [0, 0]
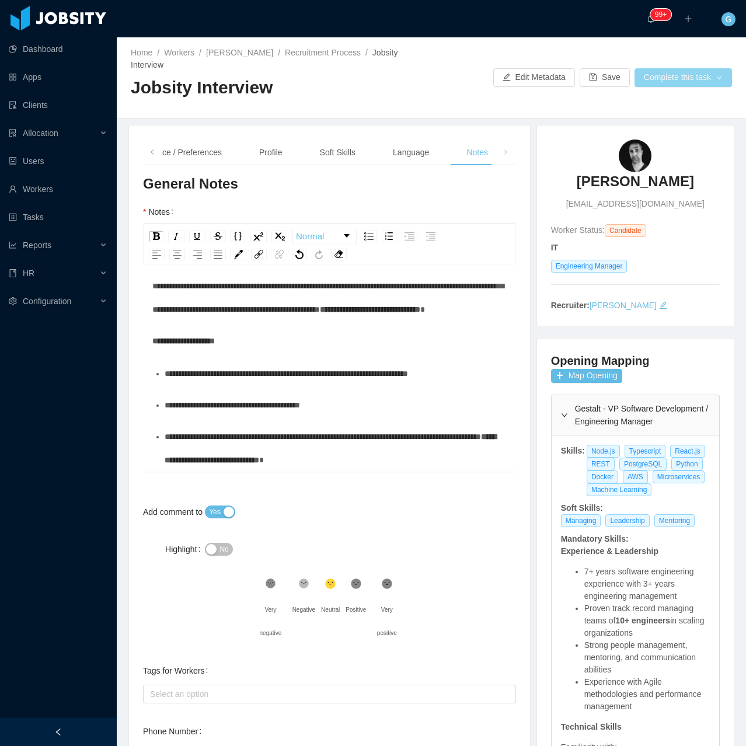
click at [644, 81] on button "Complete this task" at bounding box center [682, 77] width 97 height 19
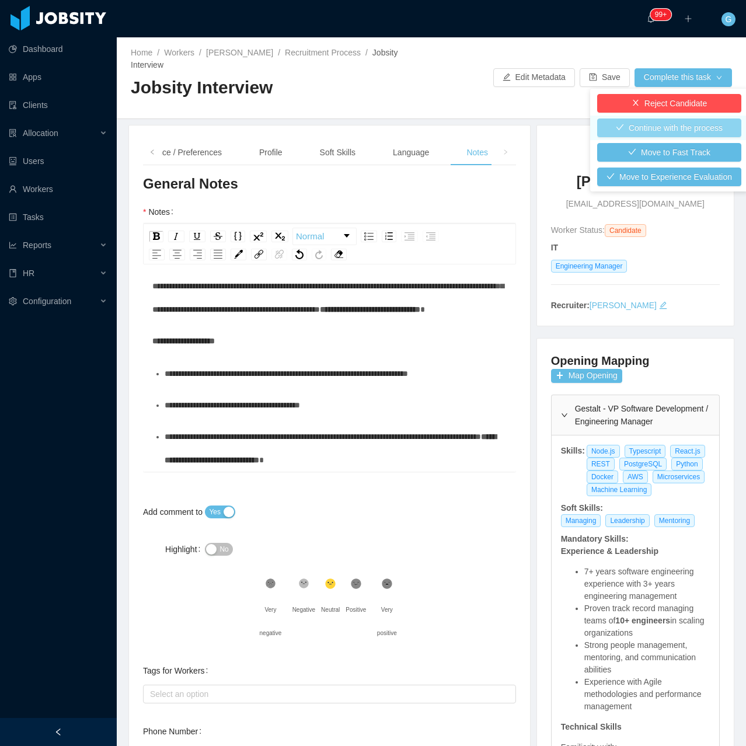
click at [690, 120] on button "Continue with the process" at bounding box center [669, 127] width 144 height 19
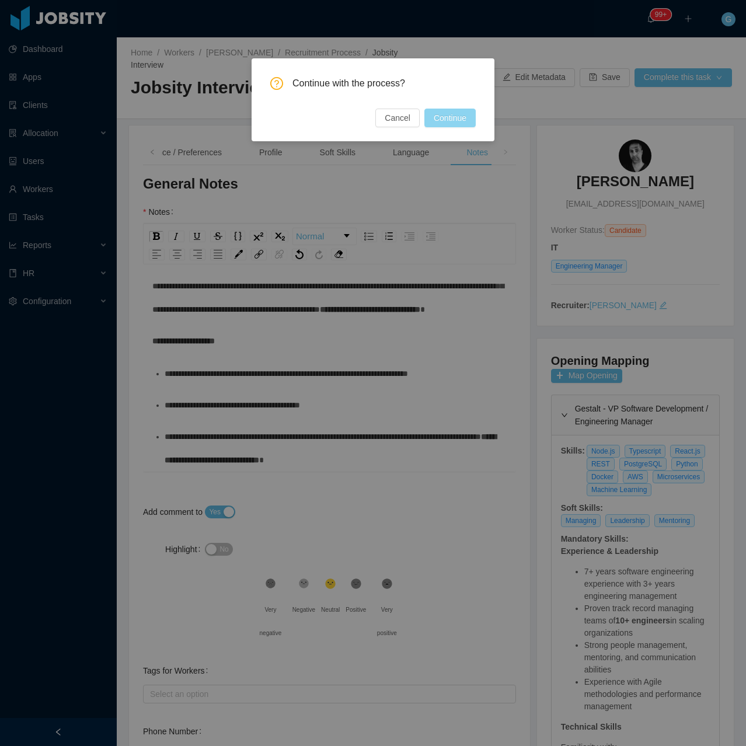
click at [467, 113] on button "Continue" at bounding box center [449, 118] width 51 height 19
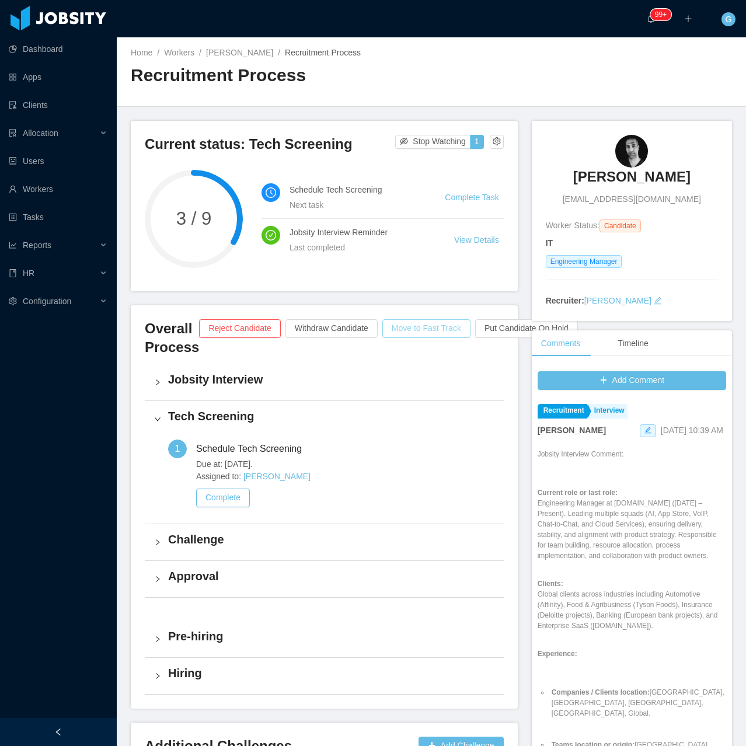
click at [404, 323] on button "Move to Fast Track" at bounding box center [426, 328] width 88 height 19
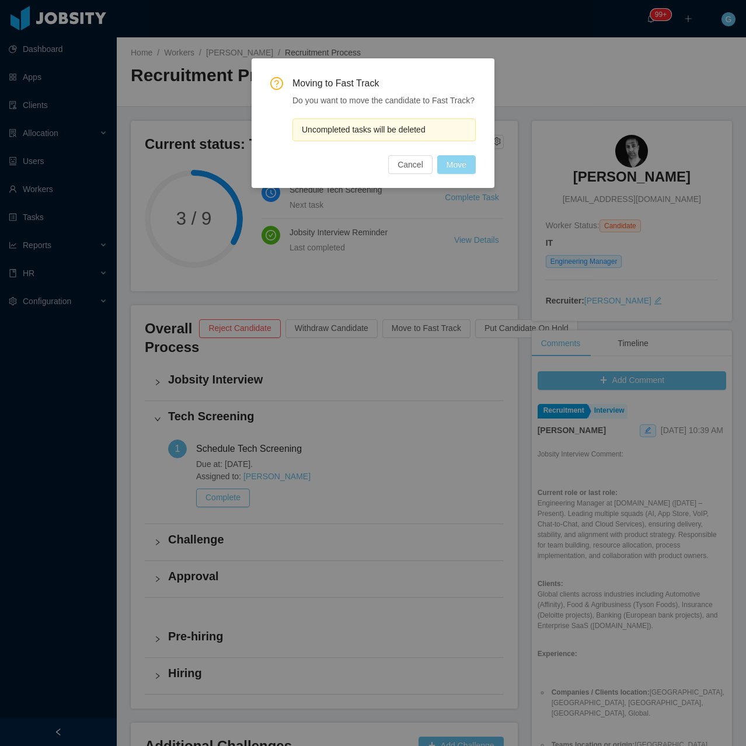
click at [455, 159] on button "Move" at bounding box center [456, 164] width 39 height 19
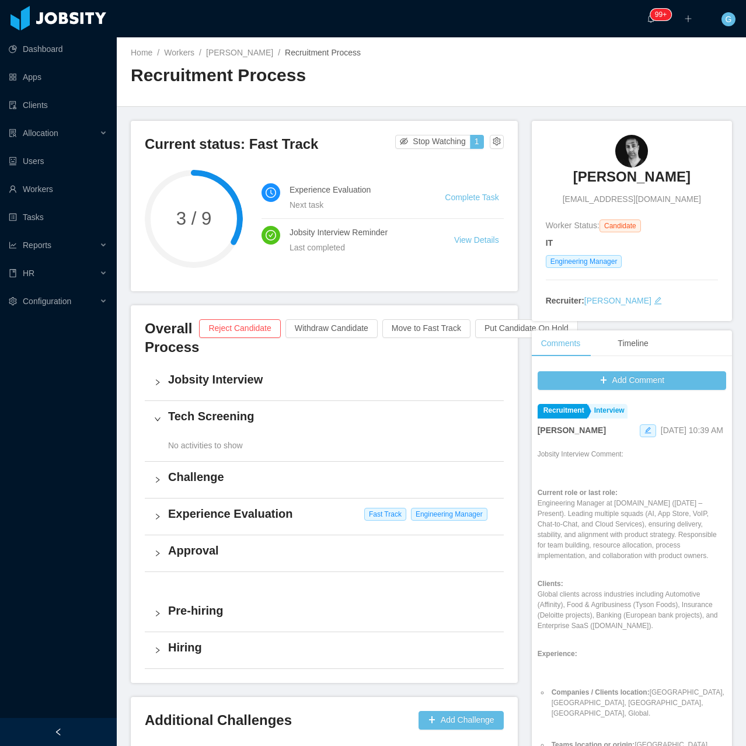
click at [638, 175] on h3 "Artur Bernardo Queiroz" at bounding box center [631, 176] width 117 height 19
